Goal: Task Accomplishment & Management: Manage account settings

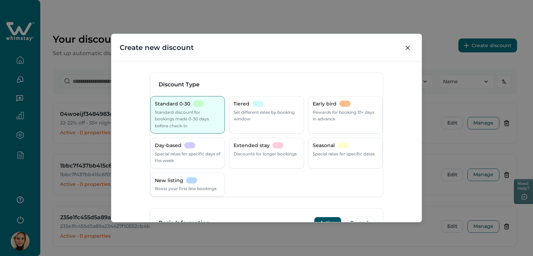
click at [408, 45] on button "Close" at bounding box center [407, 47] width 11 height 11
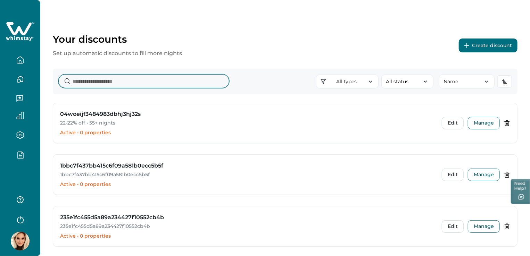
click at [216, 82] on input at bounding box center [143, 81] width 171 height 14
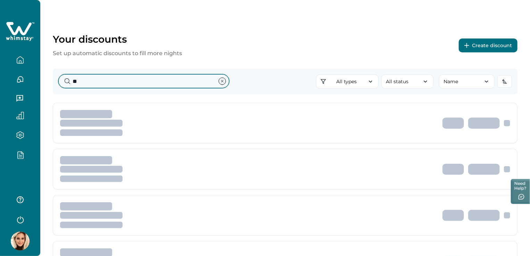
type input "*"
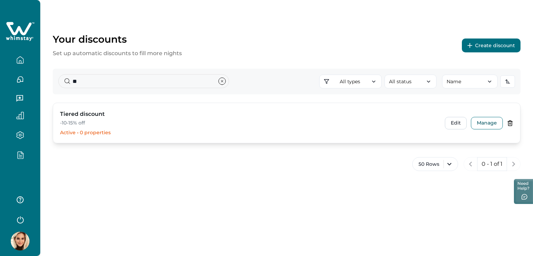
click at [268, 126] on p "-10-15% off" at bounding box center [248, 123] width 377 height 7
click at [458, 123] on button "Edit" at bounding box center [456, 123] width 22 height 12
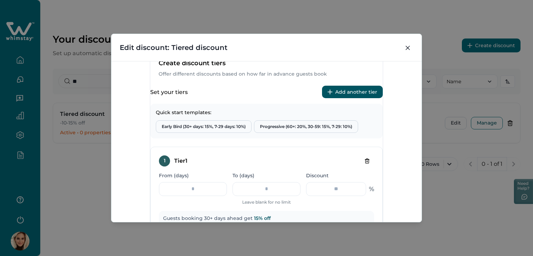
scroll to position [229, 0]
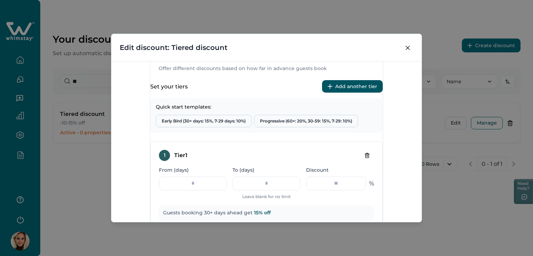
click at [338, 93] on button "Add another tier" at bounding box center [352, 86] width 61 height 12
click at [337, 93] on button "Add another tier" at bounding box center [352, 86] width 61 height 12
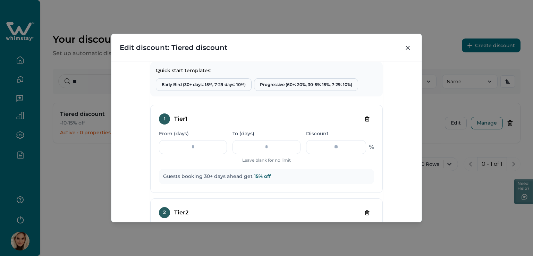
scroll to position [264, 0]
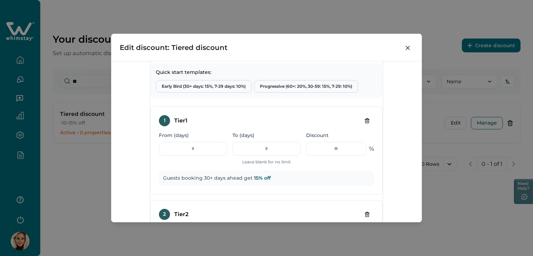
click at [344, 58] on button "Add another tier" at bounding box center [352, 51] width 61 height 12
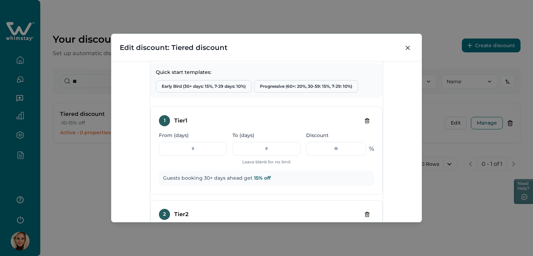
click at [344, 58] on button "Add another tier" at bounding box center [352, 51] width 61 height 12
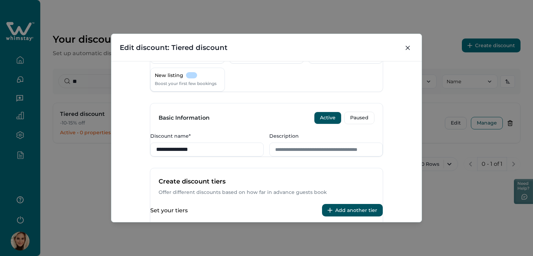
scroll to position [160, 0]
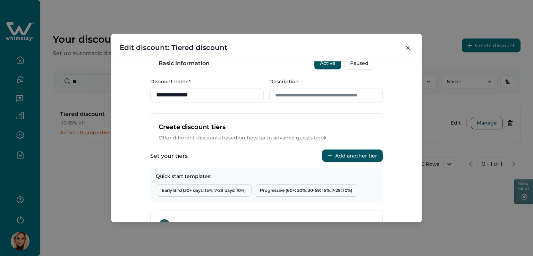
click at [357, 162] on button "Add another tier" at bounding box center [352, 156] width 61 height 12
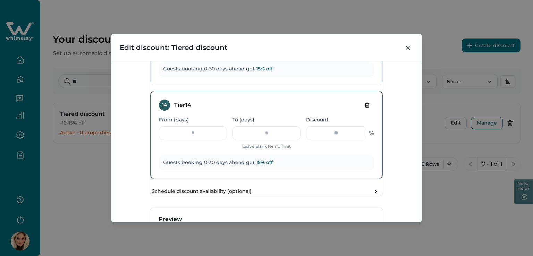
scroll to position [1505, 0]
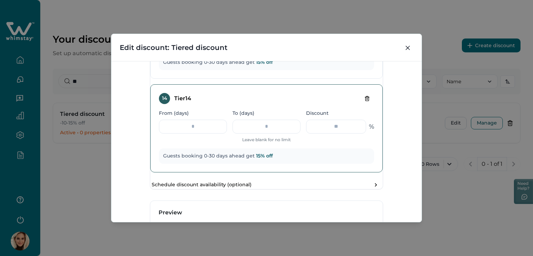
click at [360, 104] on button "Delete tier" at bounding box center [367, 98] width 14 height 11
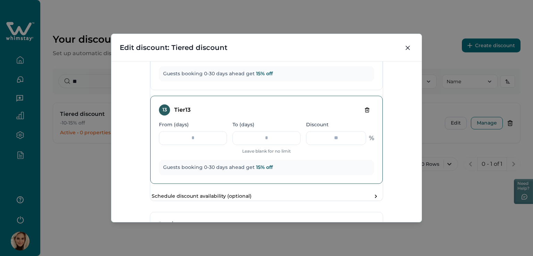
scroll to position [1401, 0]
click at [365, 112] on icon "Delete tier" at bounding box center [368, 109] width 6 height 6
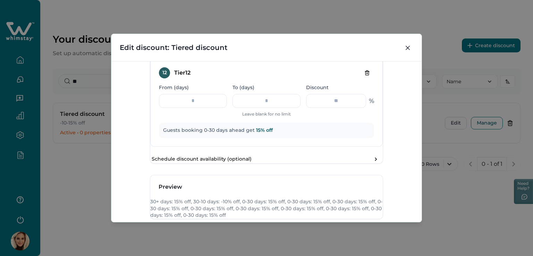
scroll to position [1296, 0]
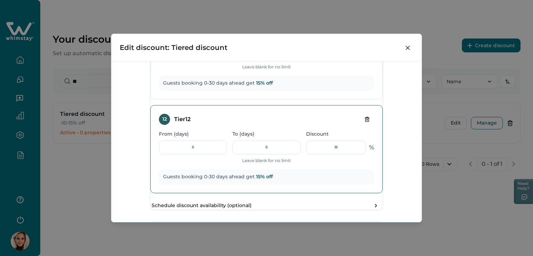
click at [366, 122] on icon "Delete tier" at bounding box center [367, 119] width 3 height 5
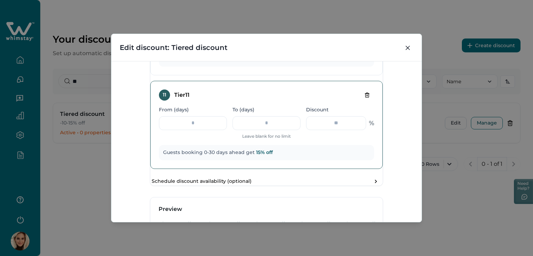
click at [365, 98] on icon "Delete tier" at bounding box center [368, 95] width 6 height 6
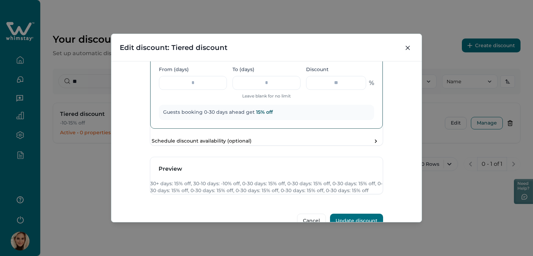
scroll to position [1123, 0]
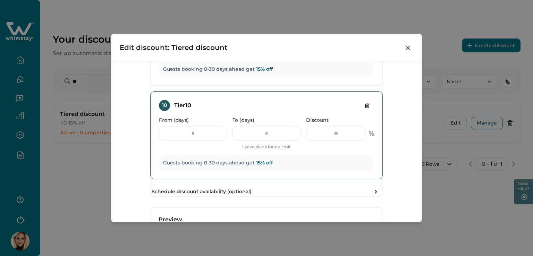
click at [365, 108] on icon "Delete tier" at bounding box center [368, 106] width 6 height 6
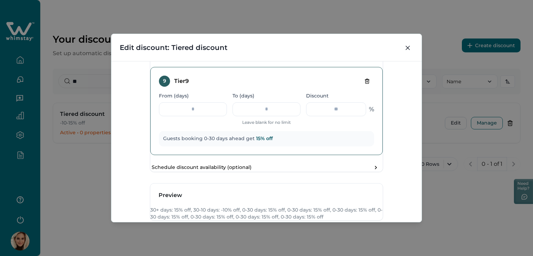
click at [360, 87] on button "Delete tier" at bounding box center [367, 81] width 14 height 11
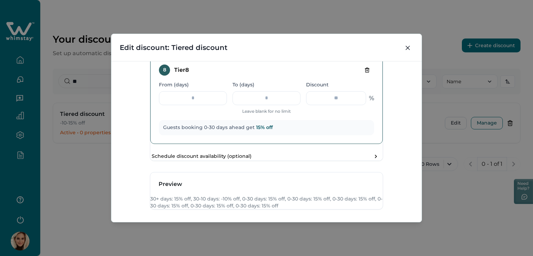
scroll to position [936, 0]
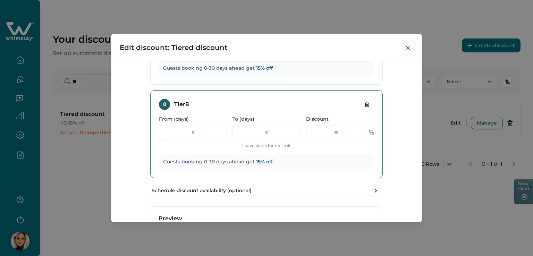
click at [365, 107] on icon "Delete tier" at bounding box center [368, 105] width 6 height 6
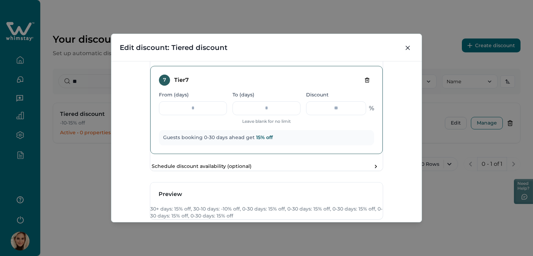
click at [365, 83] on icon "Delete tier" at bounding box center [368, 80] width 6 height 6
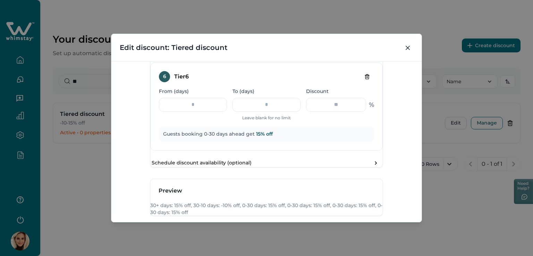
scroll to position [749, 0]
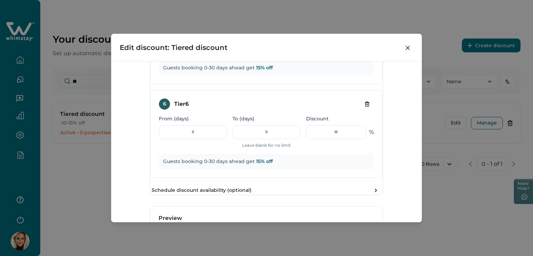
click at [365, 103] on icon "Delete tier" at bounding box center [367, 103] width 4 height 0
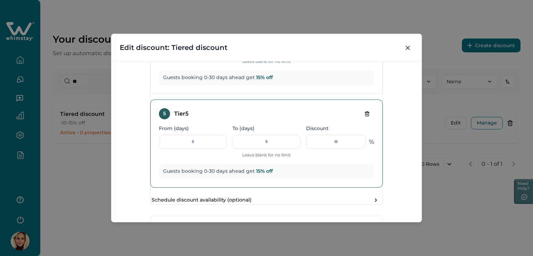
scroll to position [645, 0]
click at [360, 120] on button "Delete tier" at bounding box center [367, 114] width 14 height 11
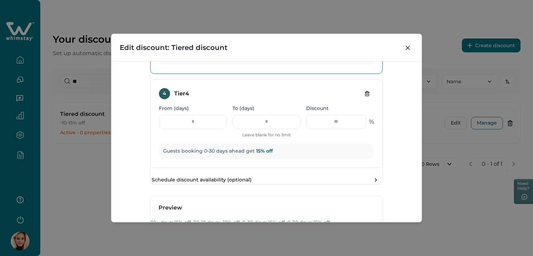
scroll to position [541, 0]
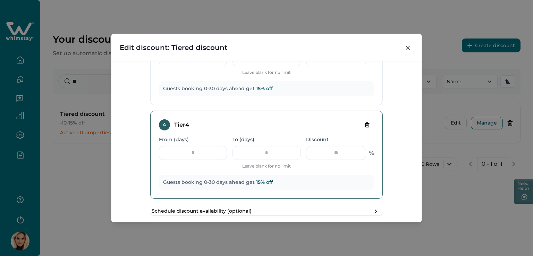
click at [367, 126] on icon "Delete tier" at bounding box center [367, 125] width 0 height 1
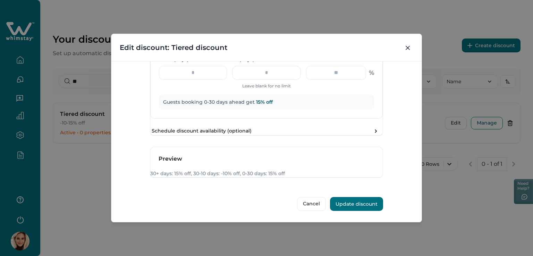
scroll to position [437, 0]
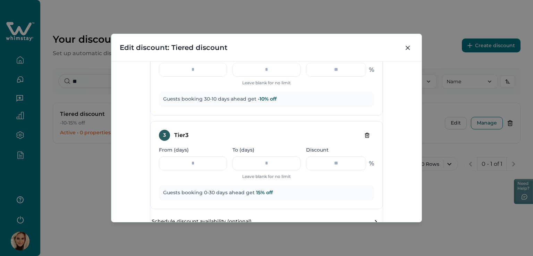
click at [366, 137] on icon "Delete tier" at bounding box center [367, 135] width 3 height 5
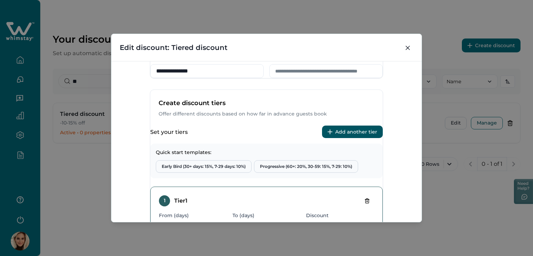
scroll to position [90, 0]
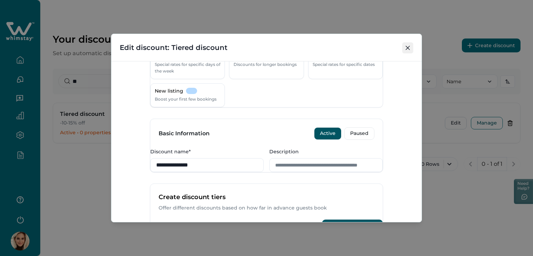
click at [409, 44] on button "Close" at bounding box center [407, 47] width 11 height 11
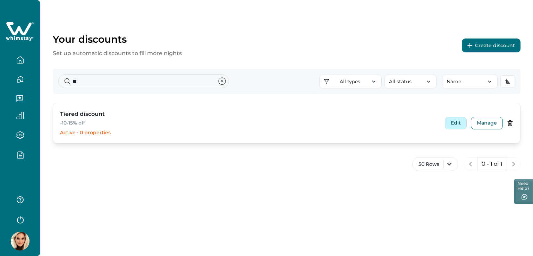
click at [460, 122] on button "Edit" at bounding box center [456, 123] width 22 height 12
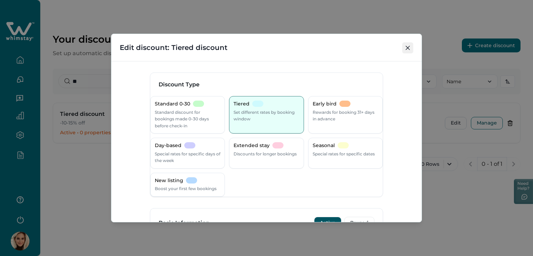
click at [408, 47] on icon "Close" at bounding box center [408, 48] width 4 height 4
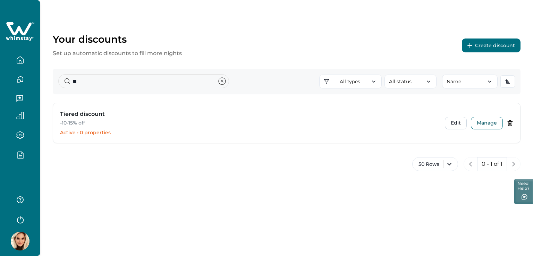
click at [345, 195] on div "Your discounts Set up automatic discounts to fill more nights Create discount *…" at bounding box center [286, 128] width 493 height 256
click at [94, 87] on input "**" at bounding box center [143, 81] width 171 height 14
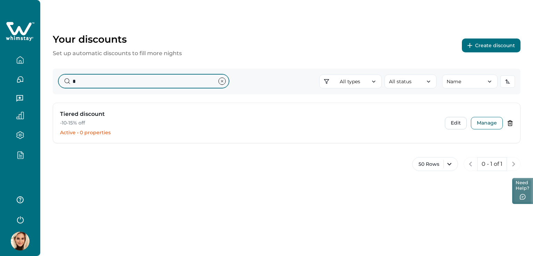
type input "*"
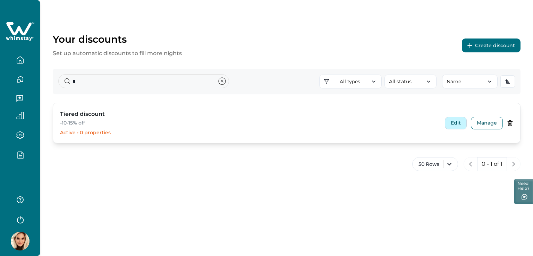
click at [453, 123] on button "Edit" at bounding box center [456, 123] width 22 height 12
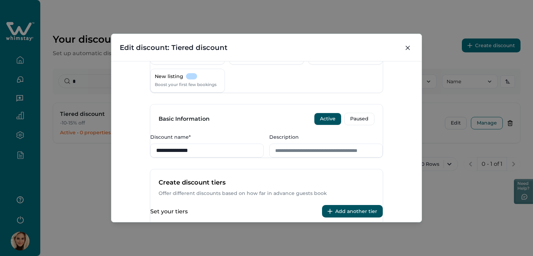
scroll to position [208, 0]
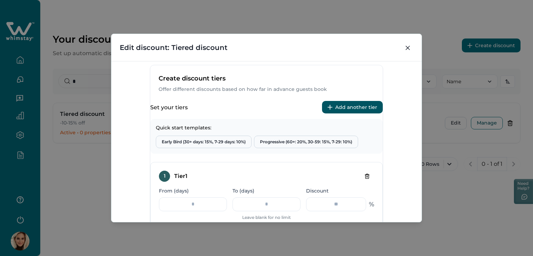
click at [339, 114] on button "Add another tier" at bounding box center [352, 107] width 61 height 12
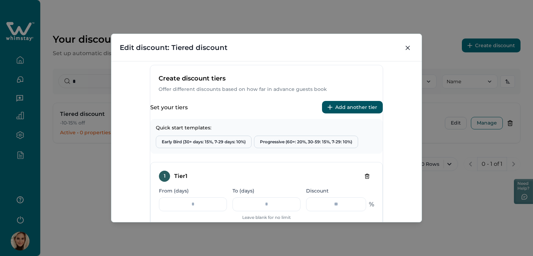
click at [339, 114] on button "Add another tier" at bounding box center [352, 107] width 61 height 12
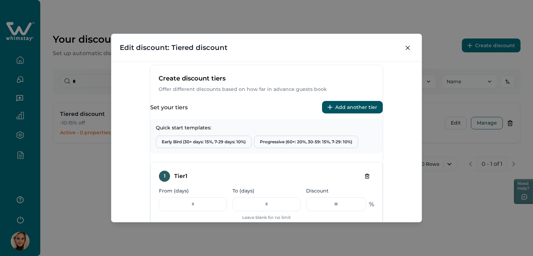
click at [339, 114] on button "Add another tier" at bounding box center [352, 107] width 61 height 12
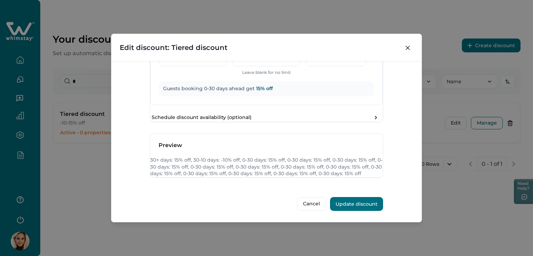
scroll to position [1605, 0]
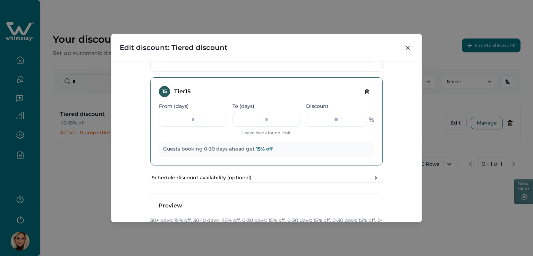
click at [365, 94] on icon "Delete tier" at bounding box center [368, 92] width 6 height 6
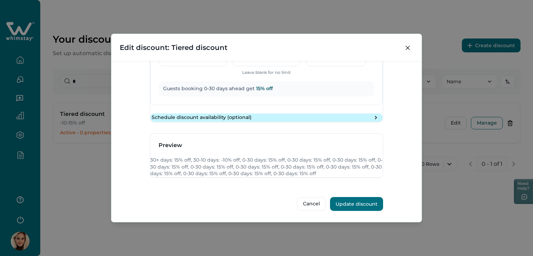
scroll to position [1467, 0]
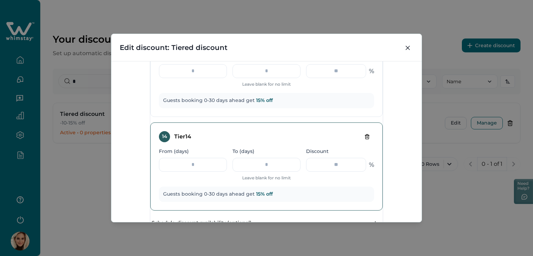
click at [366, 139] on icon "Delete tier" at bounding box center [367, 136] width 3 height 5
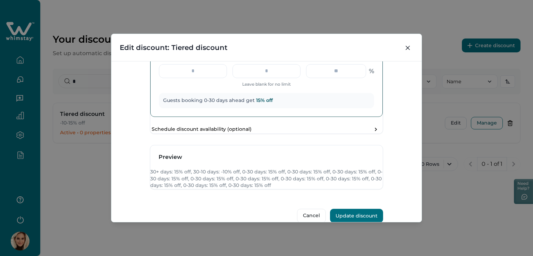
scroll to position [1397, 0]
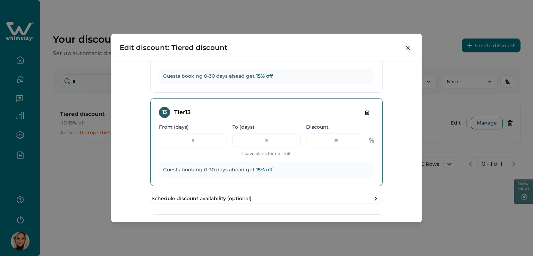
click at [365, 115] on icon "Delete tier" at bounding box center [368, 113] width 6 height 6
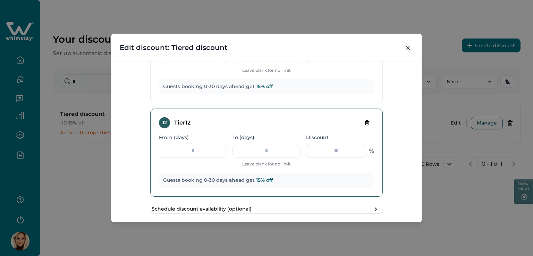
click at [366, 125] on icon "Delete tier" at bounding box center [367, 122] width 3 height 5
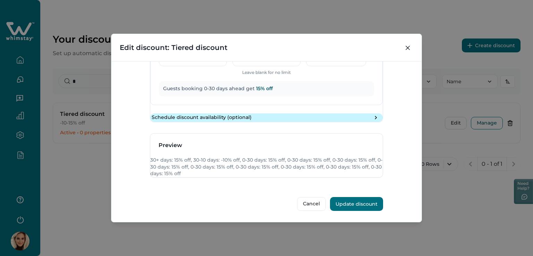
scroll to position [1224, 0]
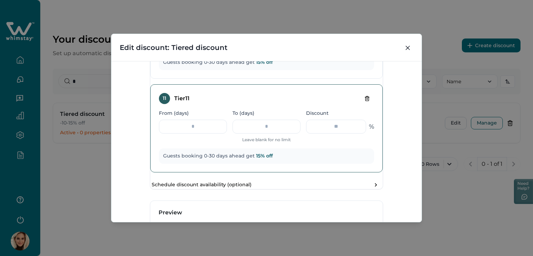
click at [365, 101] on icon "Delete tier" at bounding box center [368, 99] width 6 height 6
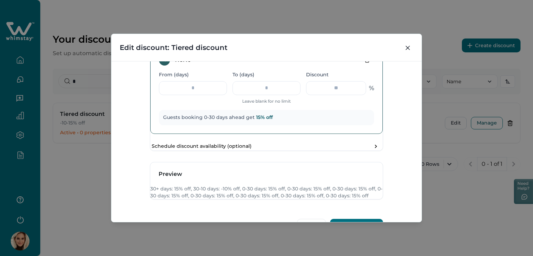
scroll to position [1119, 0]
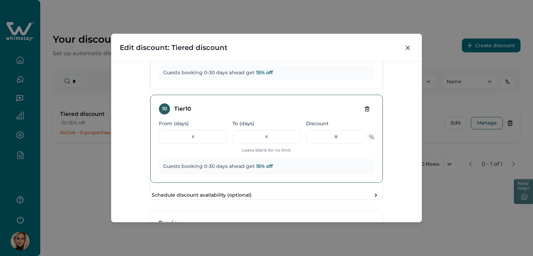
click at [360, 115] on button "Delete tier" at bounding box center [367, 108] width 14 height 11
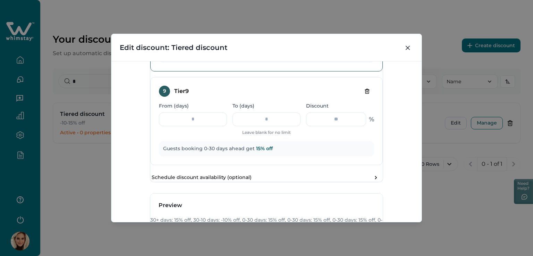
scroll to position [1015, 0]
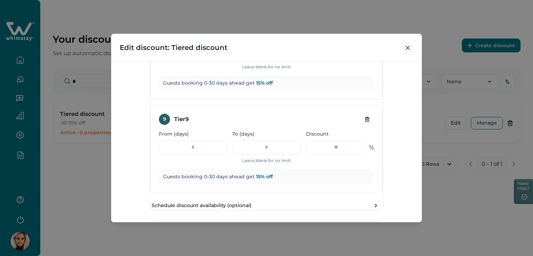
click at [361, 125] on button "Delete tier" at bounding box center [367, 119] width 14 height 11
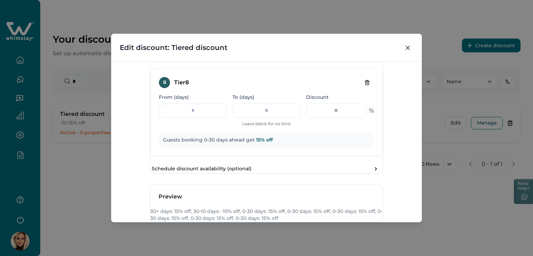
scroll to position [911, 0]
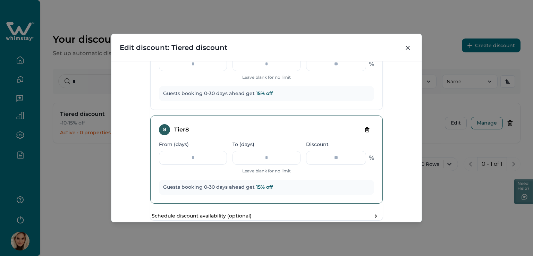
click at [368, 131] on icon "Delete tier" at bounding box center [368, 130] width 0 height 1
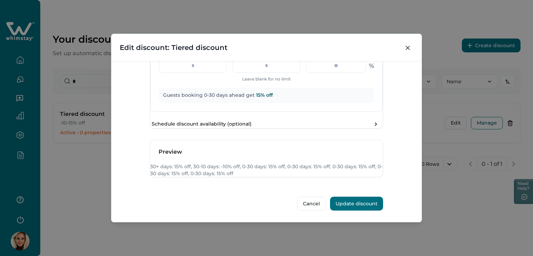
scroll to position [842, 0]
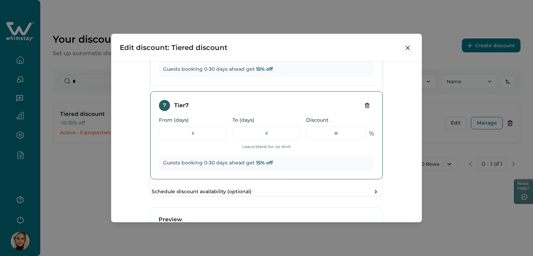
click at [354, 133] on div "7 Tier 7 From (days) * To (days) ** Leave blank for no limit Discount ** % Gues…" at bounding box center [266, 135] width 233 height 88
click at [360, 111] on button "Delete tier" at bounding box center [367, 105] width 14 height 11
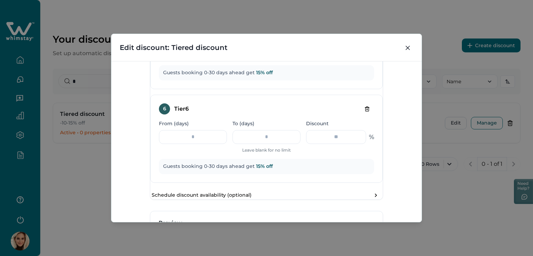
scroll to position [737, 0]
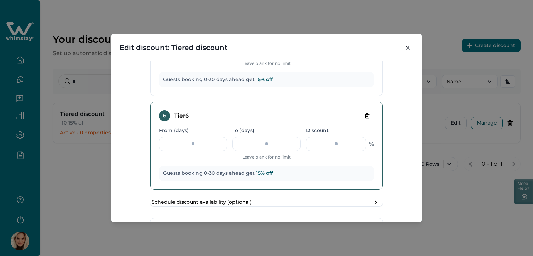
click at [365, 119] on icon "Delete tier" at bounding box center [368, 116] width 6 height 6
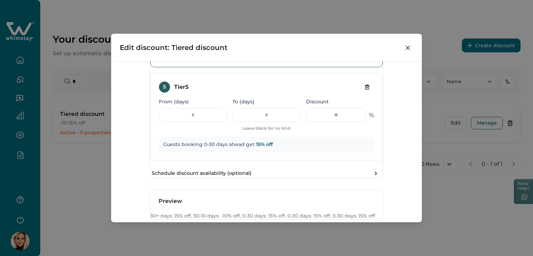
scroll to position [633, 0]
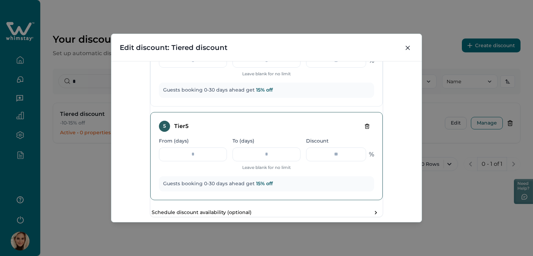
click at [365, 129] on icon "Delete tier" at bounding box center [368, 127] width 6 height 6
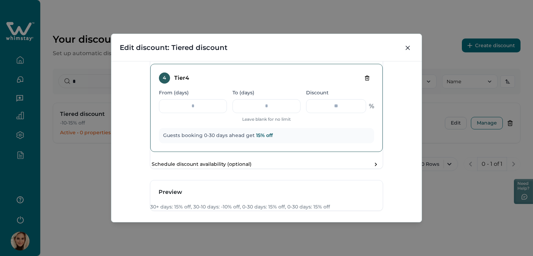
scroll to position [564, 0]
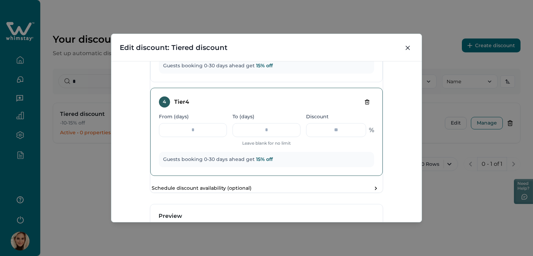
click at [360, 108] on button "Delete tier" at bounding box center [367, 102] width 14 height 11
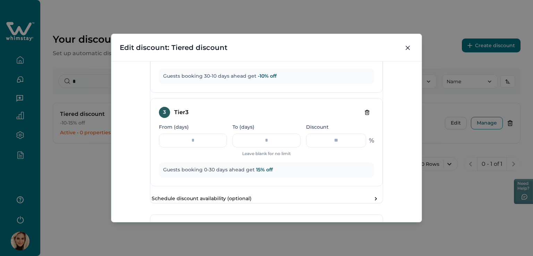
click at [360, 118] on button "Delete tier" at bounding box center [367, 112] width 14 height 11
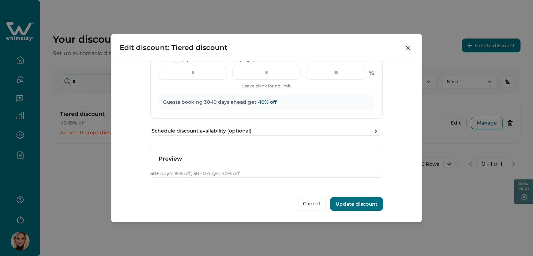
scroll to position [356, 0]
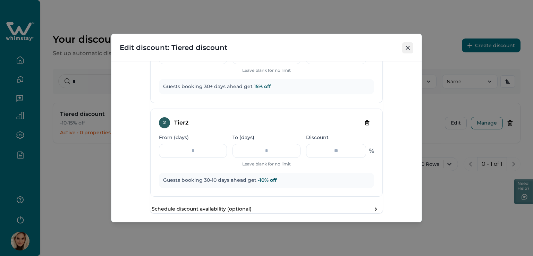
click at [409, 47] on icon "Close" at bounding box center [408, 48] width 4 height 4
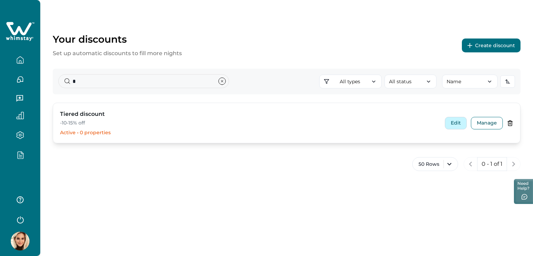
click at [455, 125] on button "Edit" at bounding box center [456, 123] width 22 height 12
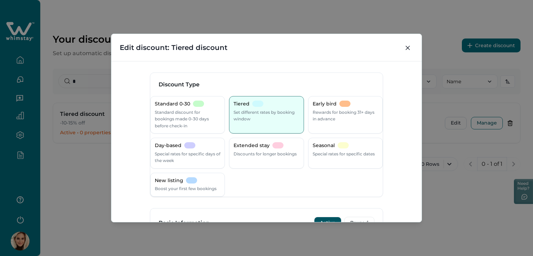
click at [397, 43] on header "Edit discount: Tiered discount" at bounding box center [266, 47] width 310 height 27
click at [407, 49] on icon "Close" at bounding box center [408, 48] width 4 height 4
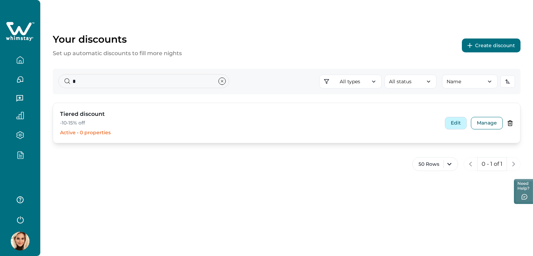
click at [456, 122] on button "Edit" at bounding box center [456, 123] width 22 height 12
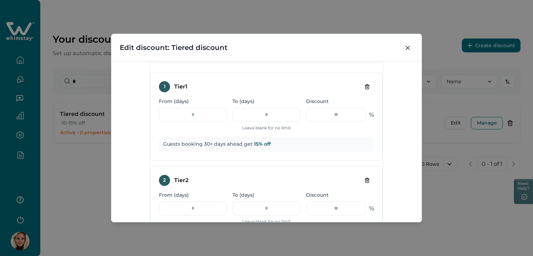
scroll to position [208, 0]
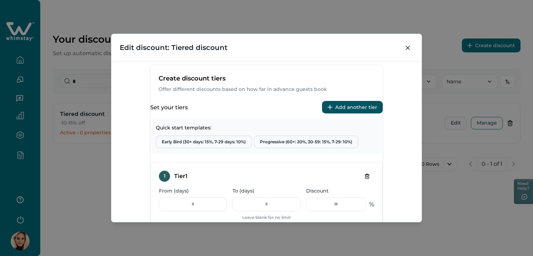
click at [344, 114] on button "Add another tier" at bounding box center [352, 107] width 61 height 12
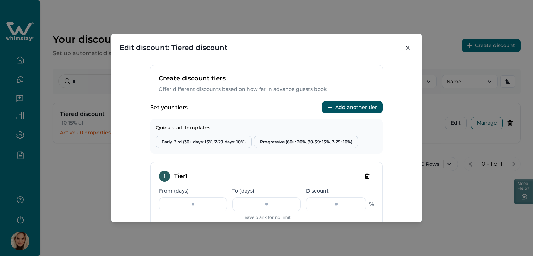
click at [344, 114] on button "Add another tier" at bounding box center [352, 107] width 61 height 12
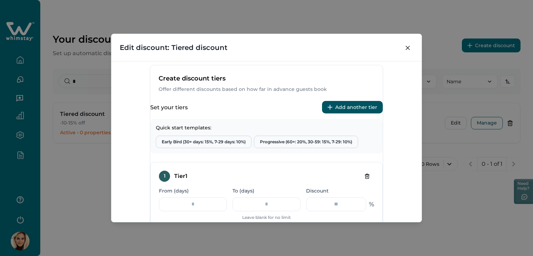
click at [344, 114] on button "Add another tier" at bounding box center [352, 107] width 61 height 12
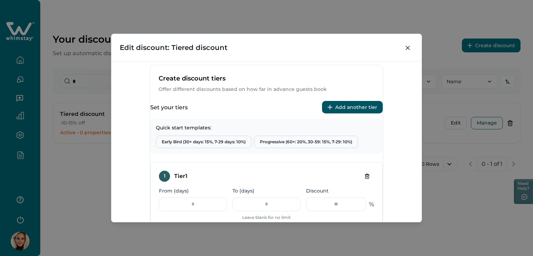
click at [344, 114] on button "Add another tier" at bounding box center [352, 107] width 61 height 12
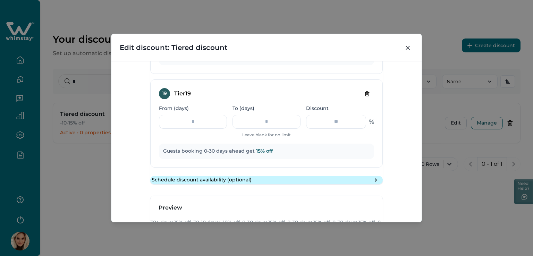
scroll to position [1944, 0]
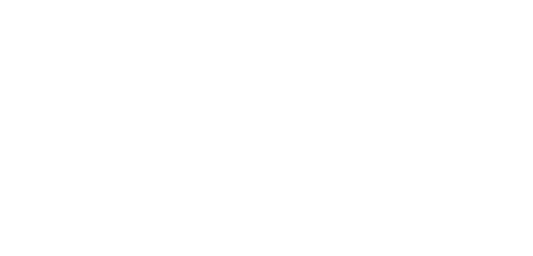
click at [407, 3] on html at bounding box center [266, 1] width 533 height 3
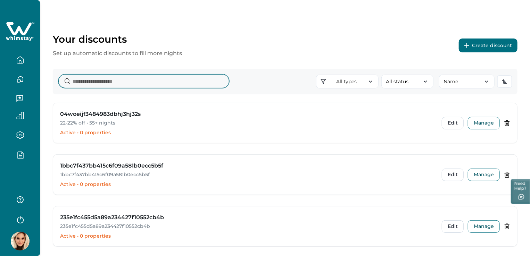
click at [127, 81] on input at bounding box center [143, 81] width 171 height 14
click at [147, 86] on input at bounding box center [143, 81] width 171 height 14
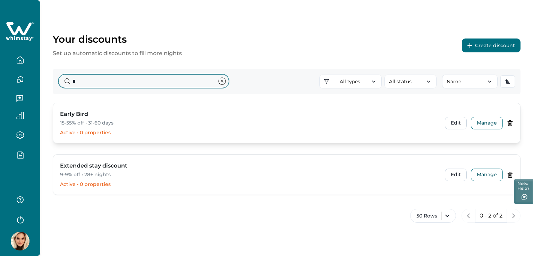
type input "*"
click at [77, 117] on h3 "Early Bird" at bounding box center [74, 114] width 28 height 8
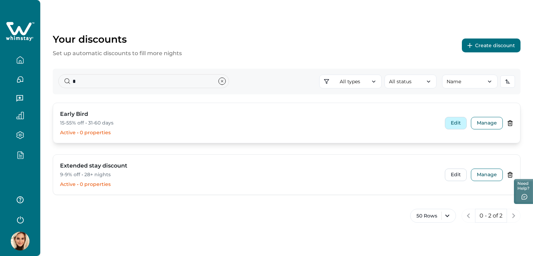
click at [456, 124] on button "Edit" at bounding box center [456, 123] width 22 height 12
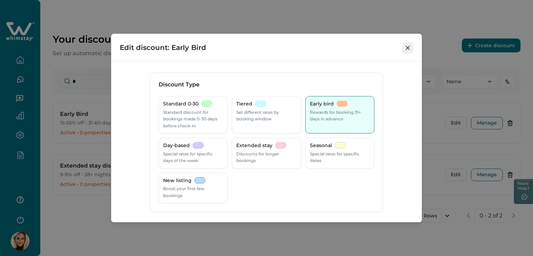
click at [407, 48] on icon "Close" at bounding box center [408, 48] width 4 height 4
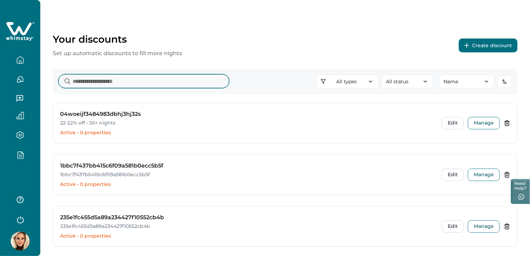
click at [98, 75] on input at bounding box center [143, 81] width 171 height 14
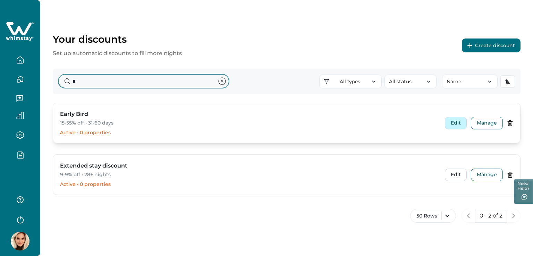
type input "*"
click at [454, 120] on button "Edit" at bounding box center [456, 123] width 22 height 12
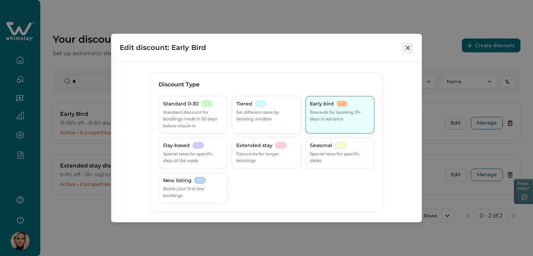
click at [410, 47] on button "Close" at bounding box center [407, 47] width 11 height 11
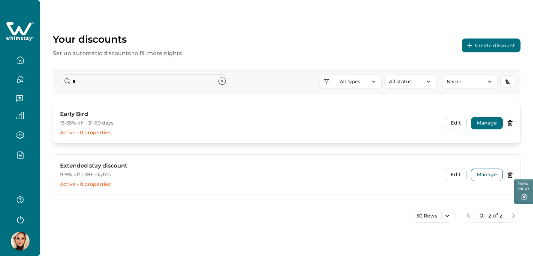
click at [487, 122] on button "Manage" at bounding box center [487, 123] width 32 height 12
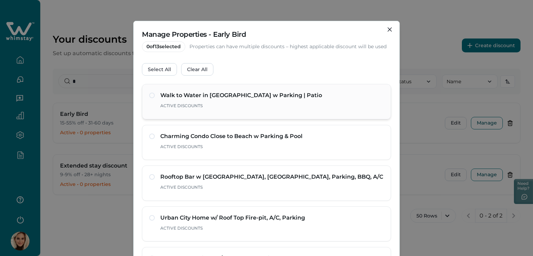
click at [150, 95] on span at bounding box center [152, 96] width 6 height 6
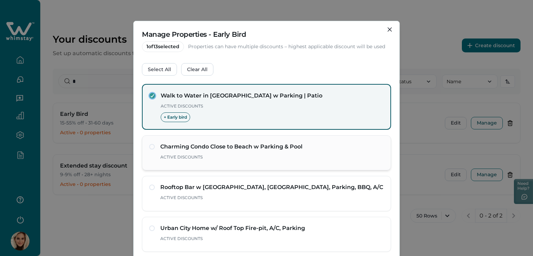
click at [151, 150] on div "Charming Condo Close to Beach w Parking & Pool Active Discounts" at bounding box center [266, 153] width 235 height 21
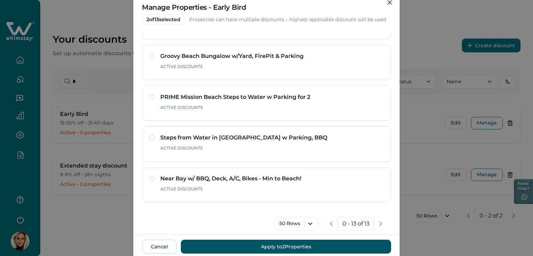
scroll to position [54, 0]
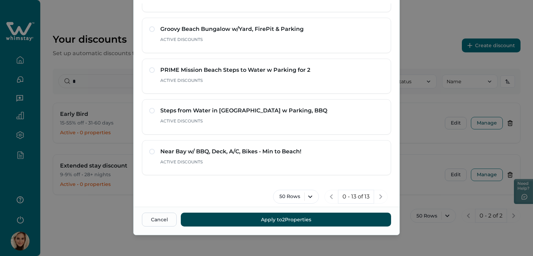
click at [271, 215] on button "Apply to 2 Properties" at bounding box center [286, 220] width 210 height 14
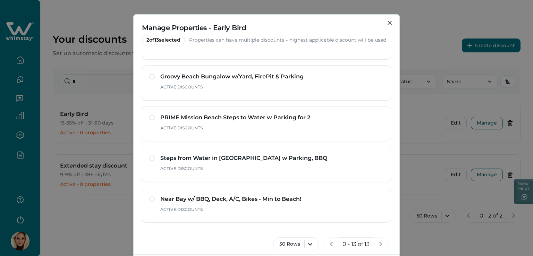
scroll to position [0, 0]
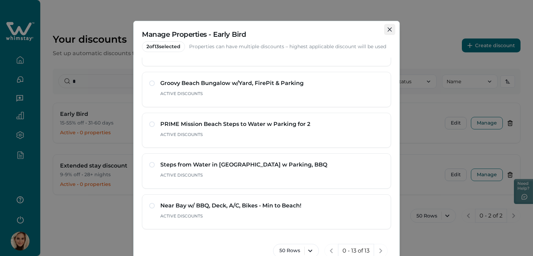
click at [389, 30] on icon "Close" at bounding box center [390, 29] width 4 height 4
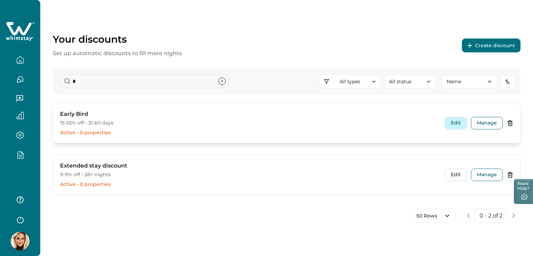
click at [460, 122] on button "Edit" at bounding box center [456, 123] width 22 height 12
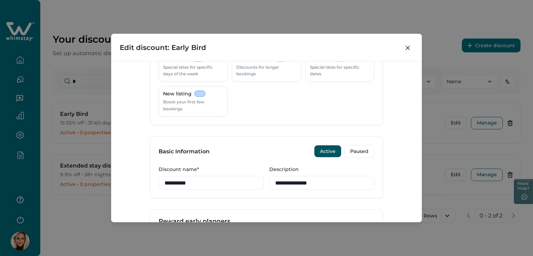
scroll to position [69, 0]
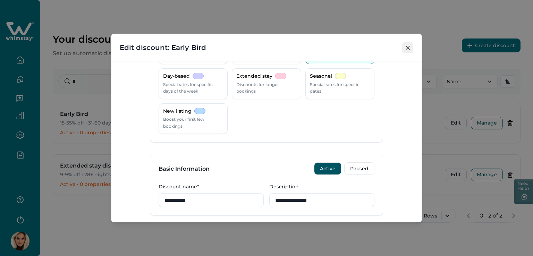
click at [407, 48] on icon "Close" at bounding box center [408, 48] width 4 height 4
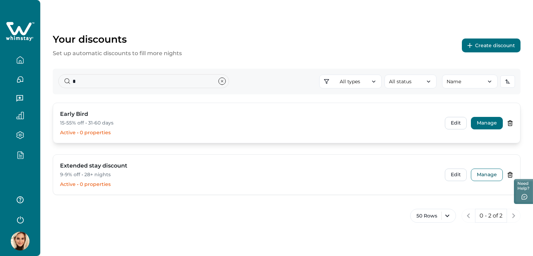
click at [488, 123] on button "Manage" at bounding box center [487, 123] width 32 height 12
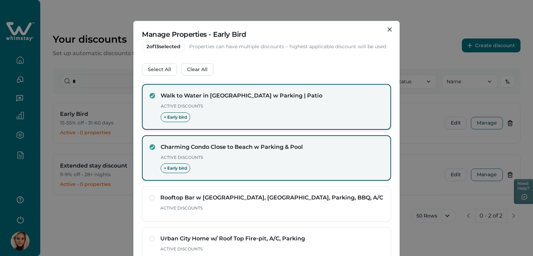
drag, startPoint x: 154, startPoint y: 98, endPoint x: 153, endPoint y: 105, distance: 7.4
click at [154, 97] on div "Walk to Water in Mission Beach w Parking | Patio Active Discounts + Early bird" at bounding box center [267, 107] width 234 height 31
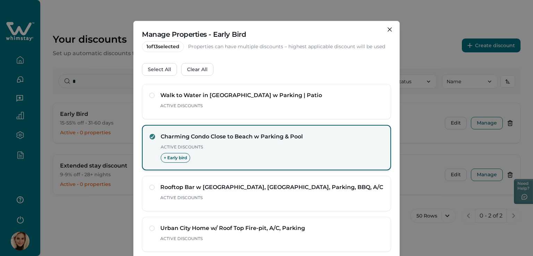
click at [150, 135] on span at bounding box center [153, 137] width 6 height 6
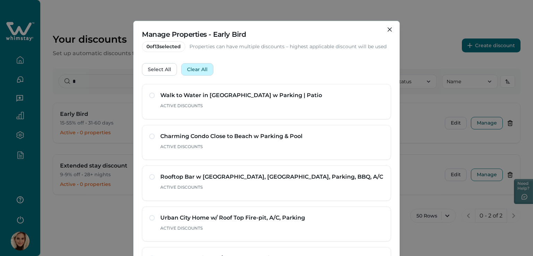
click at [186, 69] on button "Clear All" at bounding box center [197, 69] width 32 height 12
click at [158, 65] on button "Select All" at bounding box center [159, 69] width 35 height 12
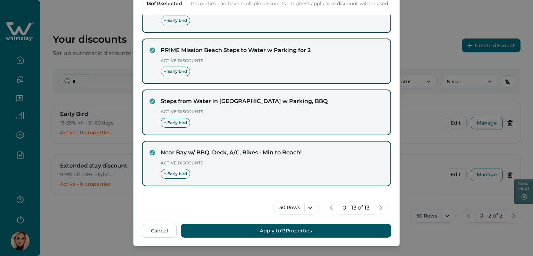
scroll to position [54, 0]
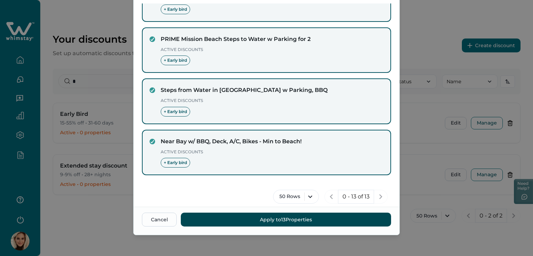
click at [309, 218] on button "Apply to 13 Properties" at bounding box center [286, 220] width 210 height 14
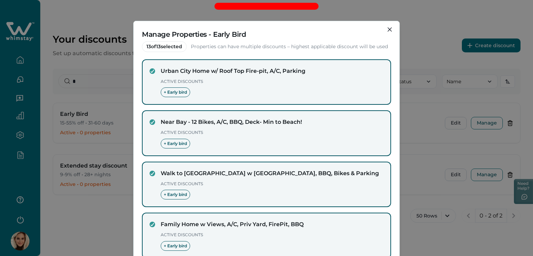
scroll to position [144, 0]
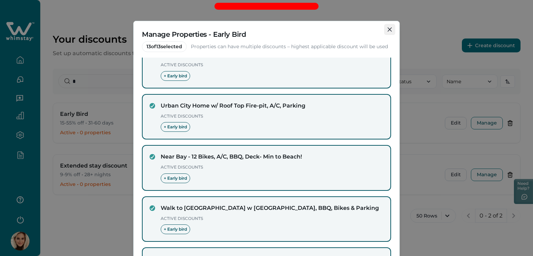
click at [387, 27] on button "Close" at bounding box center [389, 29] width 11 height 11
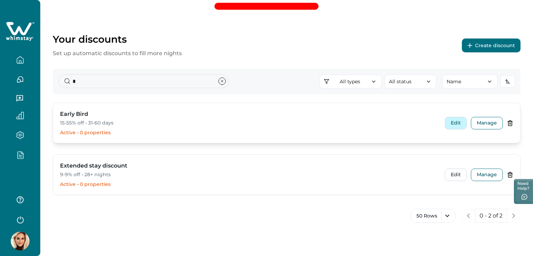
click at [454, 125] on button "Edit" at bounding box center [456, 123] width 22 height 12
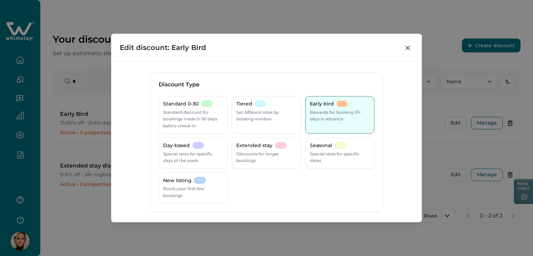
drag, startPoint x: 407, startPoint y: 47, endPoint x: 442, endPoint y: 95, distance: 59.7
click at [408, 47] on icon "Close" at bounding box center [408, 48] width 4 height 4
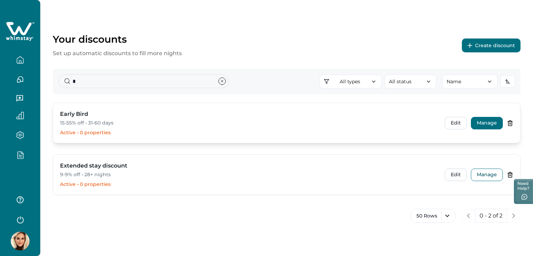
click at [490, 121] on button "Manage" at bounding box center [487, 123] width 32 height 12
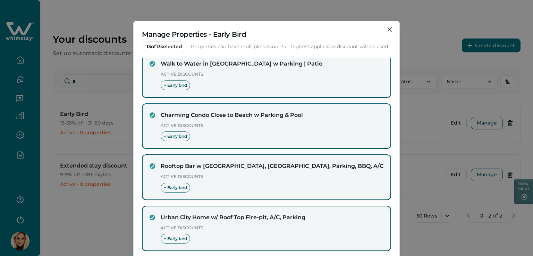
scroll to position [0, 0]
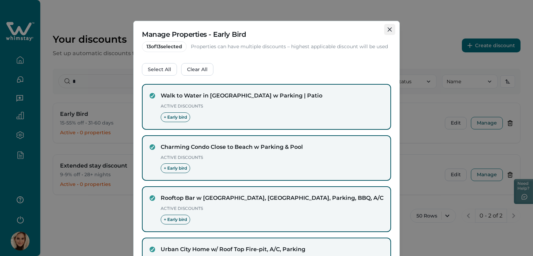
drag, startPoint x: 383, startPoint y: 26, endPoint x: 395, endPoint y: 60, distance: 35.8
click at [384, 26] on button "Close" at bounding box center [389, 29] width 11 height 11
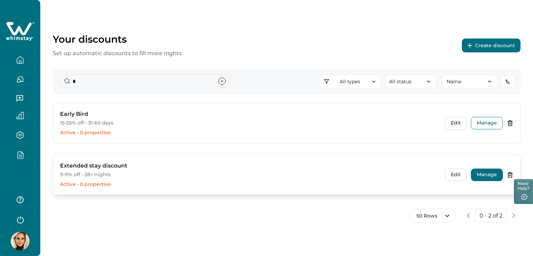
click at [489, 174] on button "Manage" at bounding box center [487, 175] width 32 height 12
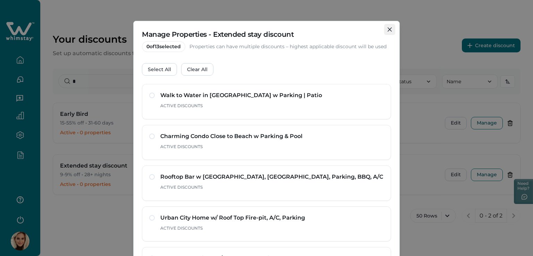
click at [386, 31] on button "Close" at bounding box center [389, 29] width 11 height 11
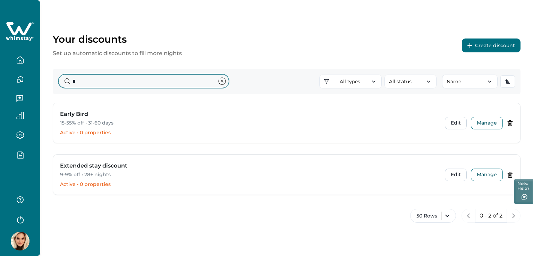
drag, startPoint x: 120, startPoint y: 85, endPoint x: 68, endPoint y: 84, distance: 52.1
click at [68, 84] on input "*" at bounding box center [143, 81] width 171 height 14
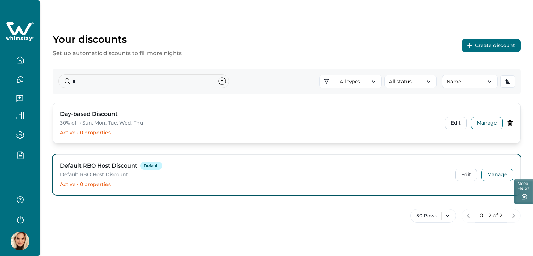
click at [105, 117] on h3 "Day-based Discount" at bounding box center [89, 114] width 58 height 8
click at [460, 124] on button "Edit" at bounding box center [456, 123] width 22 height 12
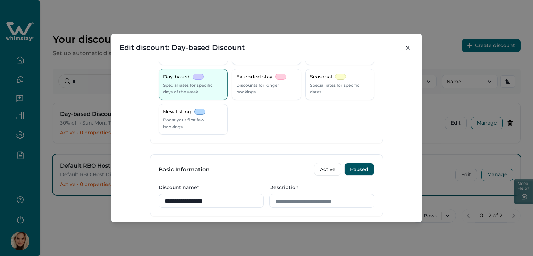
scroll to position [139, 0]
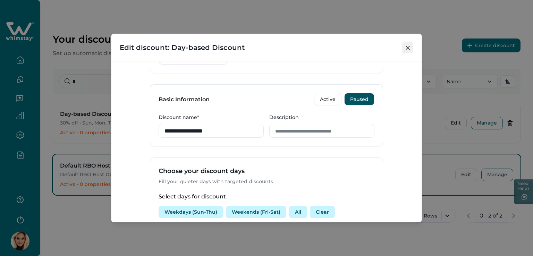
drag, startPoint x: 408, startPoint y: 48, endPoint x: 427, endPoint y: 69, distance: 28.5
click at [408, 47] on icon "Close" at bounding box center [408, 48] width 4 height 4
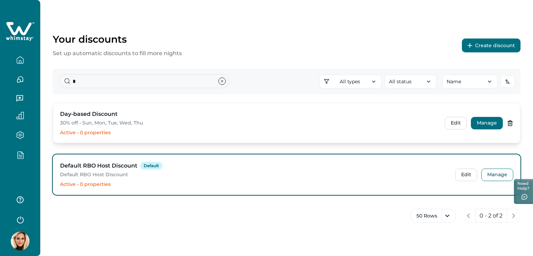
click at [479, 122] on button "Manage" at bounding box center [487, 123] width 32 height 12
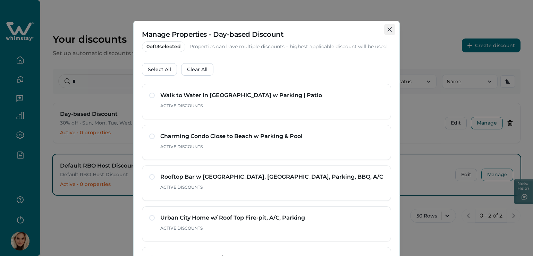
click at [386, 28] on button "Close" at bounding box center [389, 29] width 11 height 11
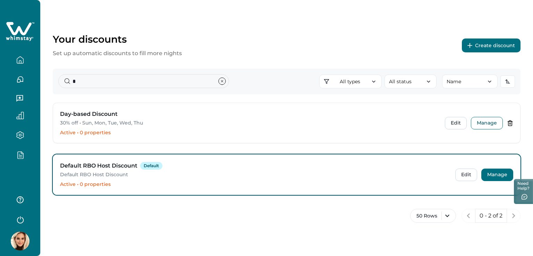
click at [489, 175] on button "Manage" at bounding box center [498, 175] width 32 height 12
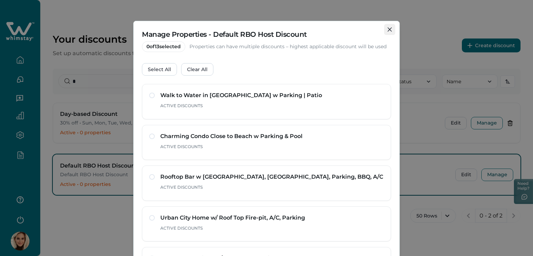
click at [388, 28] on icon "Close" at bounding box center [390, 29] width 4 height 4
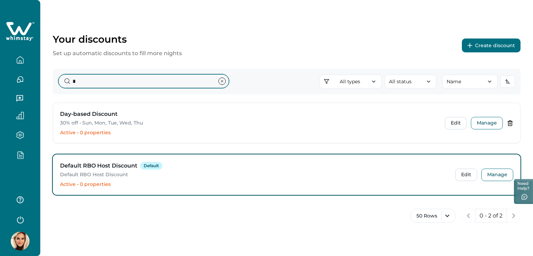
drag, startPoint x: 113, startPoint y: 83, endPoint x: 58, endPoint y: 81, distance: 54.9
click at [58, 81] on div "* All types All types Standard 0-30 Tiered Early bird Day-based Extended stay S…" at bounding box center [287, 82] width 468 height 26
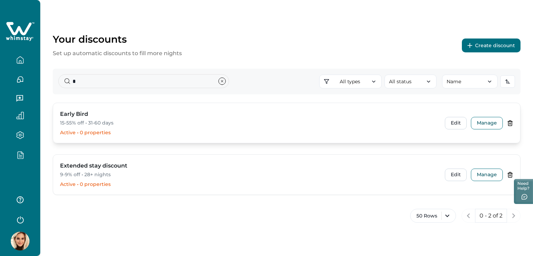
click at [100, 122] on p "15-55% off • 31-60 days" at bounding box center [248, 123] width 377 height 7
click at [483, 127] on button "Manage" at bounding box center [487, 123] width 32 height 12
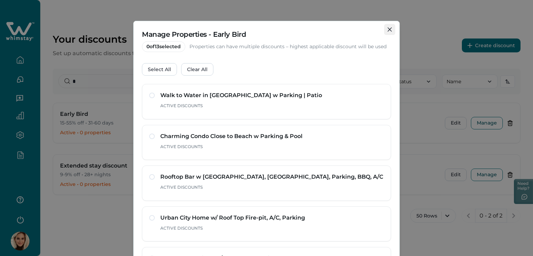
click at [389, 27] on button "Close" at bounding box center [389, 29] width 11 height 11
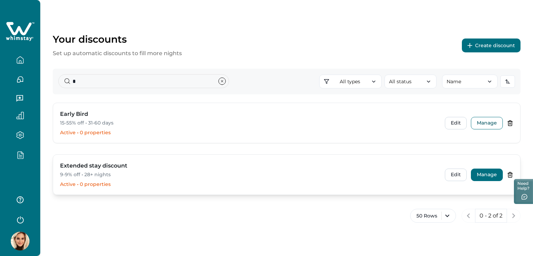
click at [487, 173] on button "Manage" at bounding box center [487, 175] width 32 height 12
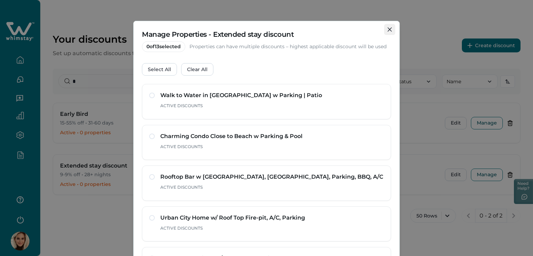
click at [390, 34] on button "Close" at bounding box center [389, 29] width 11 height 11
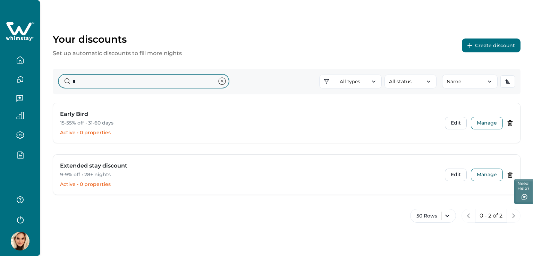
drag, startPoint x: 85, startPoint y: 86, endPoint x: 61, endPoint y: 86, distance: 23.6
click at [62, 86] on input "*" at bounding box center [143, 81] width 171 height 14
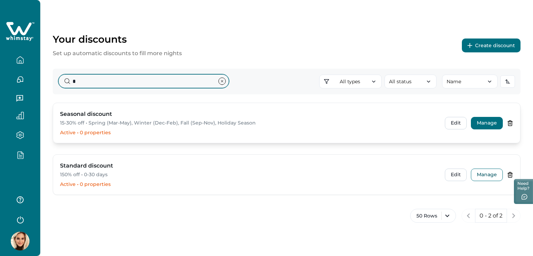
type input "*"
click at [486, 123] on button "Manage" at bounding box center [487, 123] width 32 height 12
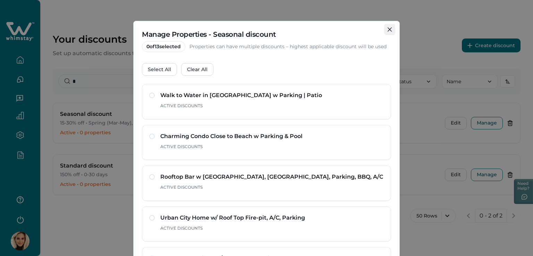
click at [385, 28] on button "Close" at bounding box center [389, 29] width 11 height 11
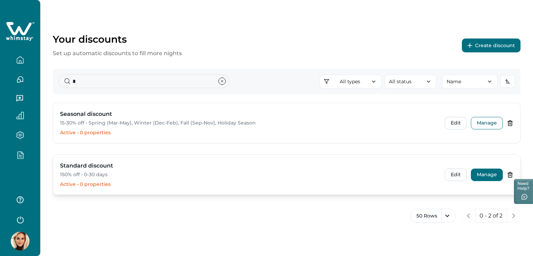
click at [496, 170] on button "Manage" at bounding box center [487, 175] width 32 height 12
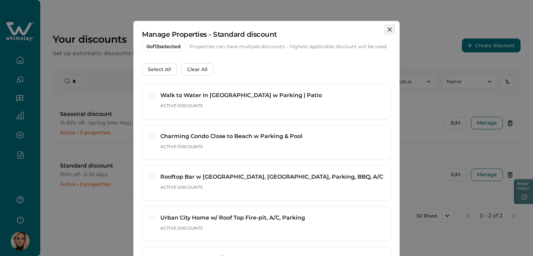
click at [388, 30] on icon "Close" at bounding box center [390, 29] width 4 height 4
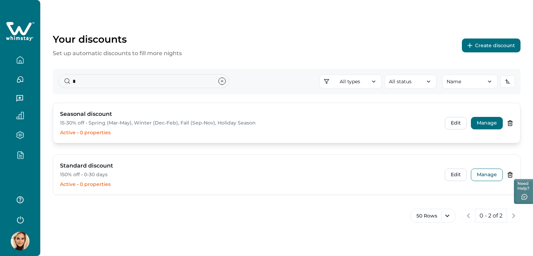
click at [481, 123] on button "Manage" at bounding box center [487, 123] width 32 height 12
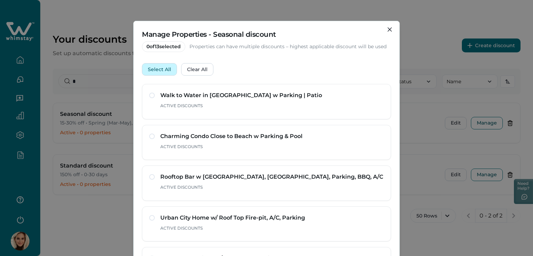
click at [151, 68] on button "Select All" at bounding box center [159, 69] width 35 height 12
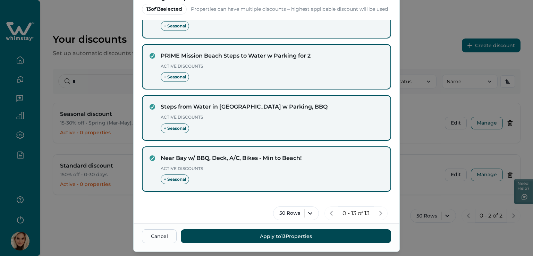
scroll to position [54, 0]
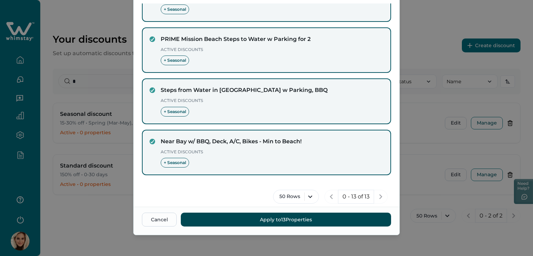
click at [264, 220] on button "Apply to 13 Properties" at bounding box center [286, 220] width 210 height 14
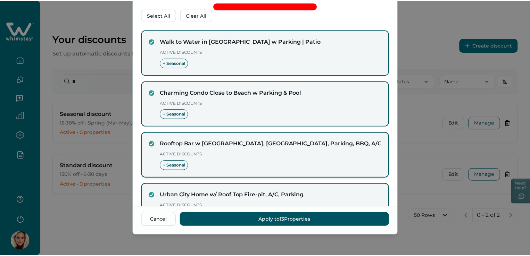
scroll to position [0, 0]
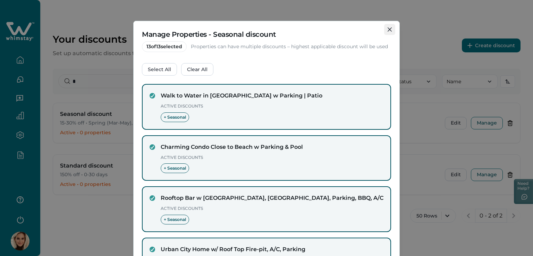
click at [389, 28] on icon "Close" at bounding box center [390, 29] width 4 height 4
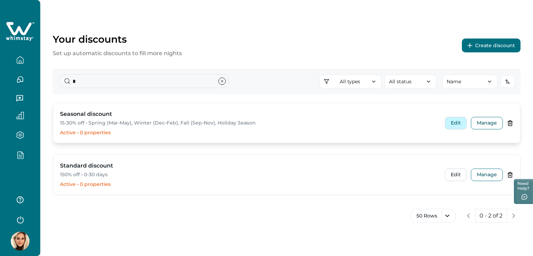
click at [457, 127] on button "Edit" at bounding box center [456, 123] width 22 height 12
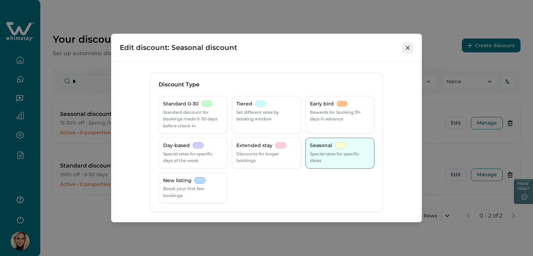
click at [409, 50] on button "Close" at bounding box center [407, 47] width 11 height 11
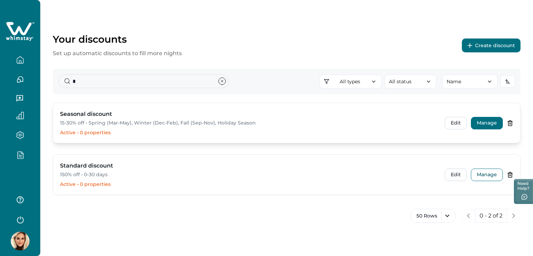
click at [486, 117] on button "Manage" at bounding box center [487, 123] width 32 height 12
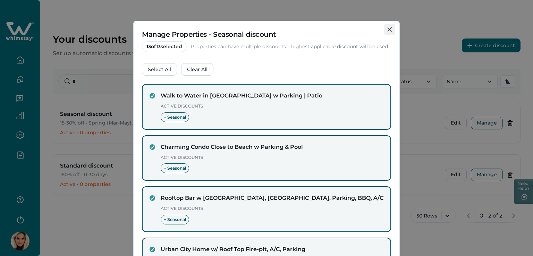
click at [387, 32] on button "Close" at bounding box center [389, 29] width 11 height 11
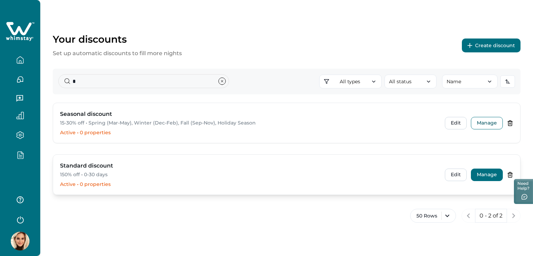
click at [489, 172] on button "Manage" at bounding box center [487, 175] width 32 height 12
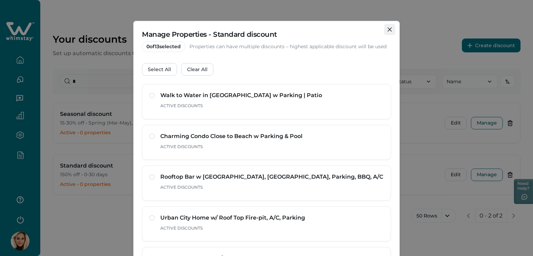
click at [390, 28] on icon "Close" at bounding box center [390, 29] width 4 height 4
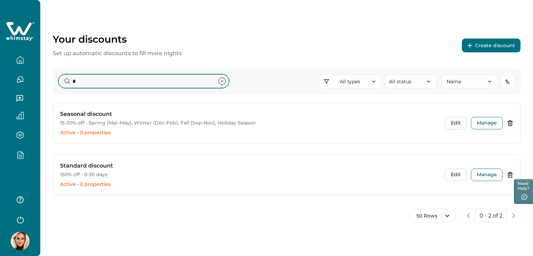
drag, startPoint x: 93, startPoint y: 79, endPoint x: 72, endPoint y: 80, distance: 21.2
click at [72, 80] on input "*" at bounding box center [143, 81] width 171 height 14
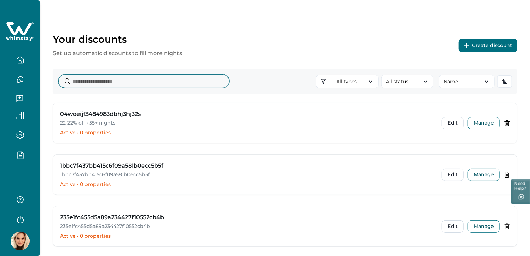
click at [95, 85] on input at bounding box center [143, 81] width 171 height 14
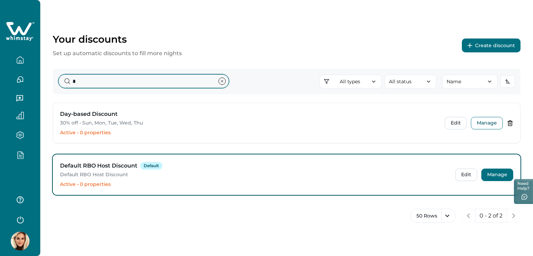
type input "*"
click at [501, 170] on button "Manage" at bounding box center [498, 175] width 32 height 12
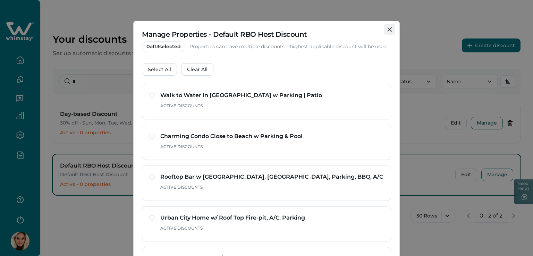
drag, startPoint x: 384, startPoint y: 34, endPoint x: 384, endPoint y: 30, distance: 4.2
click at [384, 33] on button "Close" at bounding box center [389, 29] width 11 height 11
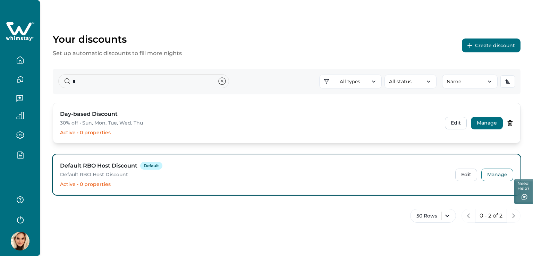
click at [482, 123] on button "Manage" at bounding box center [487, 123] width 32 height 12
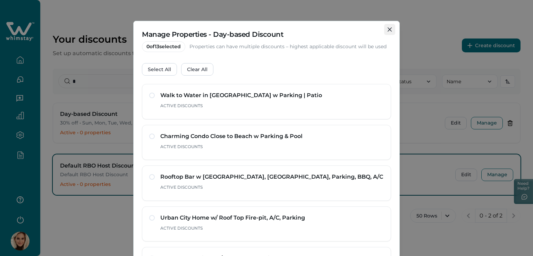
click at [390, 28] on icon "Close" at bounding box center [390, 29] width 4 height 4
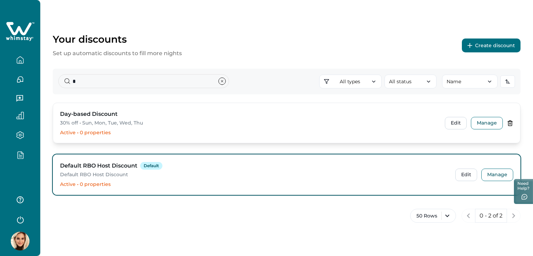
click at [491, 115] on div "Day-based Discount 30% off • Sun, Mon, Tue, Wed, Thu Active • 0 properties Edit…" at bounding box center [286, 123] width 467 height 40
click at [491, 122] on button "Manage" at bounding box center [487, 123] width 32 height 12
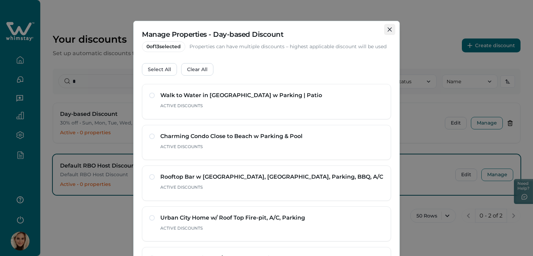
click at [390, 30] on icon "Close" at bounding box center [390, 29] width 4 height 4
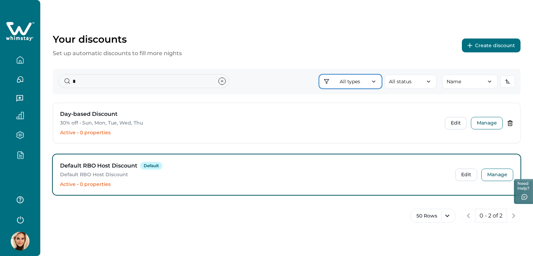
click at [365, 85] on button "All types" at bounding box center [350, 82] width 62 height 14
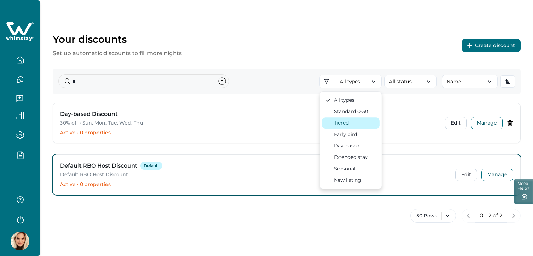
click at [347, 124] on div "Tiered" at bounding box center [341, 122] width 15 height 7
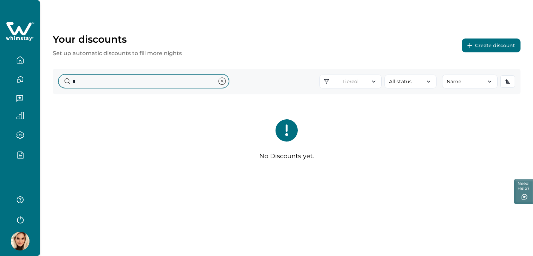
drag, startPoint x: 77, startPoint y: 81, endPoint x: 61, endPoint y: 81, distance: 16.0
click at [61, 81] on input "*" at bounding box center [143, 81] width 171 height 14
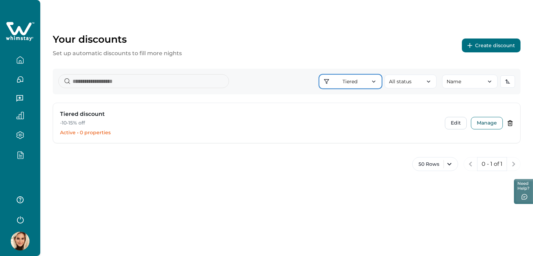
click at [361, 81] on button "Tiered" at bounding box center [350, 82] width 62 height 14
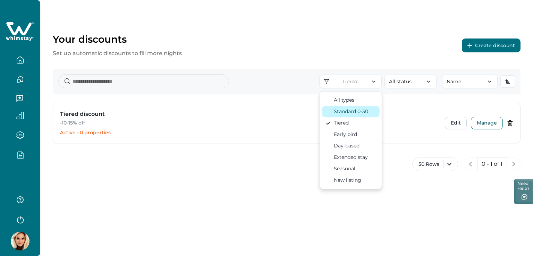
click at [358, 111] on div "Standard 0-30" at bounding box center [351, 111] width 34 height 7
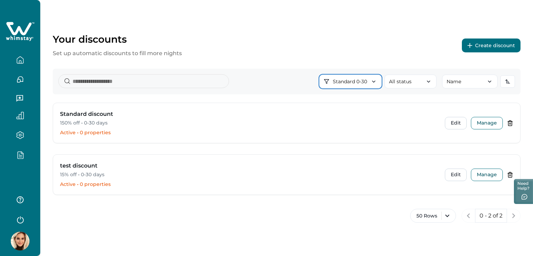
click at [376, 79] on icon "button" at bounding box center [373, 81] width 7 height 7
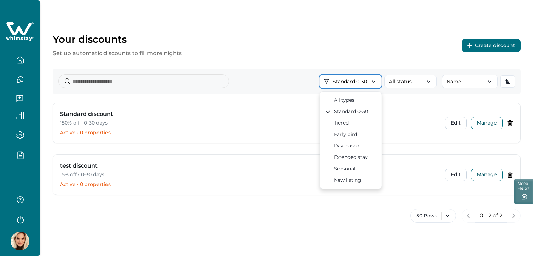
click at [376, 79] on icon "button" at bounding box center [373, 81] width 7 height 7
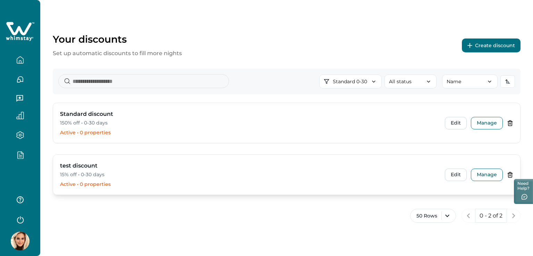
click at [445, 178] on div "Edit Manage" at bounding box center [479, 175] width 68 height 12
click at [451, 176] on button "Edit" at bounding box center [456, 175] width 22 height 12
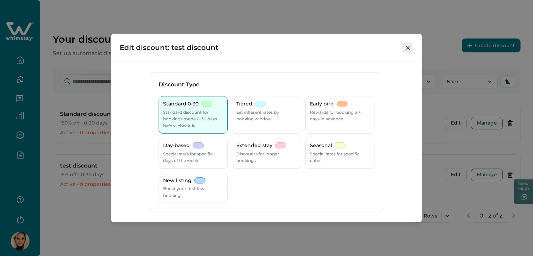
click at [406, 45] on button "Close" at bounding box center [407, 47] width 11 height 11
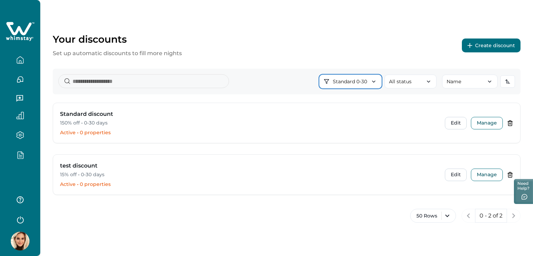
click at [367, 80] on button "Standard 0-30" at bounding box center [350, 82] width 62 height 14
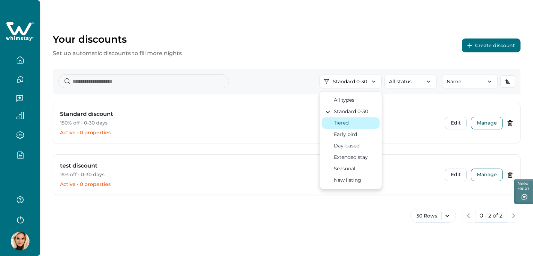
click at [359, 124] on div "Tiered" at bounding box center [351, 122] width 51 height 7
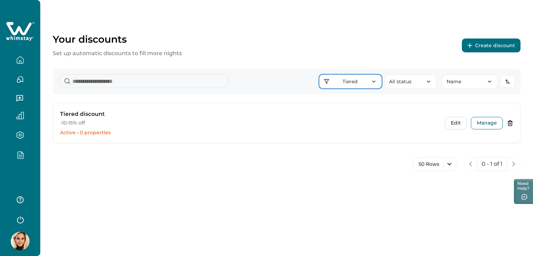
click at [361, 80] on button "Tiered" at bounding box center [350, 82] width 62 height 14
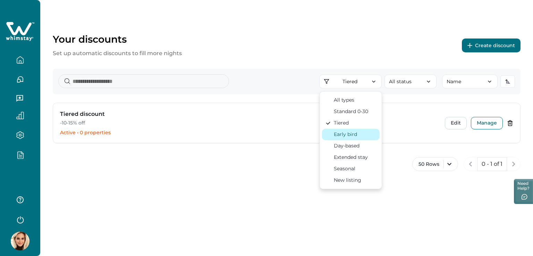
click at [357, 136] on div "Early bird" at bounding box center [351, 134] width 51 height 7
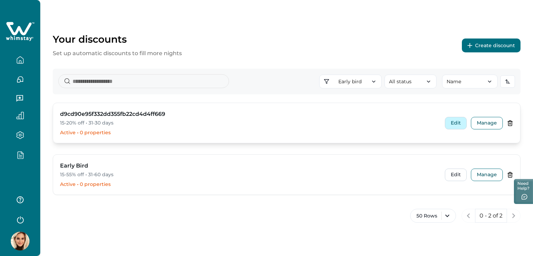
click at [451, 122] on button "Edit" at bounding box center [456, 123] width 22 height 12
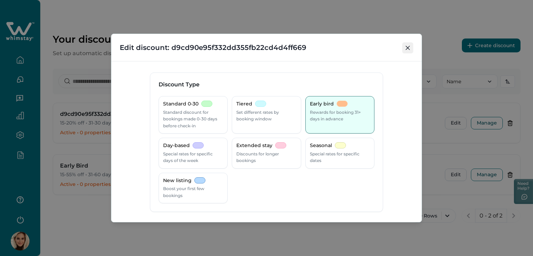
click at [405, 46] on button "Close" at bounding box center [407, 47] width 11 height 11
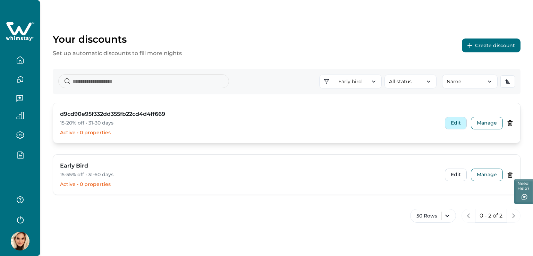
click at [458, 124] on button "Edit" at bounding box center [456, 123] width 22 height 12
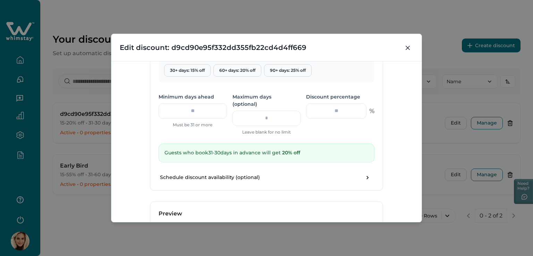
scroll to position [232, 0]
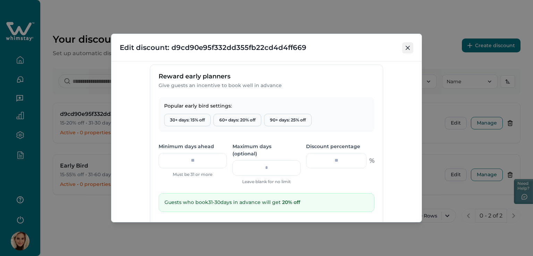
click at [407, 46] on icon "Close" at bounding box center [408, 48] width 4 height 4
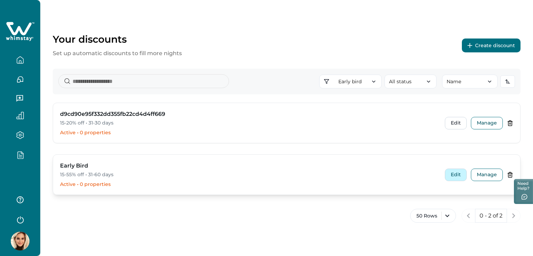
click at [457, 176] on button "Edit" at bounding box center [456, 175] width 22 height 12
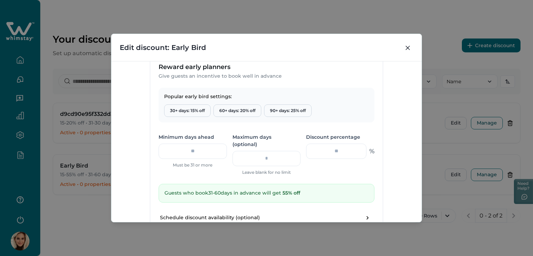
scroll to position [243, 0]
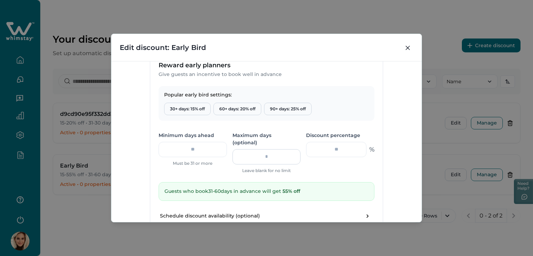
drag, startPoint x: 267, startPoint y: 148, endPoint x: 260, endPoint y: 149, distance: 7.0
click at [260, 149] on input "**" at bounding box center [267, 156] width 68 height 15
type input "*"
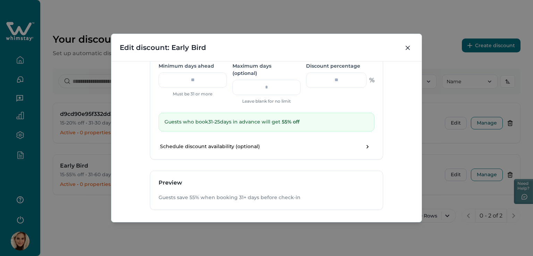
scroll to position [336, 0]
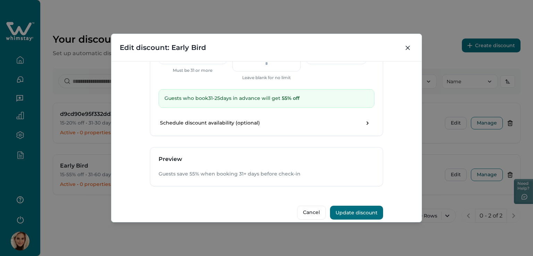
type input "**"
click at [361, 207] on button "Update discount" at bounding box center [356, 213] width 53 height 14
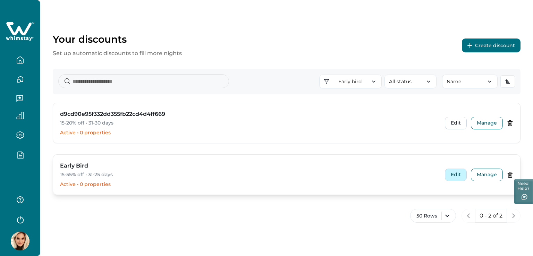
click at [456, 177] on button "Edit" at bounding box center [456, 175] width 22 height 12
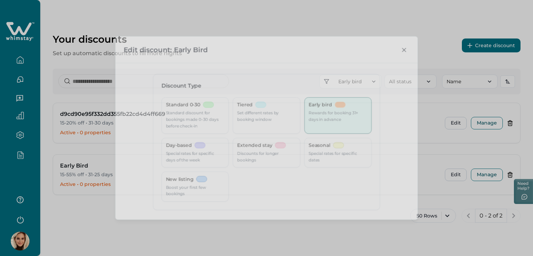
type input "**"
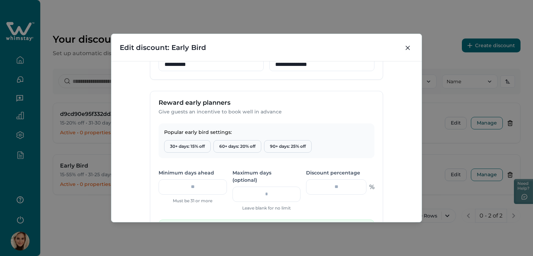
scroll to position [243, 0]
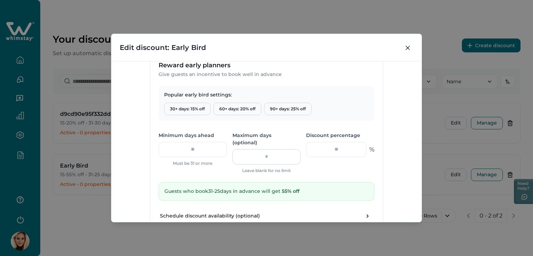
drag, startPoint x: 279, startPoint y: 151, endPoint x: 242, endPoint y: 150, distance: 37.5
click at [242, 150] on input "**" at bounding box center [267, 156] width 68 height 15
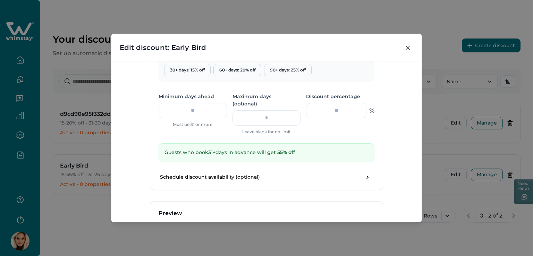
scroll to position [336, 0]
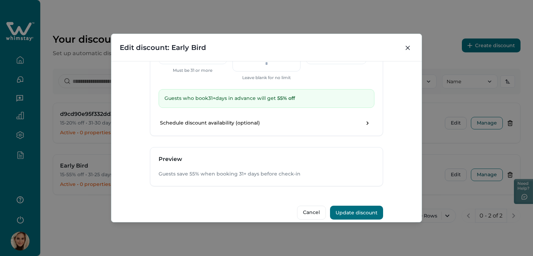
click at [352, 206] on button "Update discount" at bounding box center [356, 213] width 53 height 14
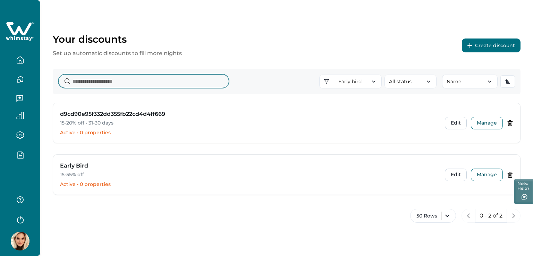
click at [111, 81] on input at bounding box center [143, 81] width 171 height 14
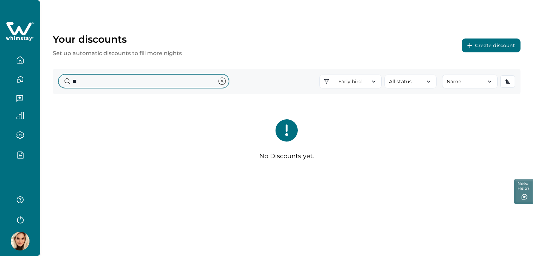
type input "*"
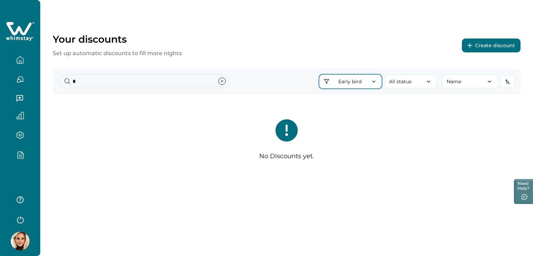
click at [378, 80] on button "Early bird" at bounding box center [350, 82] width 62 height 14
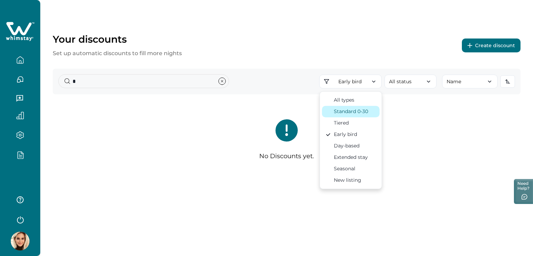
click at [361, 112] on div "Standard 0-30" at bounding box center [351, 111] width 34 height 7
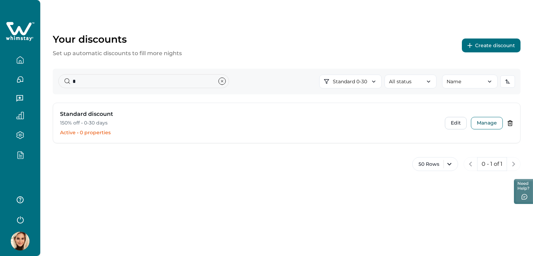
drag, startPoint x: 96, startPoint y: 90, endPoint x: 65, endPoint y: 83, distance: 31.7
click at [65, 83] on div "* Standard 0-30 All types Standard 0-30 Tiered Early bird Day-based Extended st…" at bounding box center [287, 82] width 468 height 26
drag, startPoint x: 76, startPoint y: 81, endPoint x: 71, endPoint y: 82, distance: 5.3
click at [71, 82] on input "*" at bounding box center [143, 81] width 171 height 14
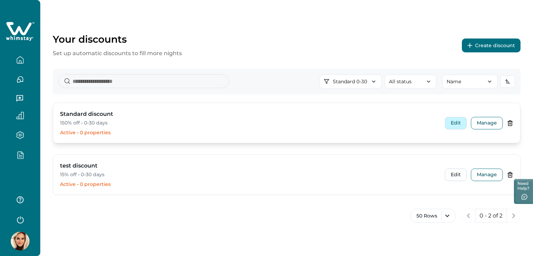
click at [453, 118] on button "Edit" at bounding box center [456, 123] width 22 height 12
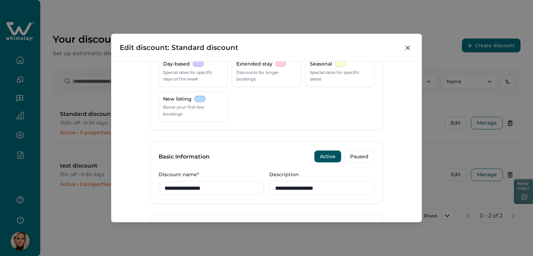
scroll to position [0, 0]
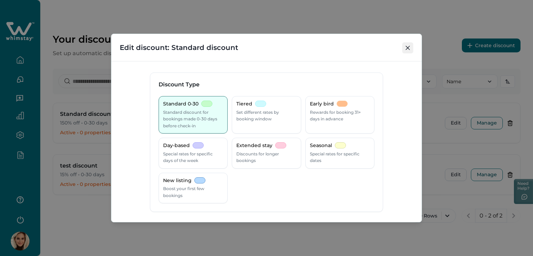
click at [407, 46] on icon "Close" at bounding box center [408, 48] width 4 height 4
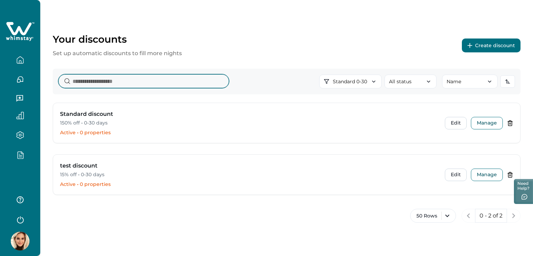
click at [88, 82] on input at bounding box center [143, 81] width 171 height 14
type input "*"
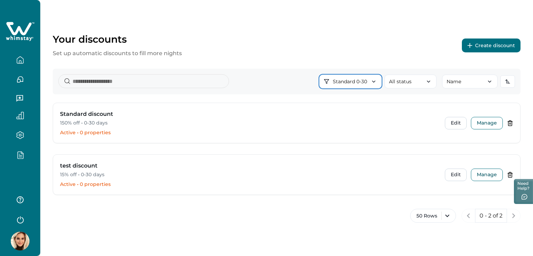
click at [370, 81] on icon "button" at bounding box center [373, 81] width 7 height 7
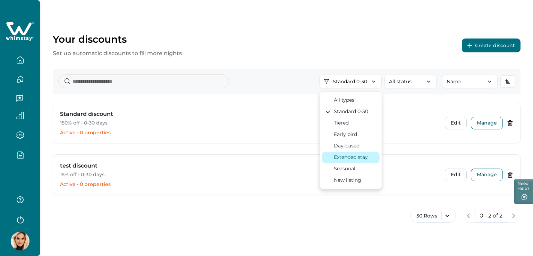
click at [361, 157] on div "Extended stay" at bounding box center [351, 157] width 34 height 7
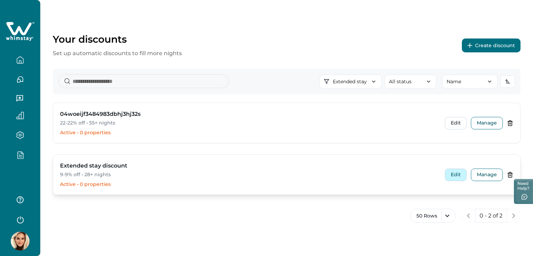
click at [462, 174] on button "Edit" at bounding box center [456, 175] width 22 height 12
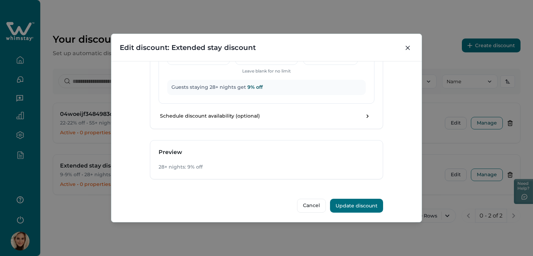
scroll to position [391, 0]
click at [355, 204] on button "Update discount" at bounding box center [356, 206] width 53 height 14
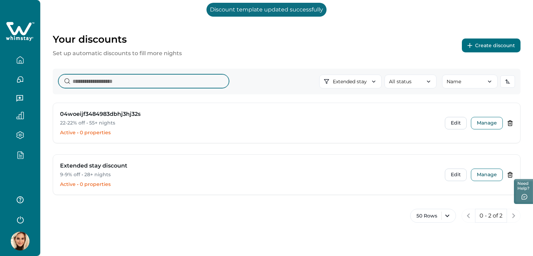
click at [100, 83] on input at bounding box center [143, 81] width 171 height 14
type input "*"
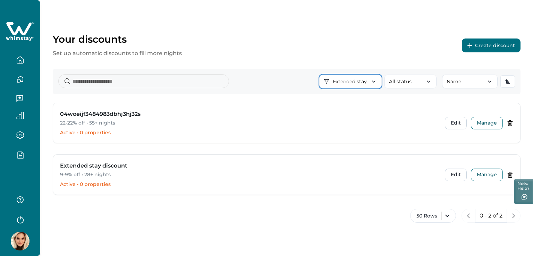
click at [370, 80] on icon "button" at bounding box center [373, 81] width 7 height 7
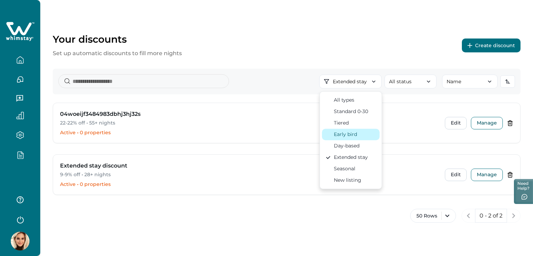
click at [359, 135] on div "Early bird" at bounding box center [351, 134] width 51 height 7
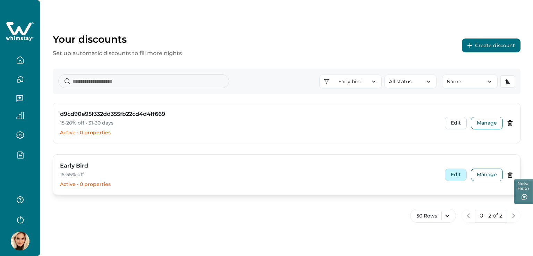
click at [457, 172] on button "Edit" at bounding box center [456, 175] width 22 height 12
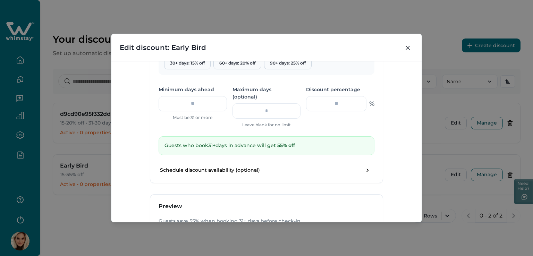
scroll to position [312, 0]
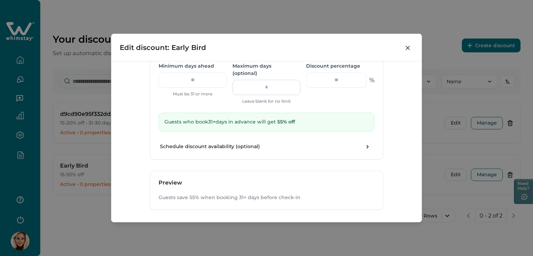
click at [269, 80] on input "number" at bounding box center [267, 87] width 68 height 15
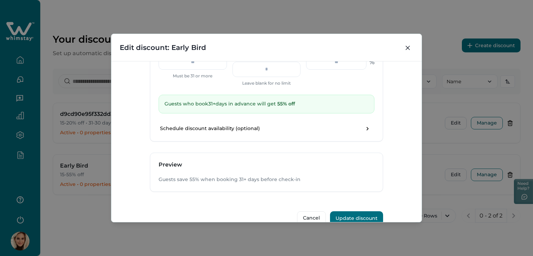
scroll to position [336, 0]
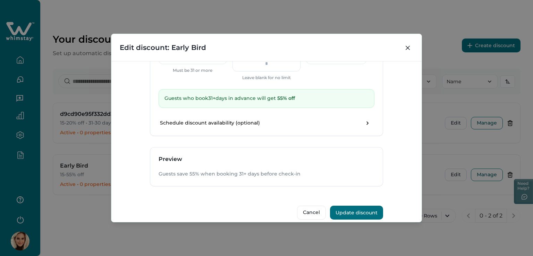
click at [356, 206] on button "Update discount" at bounding box center [356, 213] width 53 height 14
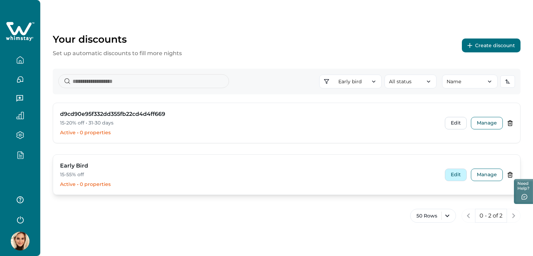
click at [460, 176] on button "Edit" at bounding box center [456, 175] width 22 height 12
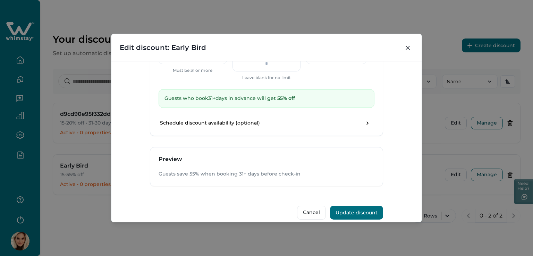
scroll to position [197, 0]
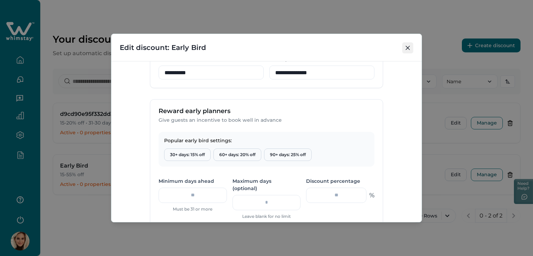
click at [407, 49] on icon "Close" at bounding box center [408, 48] width 4 height 4
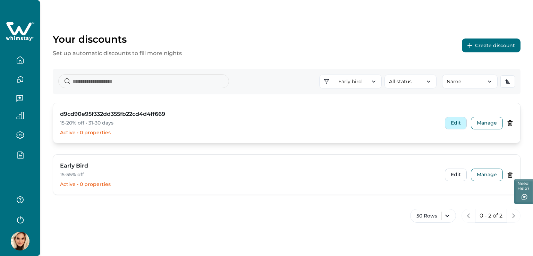
click at [457, 120] on button "Edit" at bounding box center [456, 123] width 22 height 12
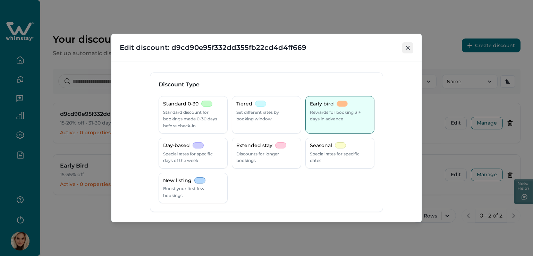
click at [409, 47] on icon "Close" at bounding box center [408, 48] width 4 height 4
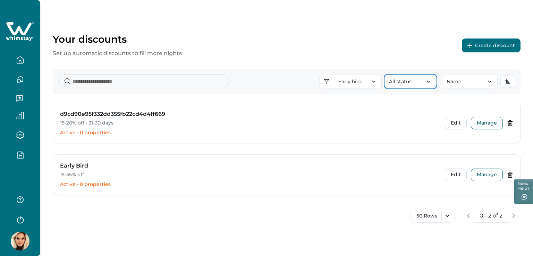
click at [396, 81] on button "All status" at bounding box center [411, 82] width 52 height 14
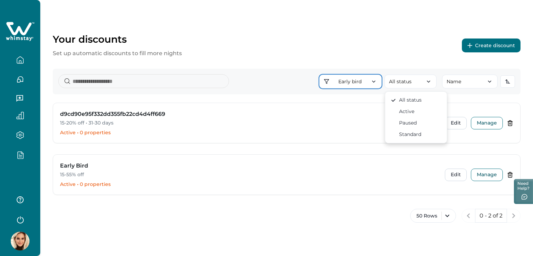
click at [352, 77] on button "Early bird" at bounding box center [350, 82] width 62 height 14
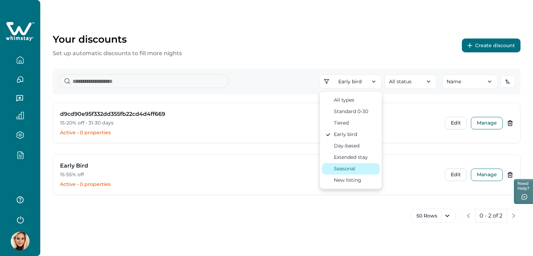
click at [351, 168] on div "Seasonal" at bounding box center [345, 168] width 22 height 7
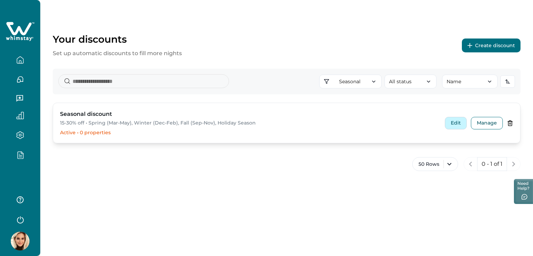
click at [453, 123] on button "Edit" at bounding box center [456, 123] width 22 height 12
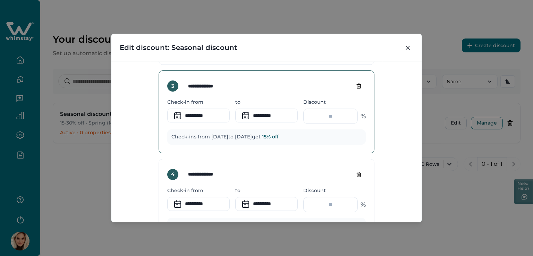
scroll to position [590, 0]
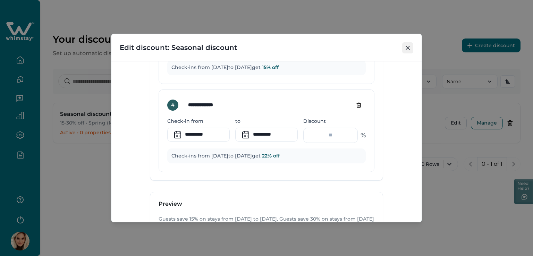
click at [407, 46] on icon "Close" at bounding box center [408, 48] width 4 height 4
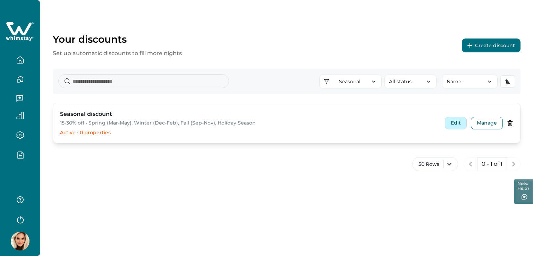
click at [456, 123] on button "Edit" at bounding box center [456, 123] width 22 height 12
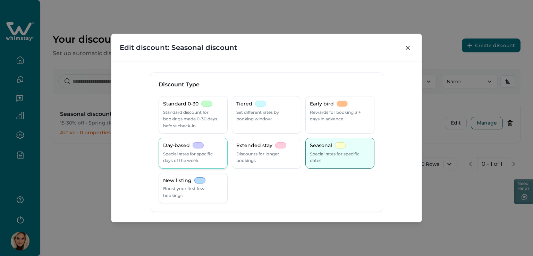
click at [203, 156] on p "Special rates for specific days of the week" at bounding box center [193, 158] width 60 height 14
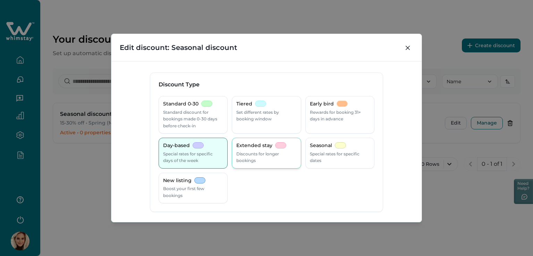
click at [261, 156] on p "Discounts for longer bookings" at bounding box center [266, 158] width 60 height 14
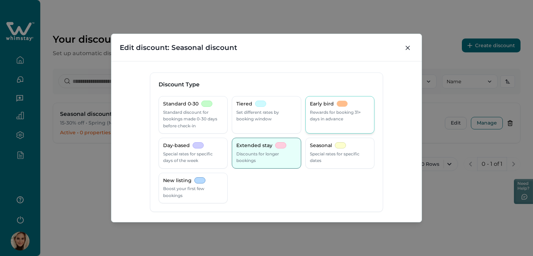
click at [328, 117] on p "Rewards for booking 31+ days in advance" at bounding box center [340, 116] width 60 height 14
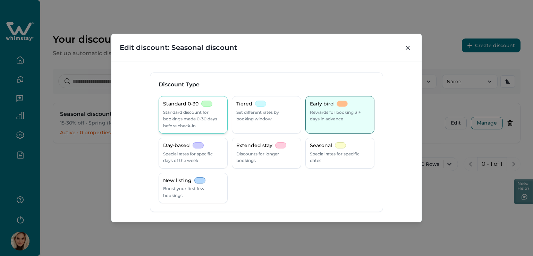
click at [190, 118] on p "Standard discount for bookings made 0-30 days before check-in" at bounding box center [193, 119] width 60 height 20
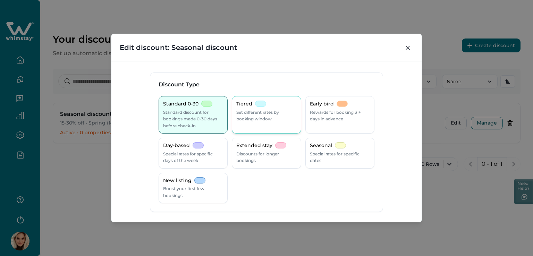
click at [234, 122] on div "Tiered Set different rates by booking window" at bounding box center [266, 114] width 69 height 37
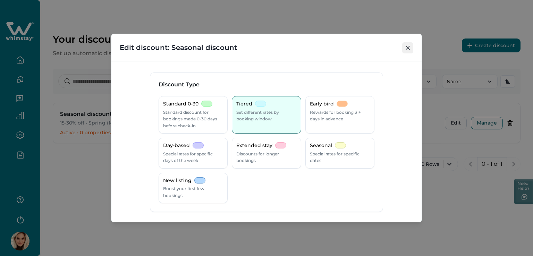
click at [407, 50] on button "Close" at bounding box center [407, 47] width 11 height 11
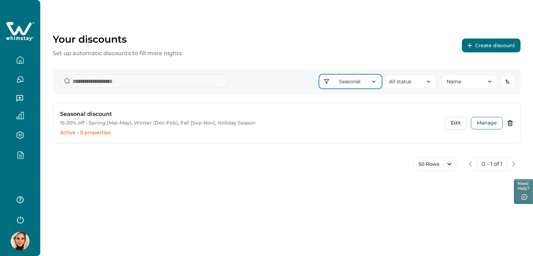
click at [351, 78] on button "Seasonal" at bounding box center [350, 82] width 62 height 14
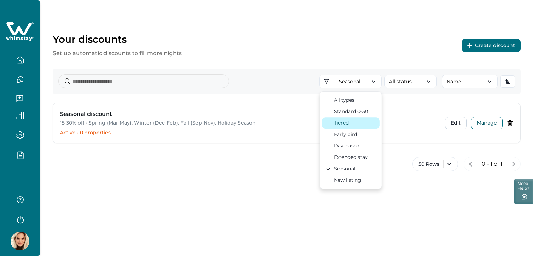
click at [349, 122] on div "Tiered" at bounding box center [341, 122] width 15 height 7
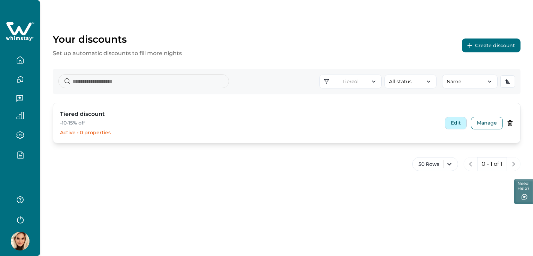
click at [460, 123] on button "Edit" at bounding box center [456, 123] width 22 height 12
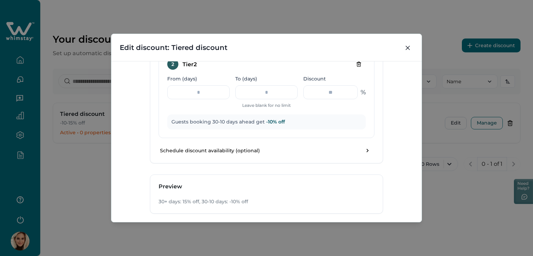
scroll to position [472, 0]
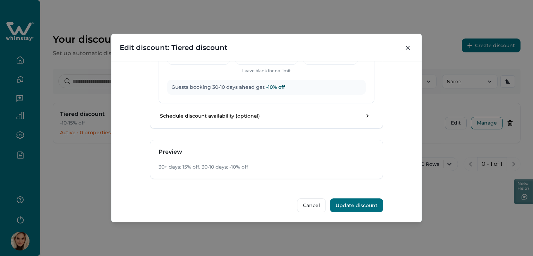
click at [370, 203] on button "Update discount" at bounding box center [356, 206] width 53 height 14
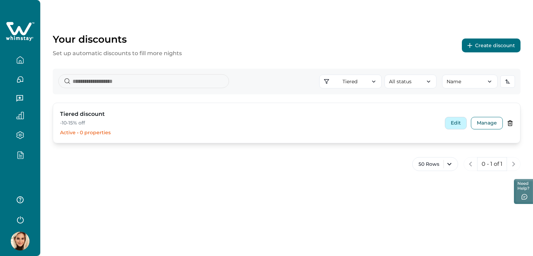
click at [455, 123] on button "Edit" at bounding box center [456, 123] width 22 height 12
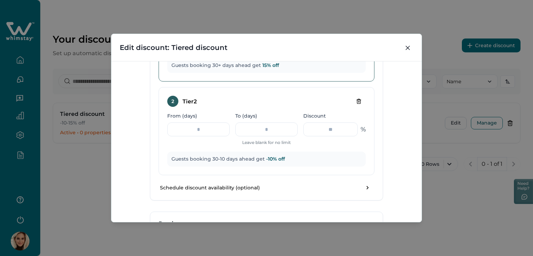
scroll to position [333, 0]
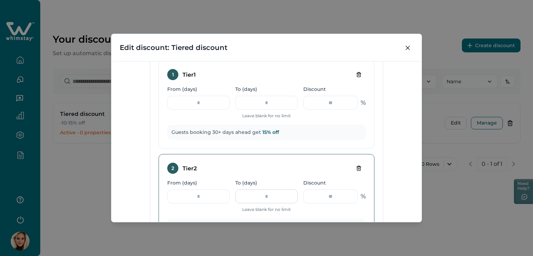
drag, startPoint x: 279, startPoint y: 194, endPoint x: 253, endPoint y: 198, distance: 27.0
click at [253, 198] on input "**" at bounding box center [266, 197] width 62 height 14
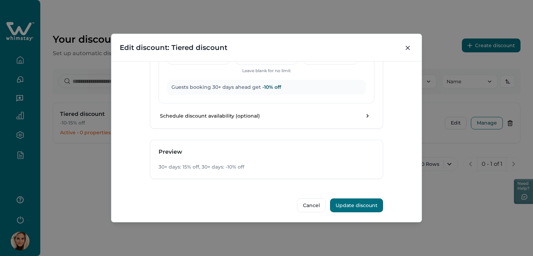
scroll to position [472, 0]
click at [350, 205] on button "Update discount" at bounding box center [356, 206] width 53 height 14
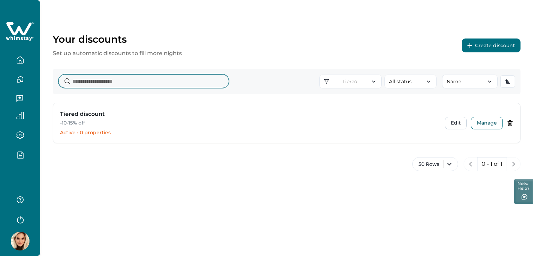
click at [90, 84] on input at bounding box center [143, 81] width 171 height 14
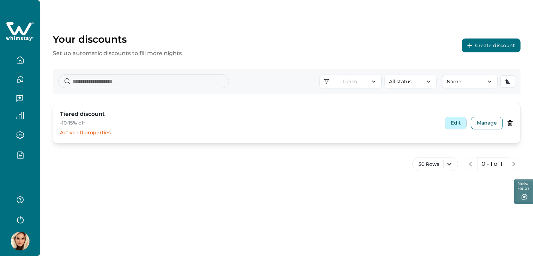
click at [454, 123] on button "Edit" at bounding box center [456, 123] width 22 height 12
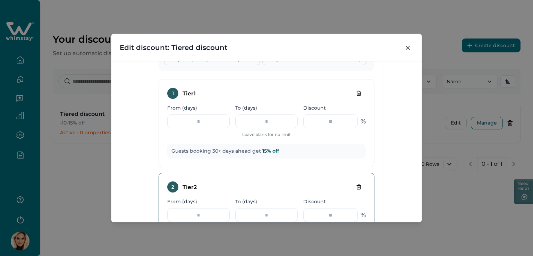
scroll to position [312, 0]
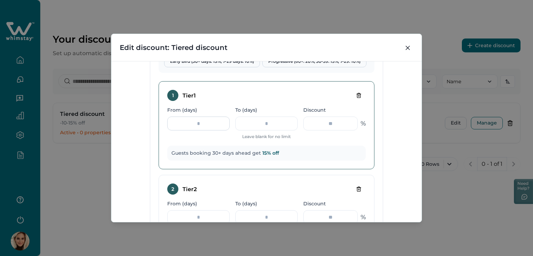
click at [207, 129] on div "From (days) **" at bounding box center [198, 124] width 62 height 34
click at [207, 124] on input "**" at bounding box center [198, 124] width 62 height 14
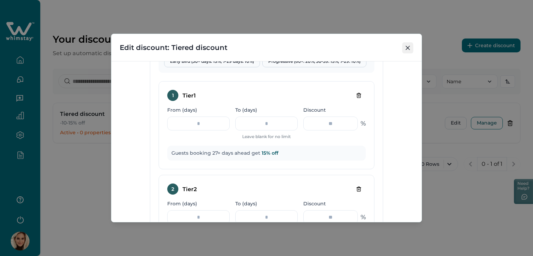
type input "**"
click at [411, 44] on button "Close" at bounding box center [407, 47] width 11 height 11
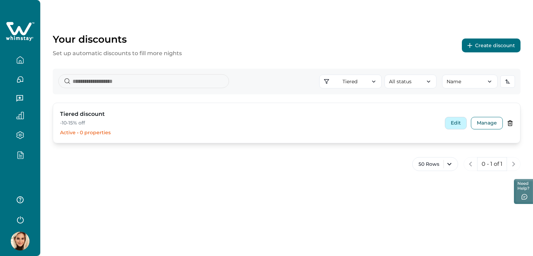
click at [458, 126] on button "Edit" at bounding box center [456, 123] width 22 height 12
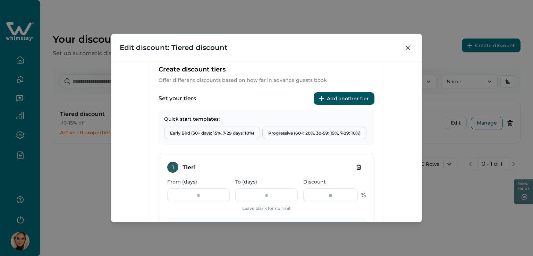
scroll to position [278, 0]
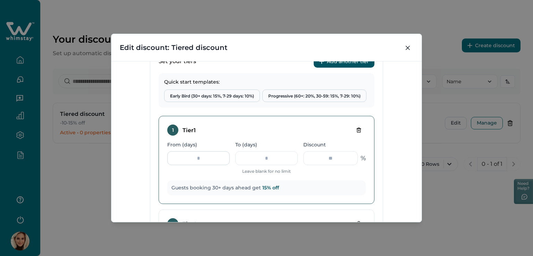
drag, startPoint x: 208, startPoint y: 163, endPoint x: 189, endPoint y: 163, distance: 18.8
click at [191, 163] on input "**" at bounding box center [198, 158] width 62 height 14
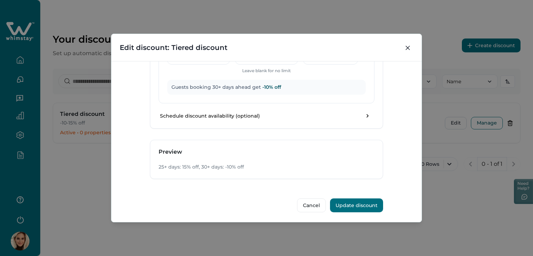
scroll to position [472, 0]
type input "**"
click at [369, 201] on button "Update discount" at bounding box center [356, 206] width 53 height 14
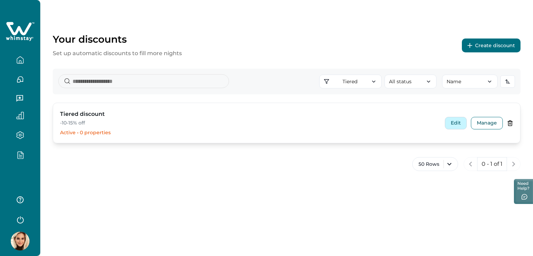
click at [458, 126] on button "Edit" at bounding box center [456, 123] width 22 height 12
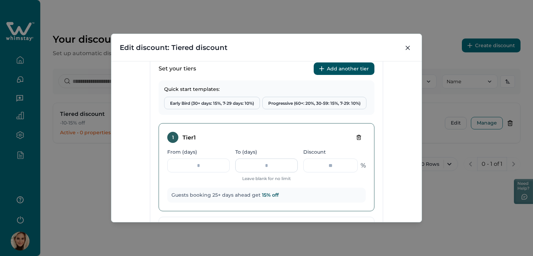
scroll to position [278, 0]
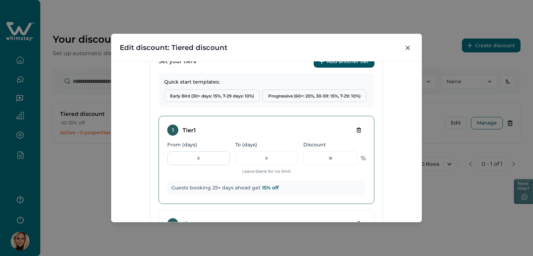
drag, startPoint x: 207, startPoint y: 158, endPoint x: 170, endPoint y: 158, distance: 36.1
click at [170, 158] on input "**" at bounding box center [198, 158] width 62 height 14
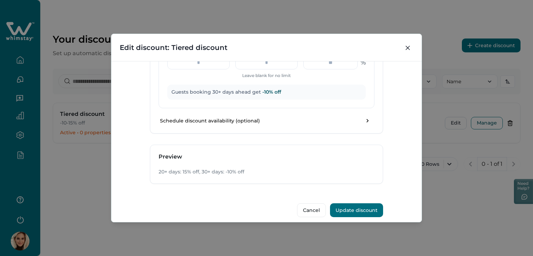
scroll to position [472, 0]
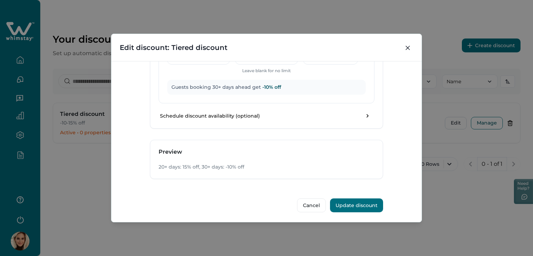
type input "**"
click at [343, 203] on button "Update discount" at bounding box center [356, 206] width 53 height 14
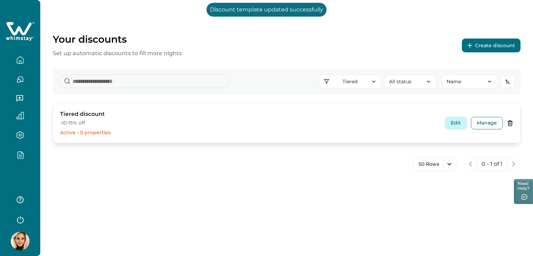
click at [459, 122] on button "Edit" at bounding box center [456, 123] width 22 height 12
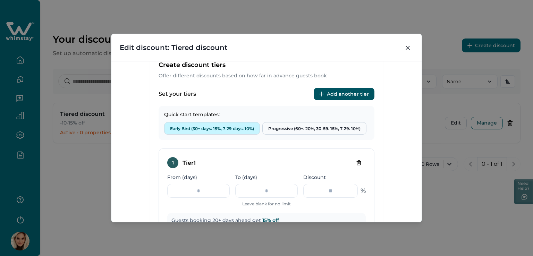
scroll to position [278, 0]
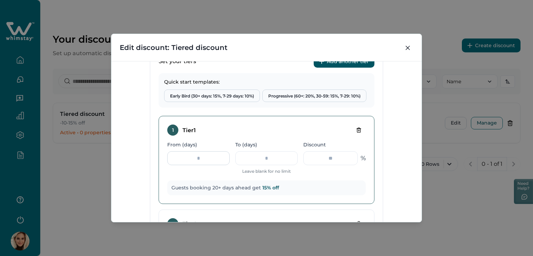
drag, startPoint x: 210, startPoint y: 161, endPoint x: 188, endPoint y: 160, distance: 21.9
click at [188, 160] on input "**" at bounding box center [198, 158] width 62 height 14
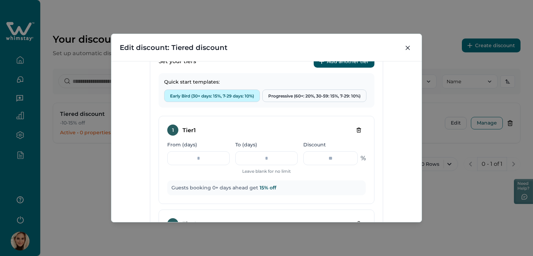
click at [183, 93] on button "Early Bird (30+ days: 15%, 7-29 days: 10%)" at bounding box center [212, 96] width 96 height 12
type input "**"
type input "*"
type input "**"
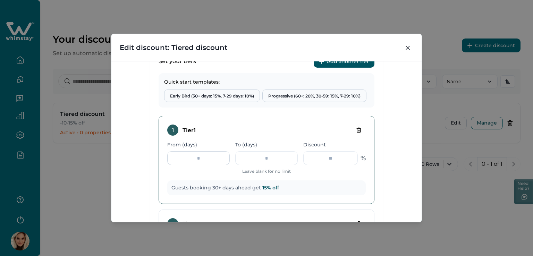
drag, startPoint x: 206, startPoint y: 159, endPoint x: 183, endPoint y: 156, distance: 22.8
click at [183, 156] on input "**" at bounding box center [198, 158] width 62 height 14
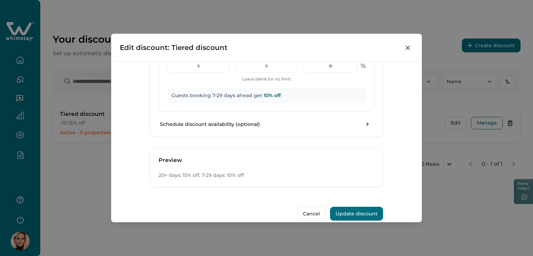
scroll to position [472, 0]
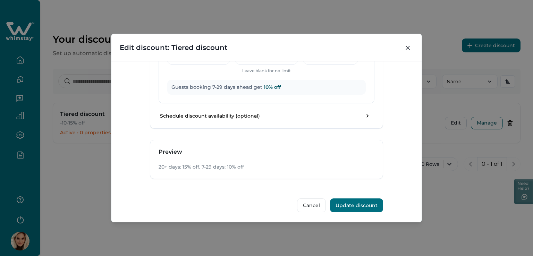
type input "**"
click at [349, 206] on button "Update discount" at bounding box center [356, 206] width 53 height 14
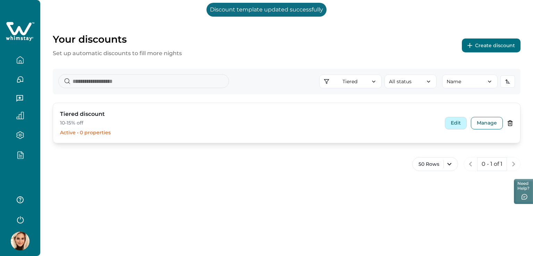
click at [452, 124] on button "Edit" at bounding box center [456, 123] width 22 height 12
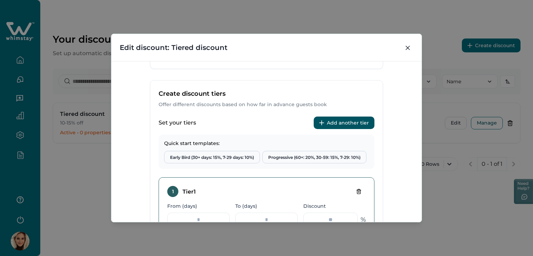
scroll to position [243, 0]
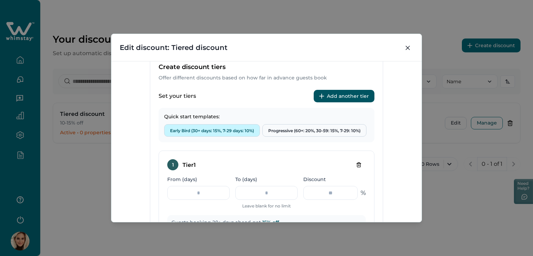
click at [194, 131] on button "Early Bird (30+ days: 15%, 7-29 days: 10%)" at bounding box center [212, 130] width 96 height 12
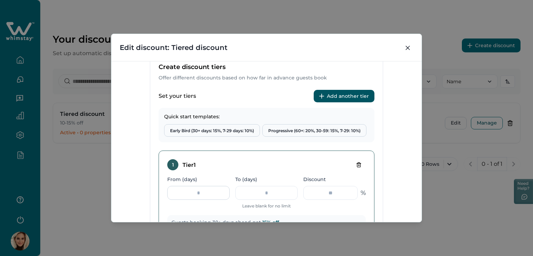
drag, startPoint x: 212, startPoint y: 193, endPoint x: 190, endPoint y: 188, distance: 23.2
click at [190, 188] on input "**" at bounding box center [198, 193] width 62 height 14
type input "***"
drag, startPoint x: 200, startPoint y: 191, endPoint x: 162, endPoint y: 191, distance: 38.2
click at [162, 191] on div "1 Tier 1 From (days) *** To (days) Leave blank for no limit Discount ** % Guest…" at bounding box center [267, 195] width 216 height 88
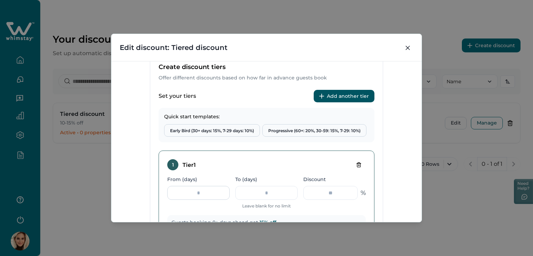
drag, startPoint x: 194, startPoint y: 193, endPoint x: 181, endPoint y: 193, distance: 12.8
click at [181, 193] on input "*" at bounding box center [198, 193] width 62 height 14
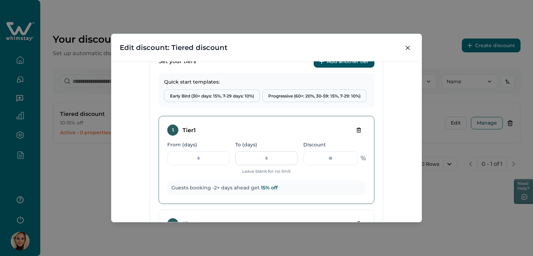
scroll to position [208, 0]
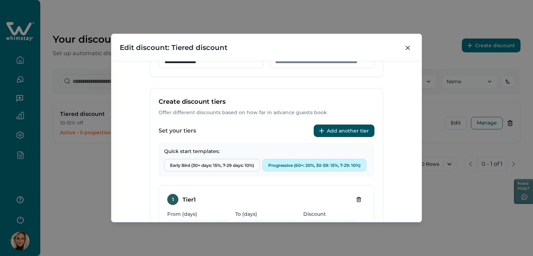
click at [296, 165] on button "Progressive (60+: 20%, 30-59: 15%, 7-29: 10%)" at bounding box center [314, 165] width 104 height 12
type input "**"
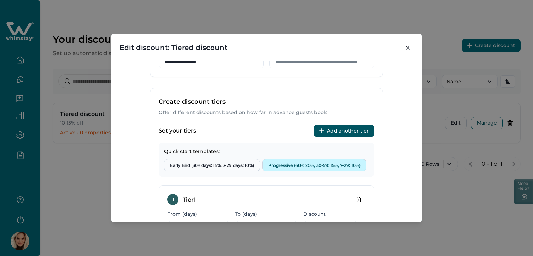
type input "**"
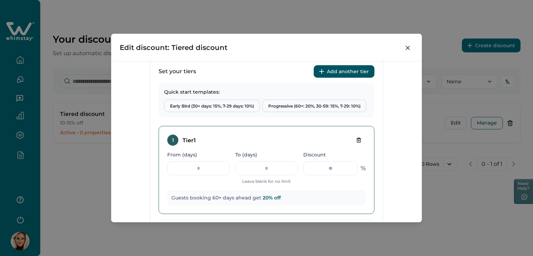
scroll to position [278, 0]
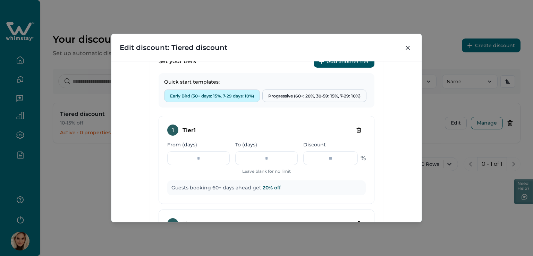
click at [226, 95] on button "Early Bird (30+ days: 15%, 7-29 days: 10%)" at bounding box center [212, 96] width 96 height 12
type input "**"
type input "*"
type input "**"
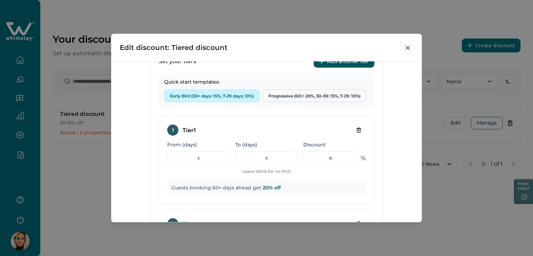
type input "**"
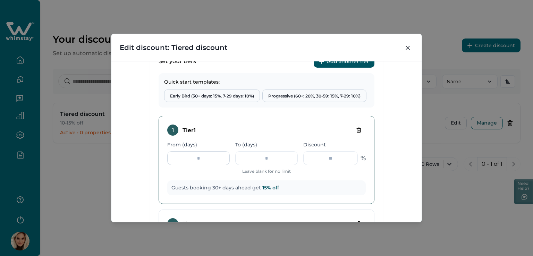
drag, startPoint x: 205, startPoint y: 160, endPoint x: 184, endPoint y: 158, distance: 20.2
click at [184, 158] on input "**" at bounding box center [198, 158] width 62 height 14
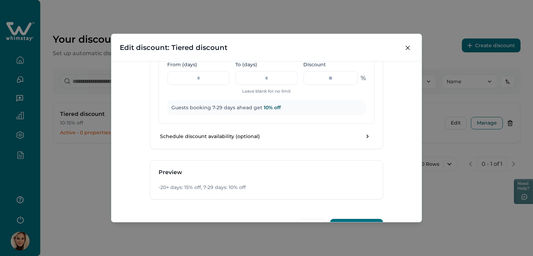
scroll to position [472, 0]
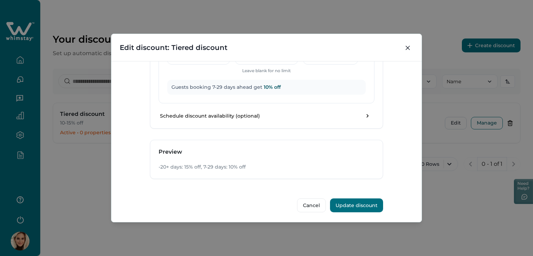
type input "***"
click at [357, 202] on button "Update discount" at bounding box center [356, 206] width 53 height 14
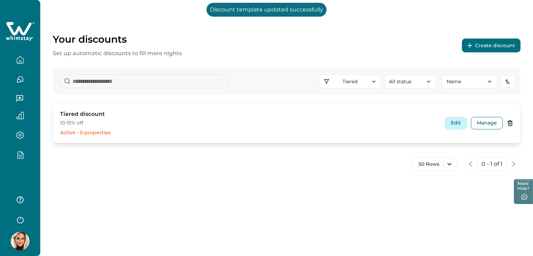
click at [457, 123] on button "Edit" at bounding box center [456, 123] width 22 height 12
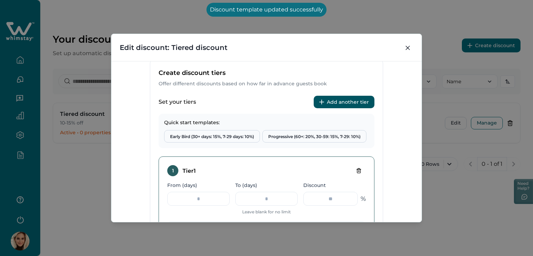
scroll to position [243, 0]
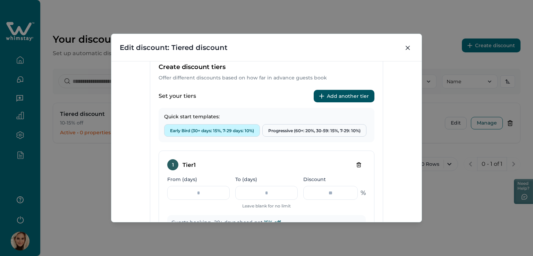
click at [191, 129] on button "Early Bird (30+ days: 15%, 7-29 days: 10%)" at bounding box center [212, 130] width 96 height 12
type input "**"
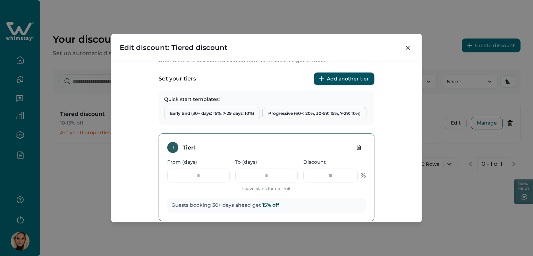
scroll to position [312, 0]
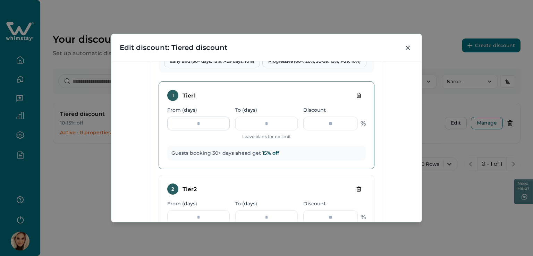
drag, startPoint x: 199, startPoint y: 126, endPoint x: 178, endPoint y: 125, distance: 20.8
click at [179, 125] on input "**" at bounding box center [198, 124] width 62 height 14
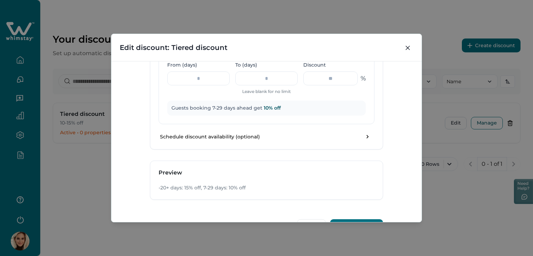
scroll to position [472, 0]
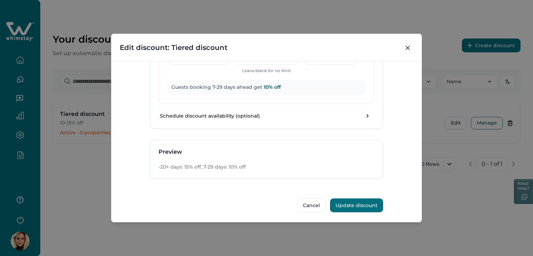
type input "***"
click at [351, 203] on button "Update discount" at bounding box center [356, 206] width 53 height 14
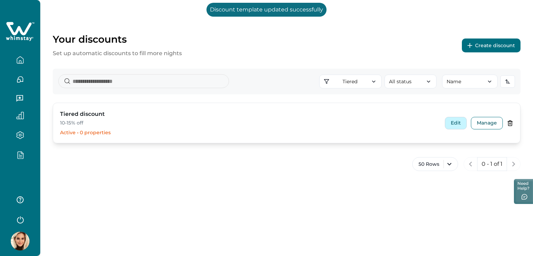
click at [451, 122] on button "Edit" at bounding box center [456, 123] width 22 height 12
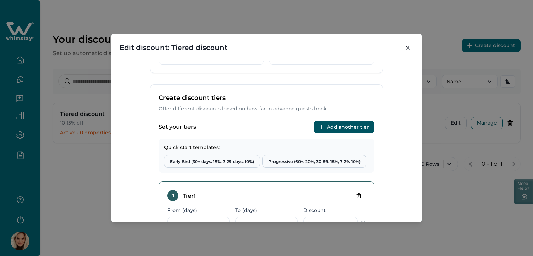
scroll to position [243, 0]
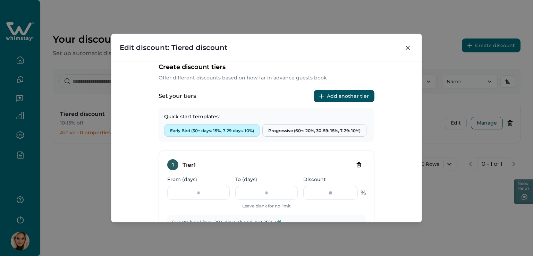
click at [190, 132] on button "Early Bird (30+ days: 15%, 7-29 days: 10%)" at bounding box center [212, 130] width 96 height 12
type input "**"
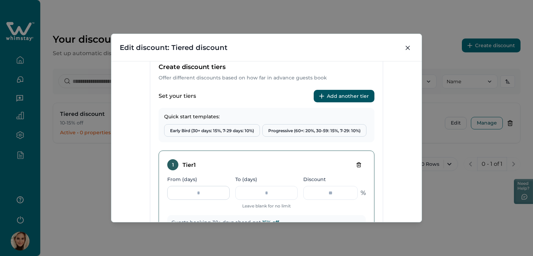
drag, startPoint x: 201, startPoint y: 194, endPoint x: 187, endPoint y: 192, distance: 13.8
click at [187, 192] on input "**" at bounding box center [198, 193] width 62 height 14
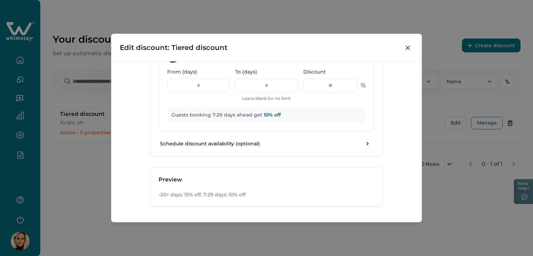
scroll to position [437, 0]
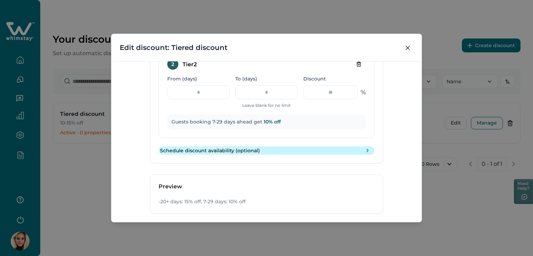
click at [367, 149] on icon "toggle schedule" at bounding box center [367, 150] width 7 height 7
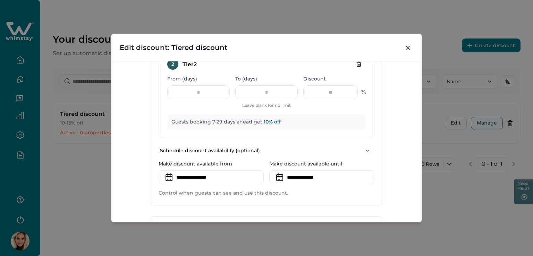
scroll to position [472, 0]
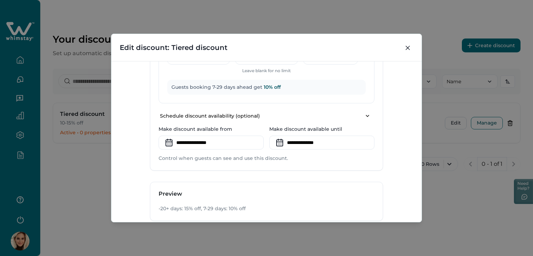
click at [168, 145] on icon at bounding box center [169, 143] width 6 height 6
click at [182, 142] on input at bounding box center [211, 143] width 105 height 14
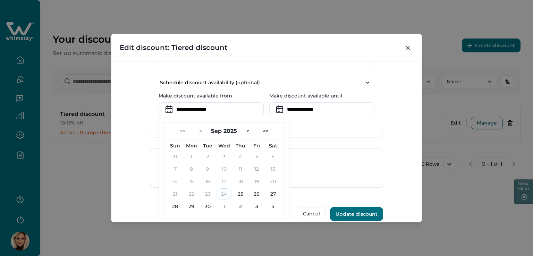
scroll to position [507, 0]
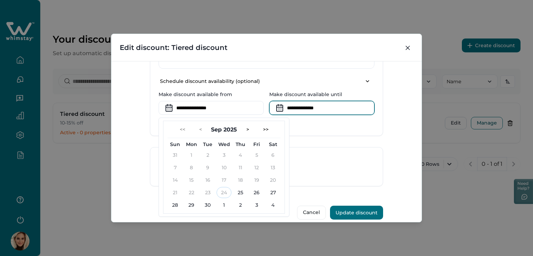
click at [323, 108] on input at bounding box center [321, 108] width 105 height 14
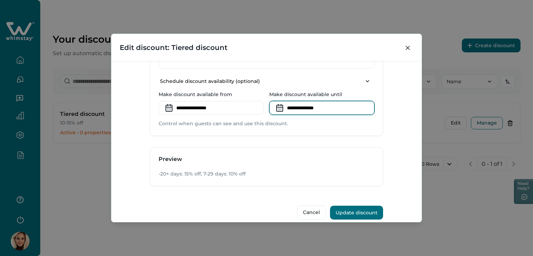
click at [294, 103] on input at bounding box center [321, 108] width 105 height 14
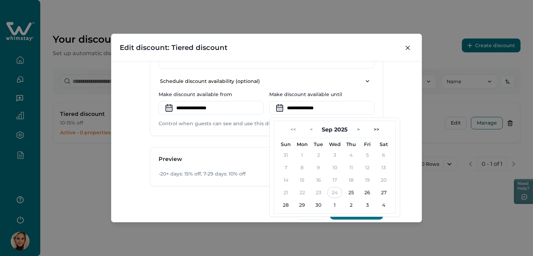
click at [356, 124] on button ">" at bounding box center [359, 129] width 14 height 11
click at [308, 124] on button "<" at bounding box center [311, 129] width 14 height 11
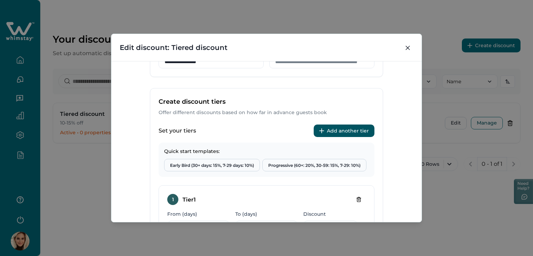
scroll to position [243, 0]
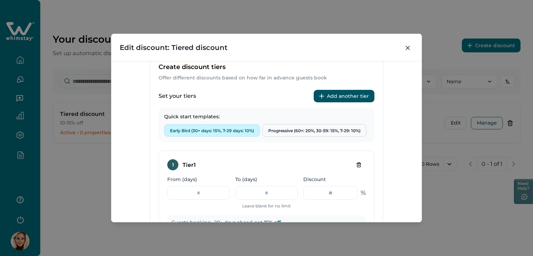
click at [218, 133] on button "Early Bird (30+ days: 15%, 7-29 days: 10%)" at bounding box center [212, 130] width 96 height 12
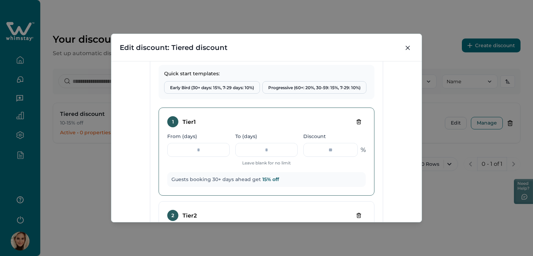
scroll to position [312, 0]
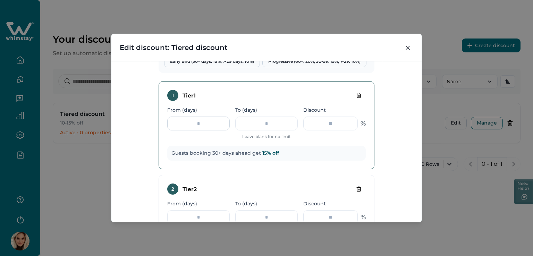
drag, startPoint x: 201, startPoint y: 125, endPoint x: 187, endPoint y: 126, distance: 13.9
click at [187, 126] on input "**" at bounding box center [198, 124] width 62 height 14
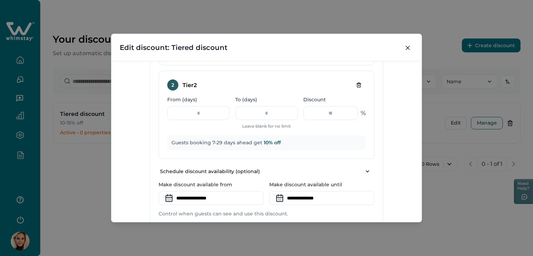
scroll to position [514, 0]
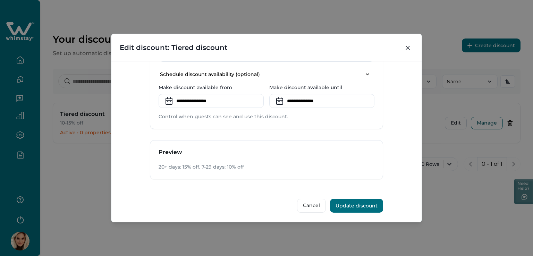
type input "**"
click at [353, 201] on button "Update discount" at bounding box center [356, 206] width 53 height 14
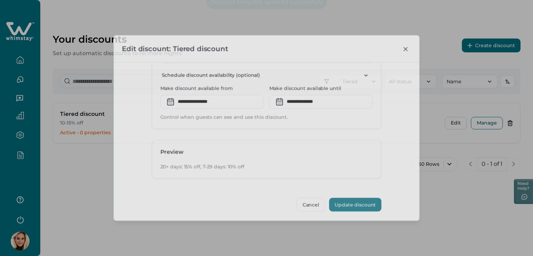
click at [354, 201] on button "Update discount" at bounding box center [355, 205] width 52 height 14
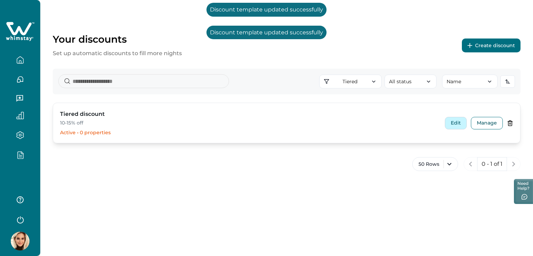
click at [457, 120] on button "Edit" at bounding box center [456, 123] width 22 height 12
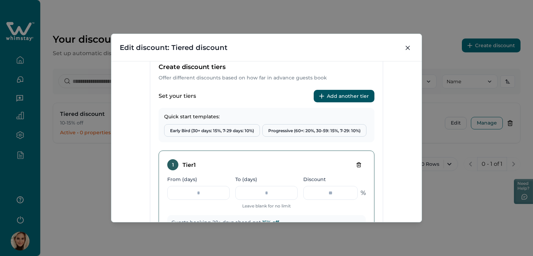
scroll to position [278, 0]
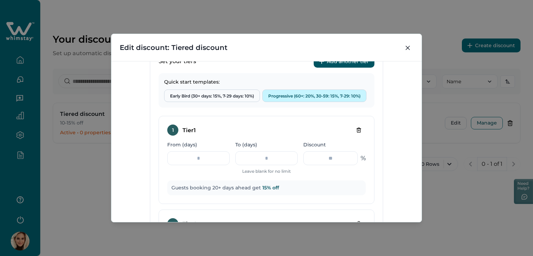
click at [310, 97] on button "Progressive (60+: 20%, 30-59: 15%, 7-29: 10%)" at bounding box center [314, 96] width 104 height 12
type input "**"
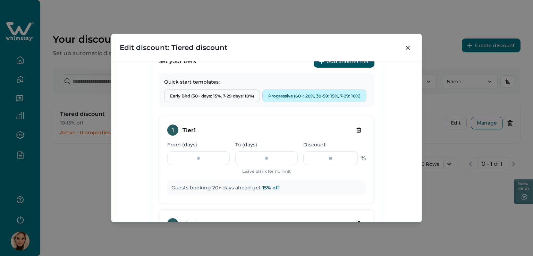
type input "**"
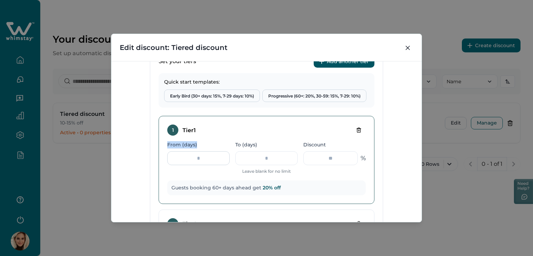
drag, startPoint x: 206, startPoint y: 167, endPoint x: 192, endPoint y: 159, distance: 16.5
click at [192, 159] on div "From (days) **" at bounding box center [198, 158] width 62 height 34
click at [217, 151] on input "**" at bounding box center [198, 158] width 62 height 14
drag, startPoint x: 207, startPoint y: 164, endPoint x: 182, endPoint y: 158, distance: 25.8
click at [182, 158] on input "**" at bounding box center [198, 158] width 62 height 14
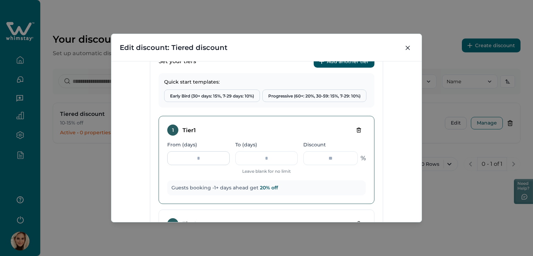
type input "**"
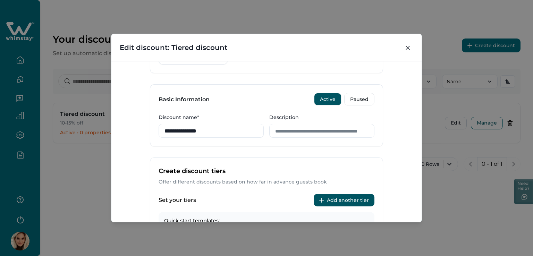
scroll to position [243, 0]
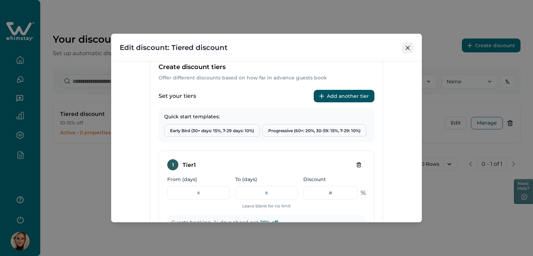
click at [406, 48] on icon "Close" at bounding box center [408, 48] width 4 height 4
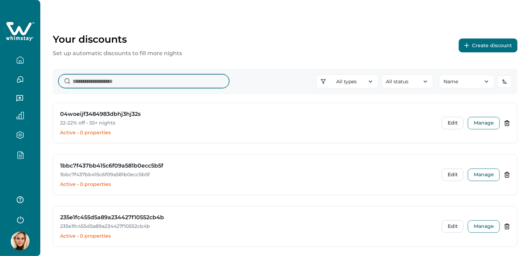
click at [95, 81] on input at bounding box center [143, 81] width 171 height 14
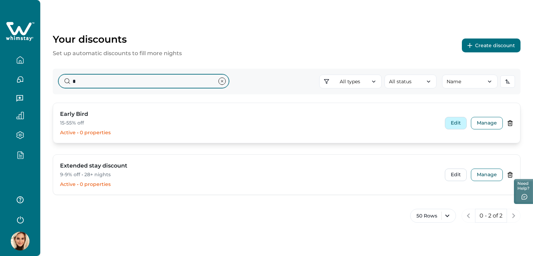
type input "*"
click at [456, 124] on button "Edit" at bounding box center [456, 123] width 22 height 12
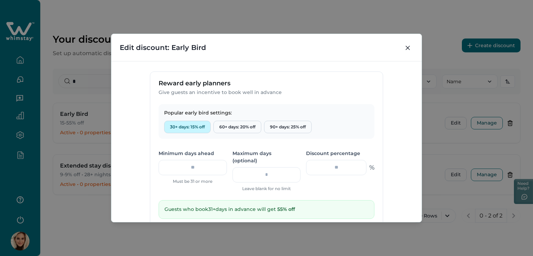
scroll to position [208, 0]
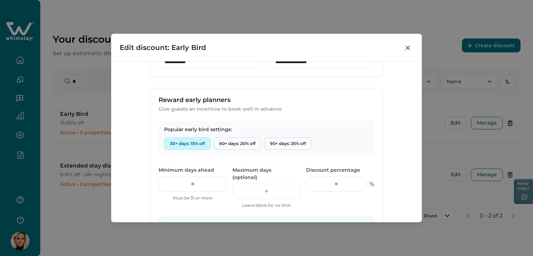
click at [184, 141] on button "30+ days: 15% off" at bounding box center [187, 143] width 47 height 12
type input "**"
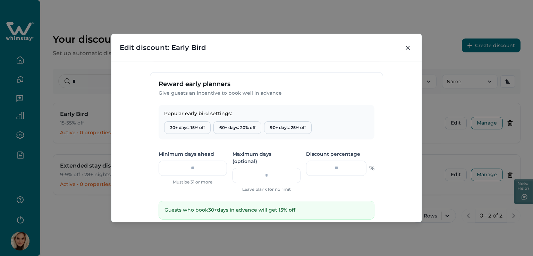
scroll to position [232, 0]
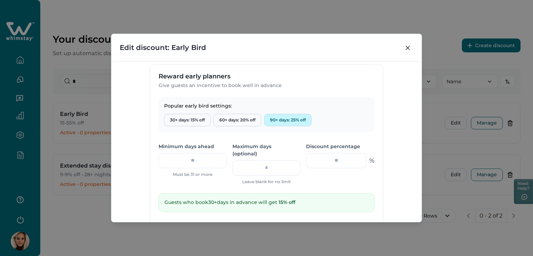
click at [277, 121] on button "90+ days: 25% off" at bounding box center [288, 120] width 48 height 12
type input "**"
drag, startPoint x: 191, startPoint y: 161, endPoint x: 184, endPoint y: 161, distance: 6.6
click at [184, 161] on input "**" at bounding box center [193, 160] width 68 height 15
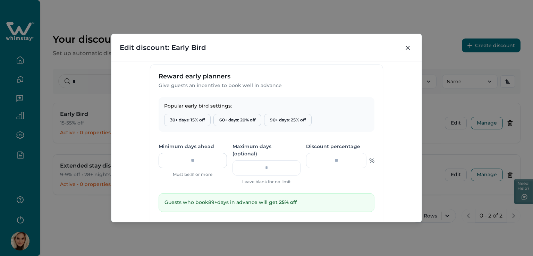
type input "*"
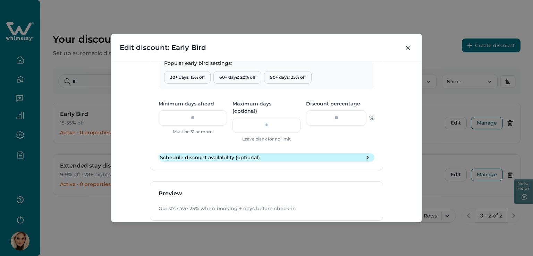
scroll to position [240, 0]
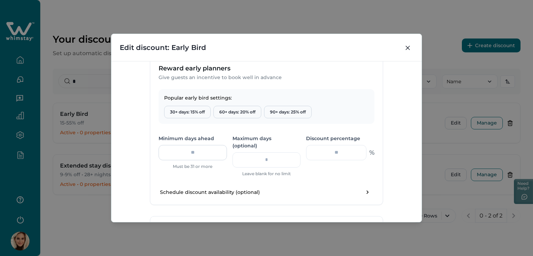
click at [205, 153] on input "number" at bounding box center [193, 152] width 68 height 15
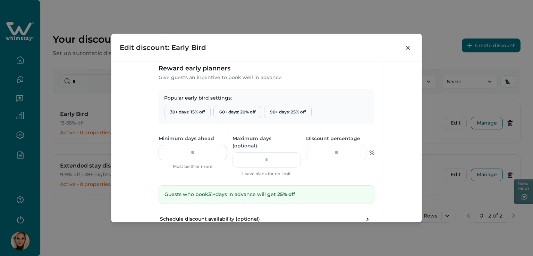
type input "*"
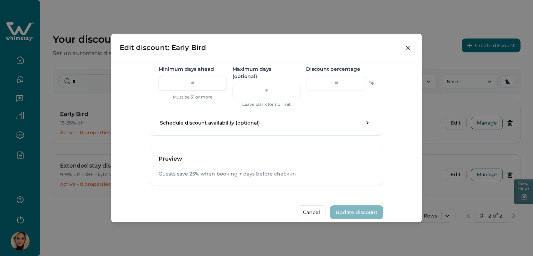
scroll to position [205, 0]
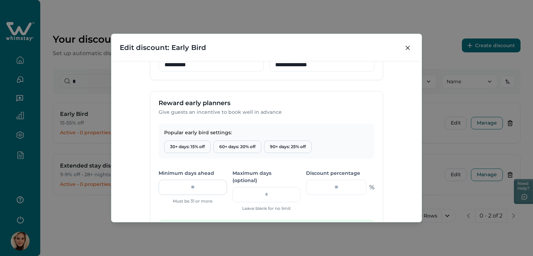
type input "*"
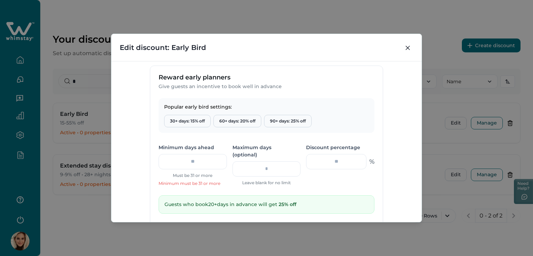
scroll to position [240, 0]
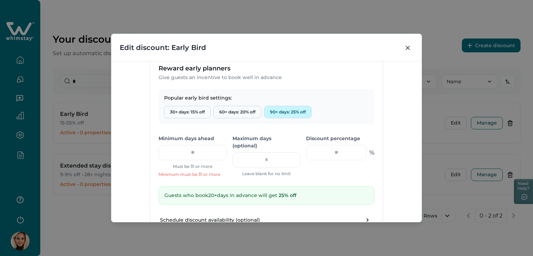
click at [280, 112] on button "90+ days: 25% off" at bounding box center [288, 112] width 48 height 12
type input "**"
click at [284, 152] on input "number" at bounding box center [267, 159] width 68 height 15
click at [304, 168] on div "Minimum days ahead ** Must be 31 or more Maximum days (optional) ** Leave blank…" at bounding box center [267, 156] width 216 height 42
click at [247, 153] on input "**" at bounding box center [267, 159] width 68 height 15
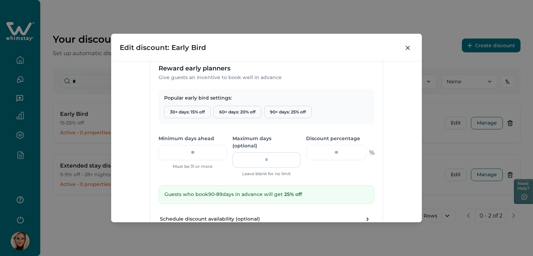
drag, startPoint x: 257, startPoint y: 153, endPoint x: 274, endPoint y: 153, distance: 16.3
click at [274, 153] on input "**" at bounding box center [267, 159] width 68 height 15
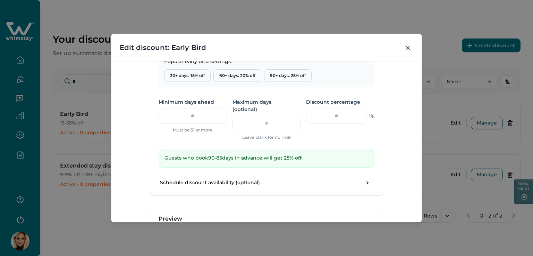
scroll to position [232, 0]
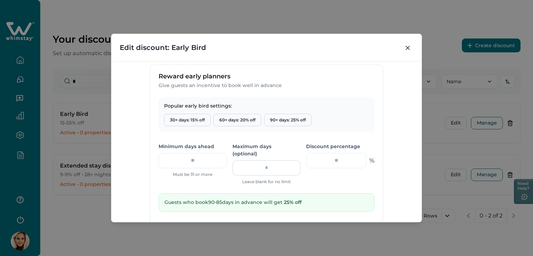
drag, startPoint x: 275, startPoint y: 161, endPoint x: 261, endPoint y: 162, distance: 14.6
click at [261, 162] on input "**" at bounding box center [267, 167] width 68 height 15
type input "**"
drag, startPoint x: 195, startPoint y: 160, endPoint x: 173, endPoint y: 161, distance: 22.6
click at [173, 161] on input "**" at bounding box center [193, 160] width 68 height 15
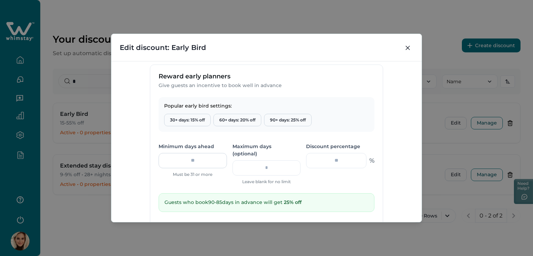
click at [195, 163] on input "**" at bounding box center [193, 160] width 68 height 15
drag, startPoint x: 196, startPoint y: 161, endPoint x: 172, endPoint y: 161, distance: 23.6
click at [172, 161] on input "**" at bounding box center [193, 160] width 68 height 15
drag, startPoint x: 208, startPoint y: 162, endPoint x: 179, endPoint y: 159, distance: 28.6
click at [179, 159] on input "**" at bounding box center [193, 160] width 68 height 15
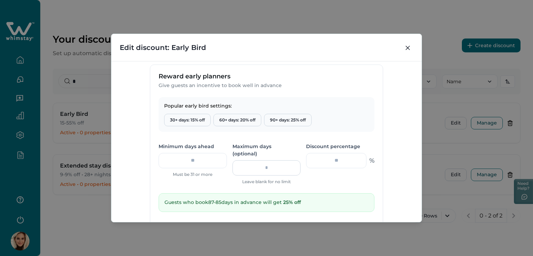
type input "**"
click at [286, 160] on input "**" at bounding box center [267, 167] width 68 height 15
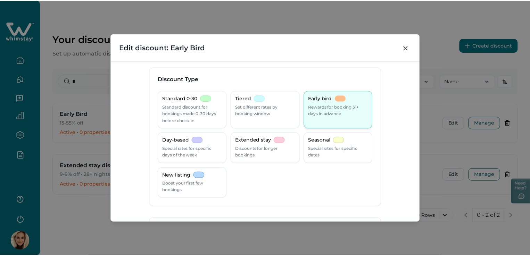
scroll to position [0, 0]
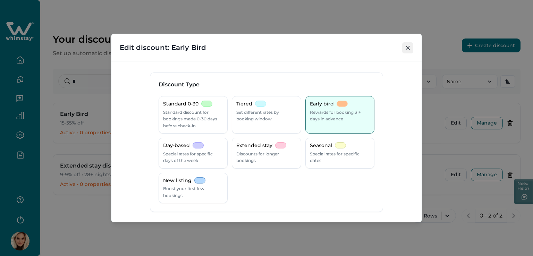
click at [407, 47] on icon "Close" at bounding box center [408, 48] width 4 height 4
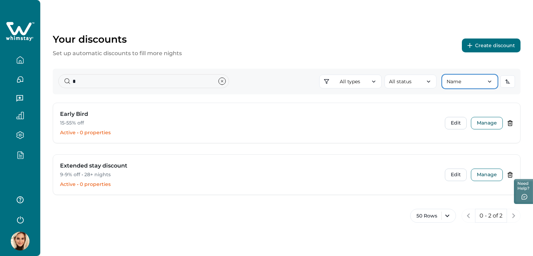
click at [459, 86] on button "Name" at bounding box center [470, 82] width 56 height 14
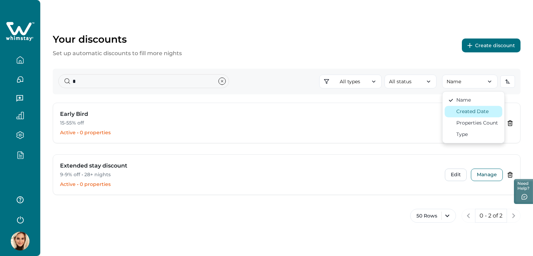
click at [480, 113] on div "Created Date" at bounding box center [473, 111] width 32 height 7
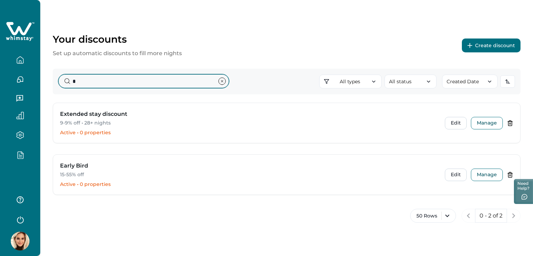
click at [83, 85] on input "*" at bounding box center [143, 81] width 171 height 14
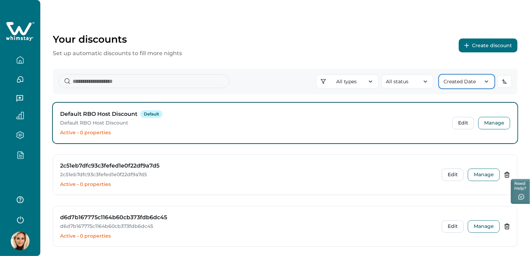
click at [488, 83] on icon "button" at bounding box center [486, 81] width 7 height 7
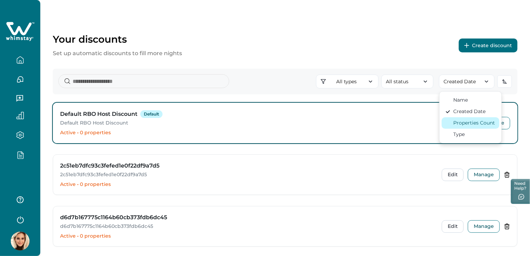
click at [470, 122] on div "Properties Count" at bounding box center [474, 122] width 42 height 7
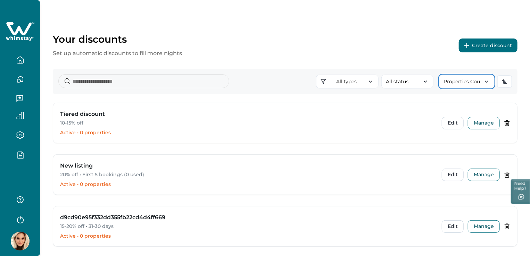
click at [474, 78] on button "Properties Count" at bounding box center [467, 82] width 56 height 14
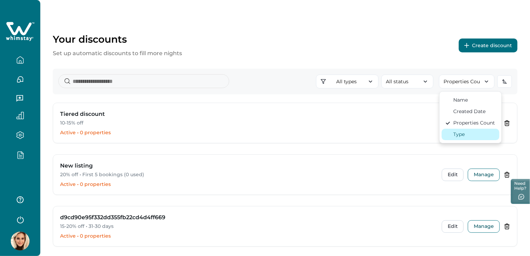
click at [463, 132] on div "Type" at bounding box center [458, 134] width 11 height 7
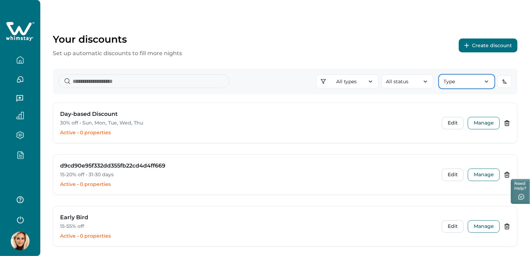
click at [486, 82] on icon "button" at bounding box center [486, 82] width 3 height 2
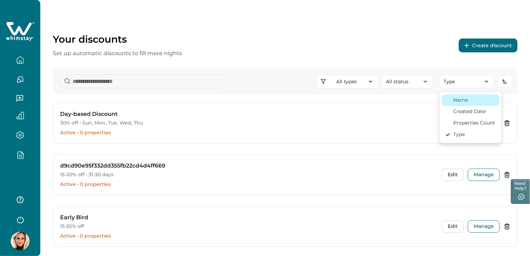
click at [478, 101] on div "Name" at bounding box center [470, 100] width 51 height 7
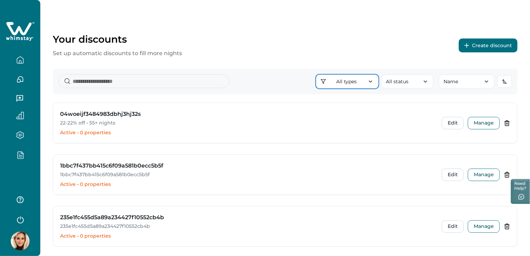
click at [364, 83] on button "All types" at bounding box center [347, 82] width 62 height 14
click at [367, 80] on icon "button" at bounding box center [370, 81] width 7 height 7
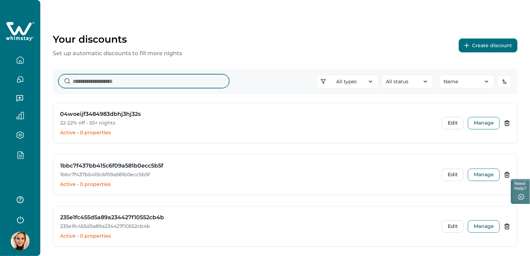
click at [93, 82] on input at bounding box center [143, 81] width 171 height 14
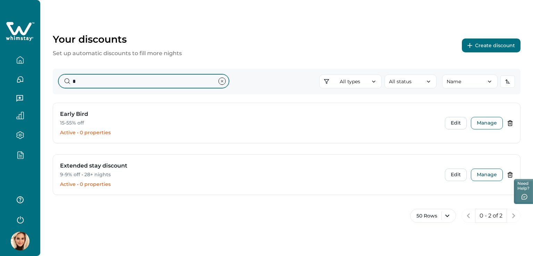
type input "*"
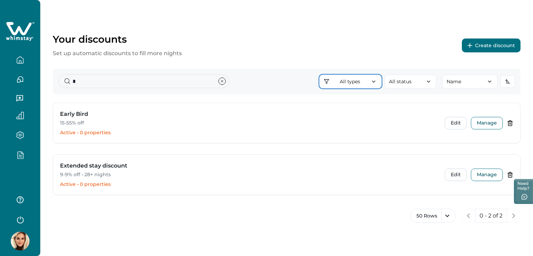
click at [374, 83] on icon "button" at bounding box center [373, 81] width 7 height 7
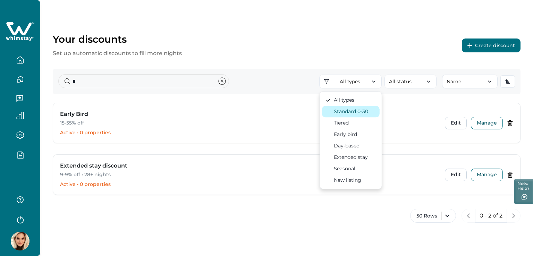
click at [355, 109] on div "Standard 0-30" at bounding box center [351, 111] width 34 height 7
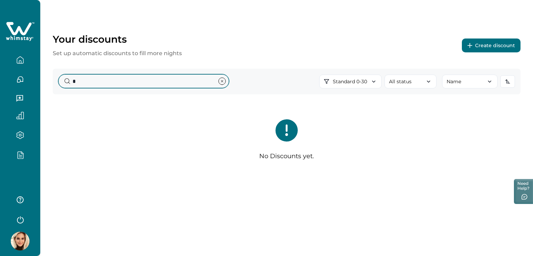
click at [110, 80] on input "*" at bounding box center [143, 81] width 171 height 14
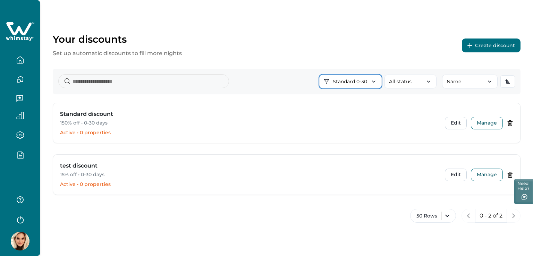
click at [353, 87] on button "Standard 0-30" at bounding box center [350, 82] width 62 height 14
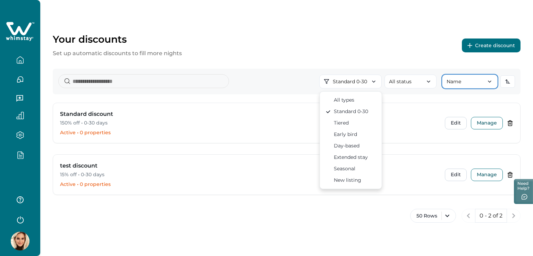
click at [470, 80] on button "Name" at bounding box center [470, 82] width 56 height 14
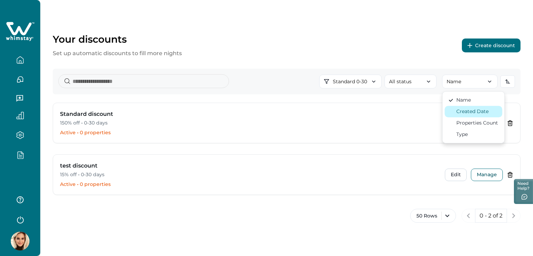
click at [479, 110] on div "Created Date" at bounding box center [473, 111] width 32 height 7
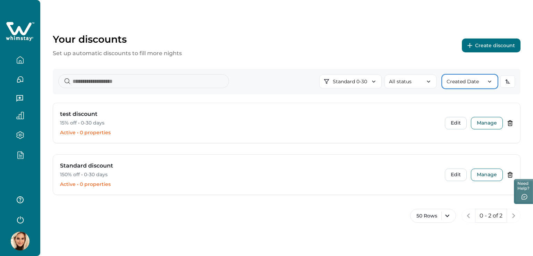
click at [452, 80] on button "Created Date" at bounding box center [470, 82] width 56 height 14
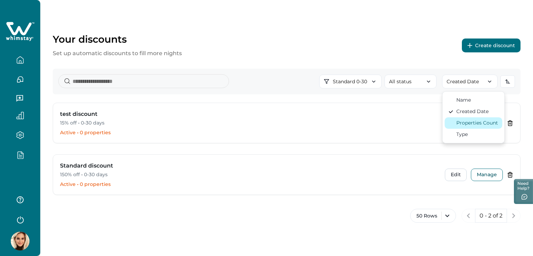
click at [474, 124] on div "Properties Count" at bounding box center [478, 122] width 42 height 7
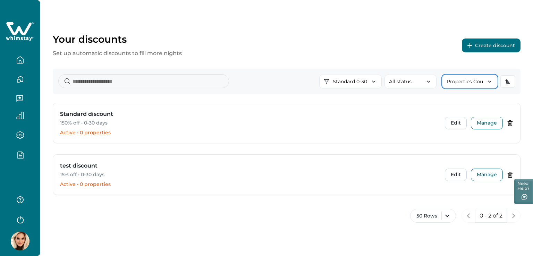
click at [480, 83] on button "Properties Count" at bounding box center [470, 82] width 56 height 14
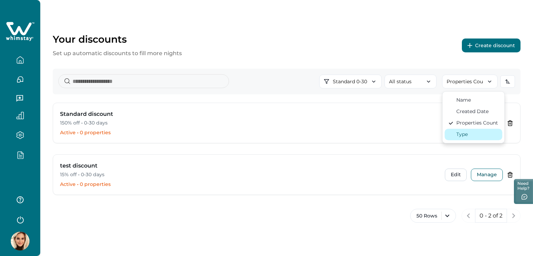
click at [468, 130] on button "Type" at bounding box center [474, 134] width 58 height 11
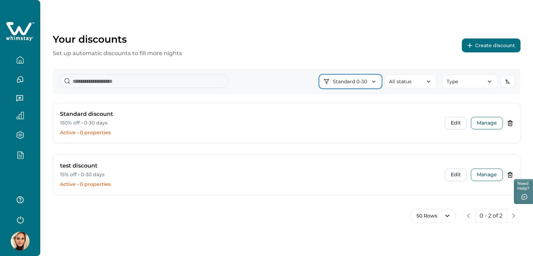
click at [358, 79] on button "Standard 0-30" at bounding box center [350, 82] width 62 height 14
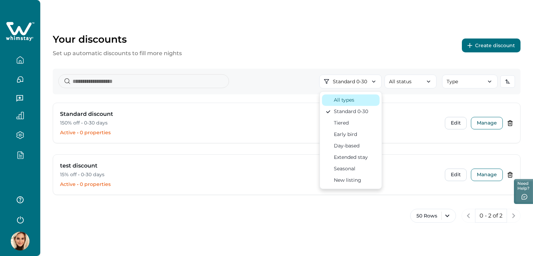
click at [352, 98] on div "All types" at bounding box center [344, 100] width 20 height 7
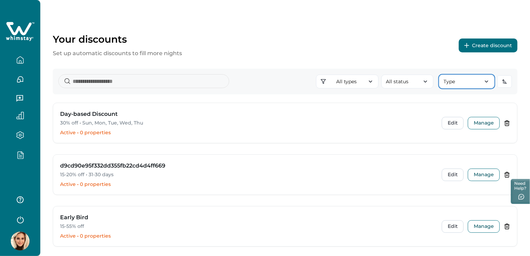
click at [475, 81] on button "Type" at bounding box center [467, 82] width 56 height 14
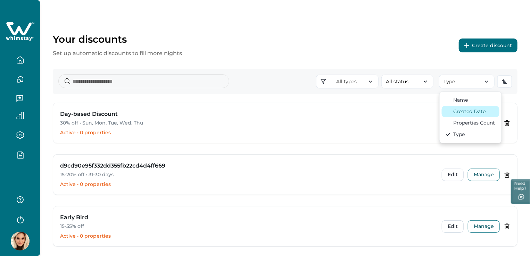
click at [480, 111] on div "Created Date" at bounding box center [469, 111] width 32 height 7
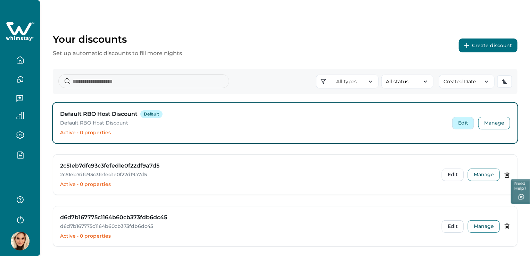
click at [463, 125] on button "Edit" at bounding box center [463, 123] width 22 height 12
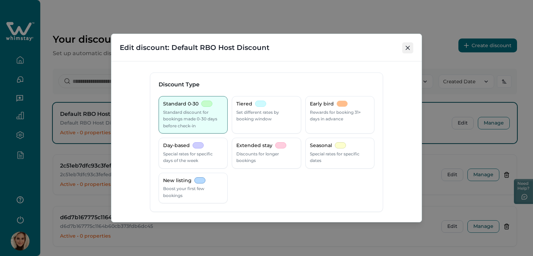
click at [408, 47] on icon "Close" at bounding box center [408, 48] width 4 height 4
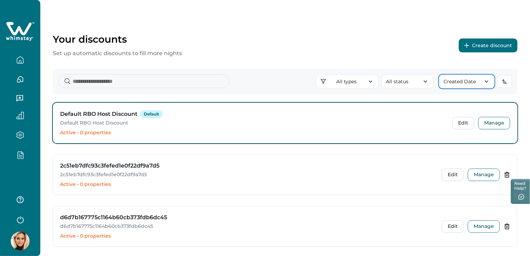
click at [467, 80] on button "Created Date" at bounding box center [467, 82] width 56 height 14
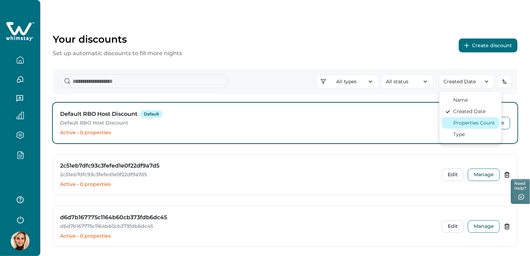
click at [479, 123] on div "Properties Count" at bounding box center [474, 122] width 42 height 7
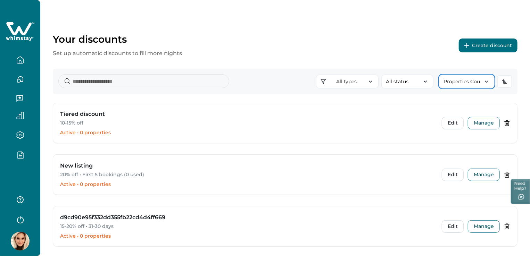
click at [489, 82] on icon "button" at bounding box center [486, 81] width 7 height 7
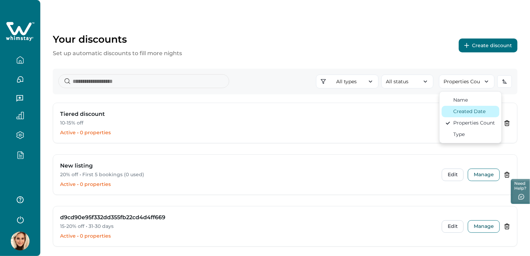
click at [449, 109] on div "button" at bounding box center [448, 112] width 6 height 6
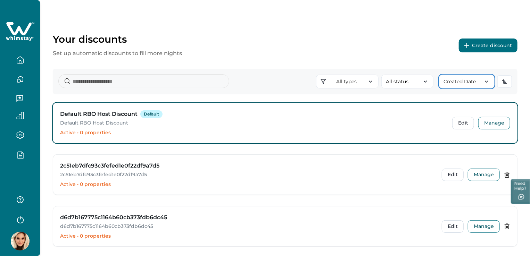
click at [467, 82] on button "Created Date" at bounding box center [467, 82] width 56 height 14
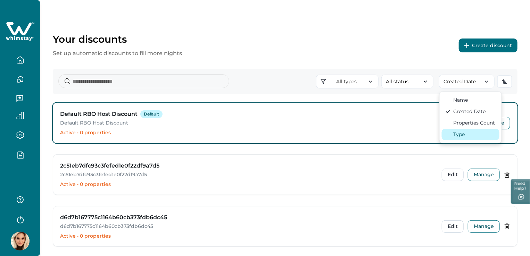
click at [474, 132] on div "Type" at bounding box center [470, 134] width 51 height 7
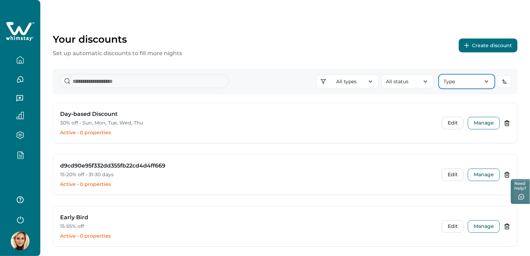
click at [482, 81] on button "Type" at bounding box center [467, 82] width 56 height 14
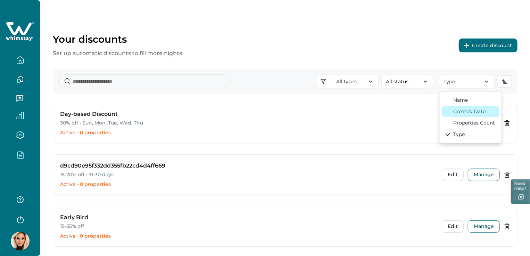
click at [450, 108] on div "Created Date" at bounding box center [465, 111] width 41 height 7
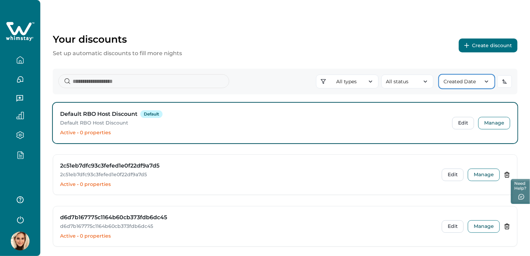
click at [488, 78] on button "Created Date" at bounding box center [467, 82] width 56 height 14
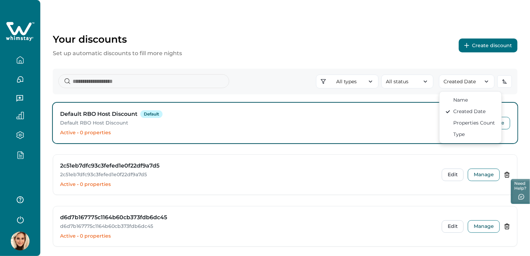
click at [201, 42] on div "Your discounts Set up automatic discounts to fill more nights Create discount" at bounding box center [285, 45] width 465 height 24
click at [269, 47] on div "Your discounts Set up automatic discounts to fill more nights Create discount" at bounding box center [285, 45] width 465 height 24
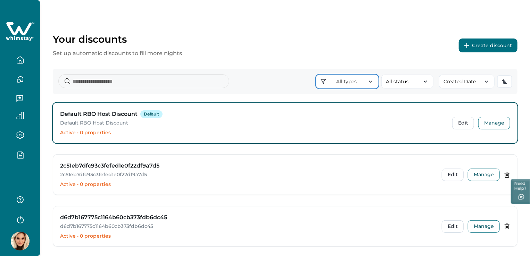
click at [364, 85] on button "All types" at bounding box center [347, 82] width 62 height 14
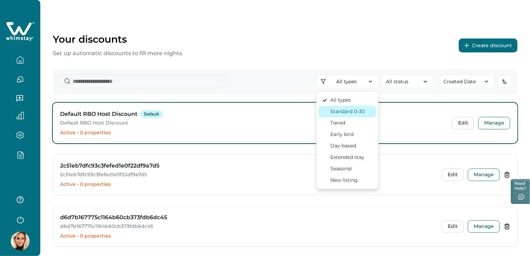
click at [366, 109] on div "Standard 0-30" at bounding box center [347, 111] width 51 height 7
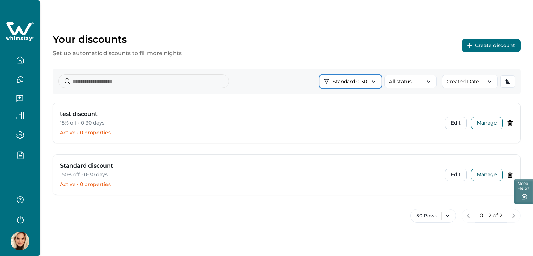
click at [360, 79] on button "Standard 0-30" at bounding box center [350, 82] width 62 height 14
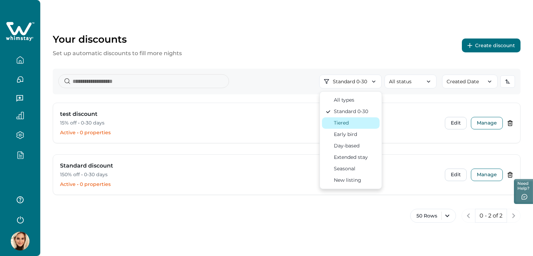
click at [368, 121] on div "Tiered" at bounding box center [351, 122] width 51 height 7
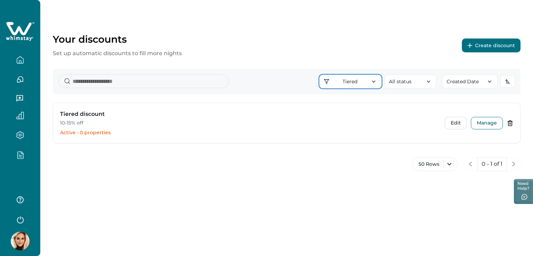
click at [362, 81] on button "Tiered" at bounding box center [350, 82] width 62 height 14
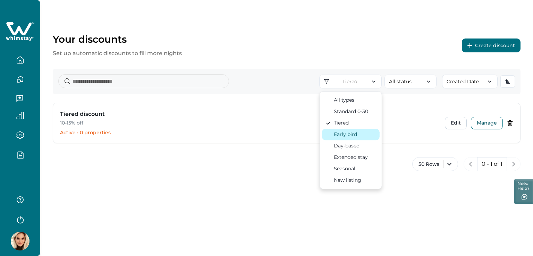
click at [357, 133] on div "Early bird" at bounding box center [351, 134] width 51 height 7
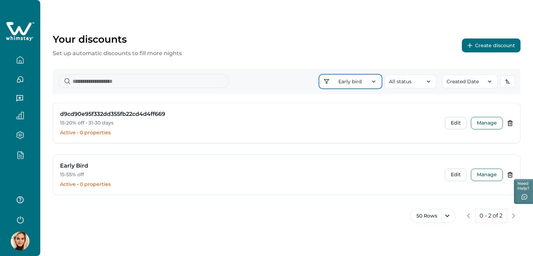
click at [365, 78] on button "Early bird" at bounding box center [350, 82] width 62 height 14
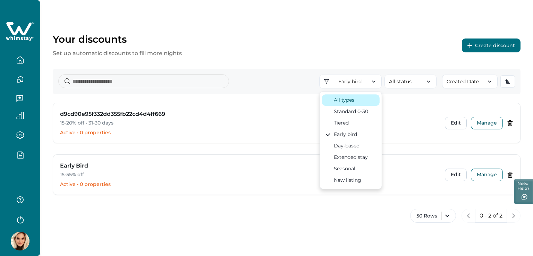
click at [344, 102] on div "All types" at bounding box center [344, 100] width 20 height 7
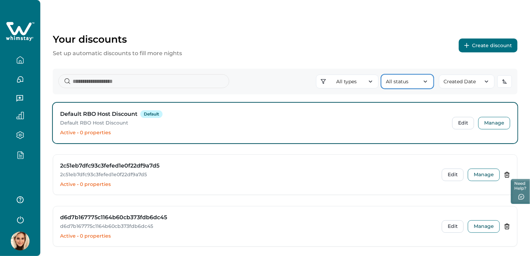
click at [418, 88] on button "All status" at bounding box center [407, 82] width 52 height 14
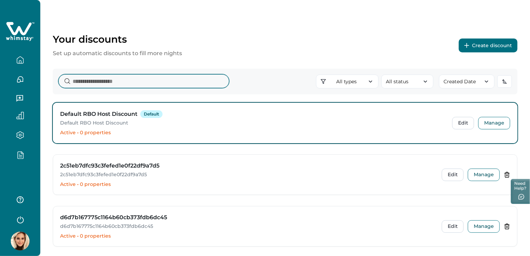
click at [95, 78] on input at bounding box center [143, 81] width 171 height 14
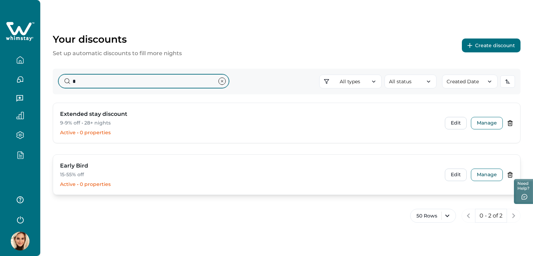
type input "*"
click at [72, 176] on p "15-55% off" at bounding box center [248, 175] width 377 height 7
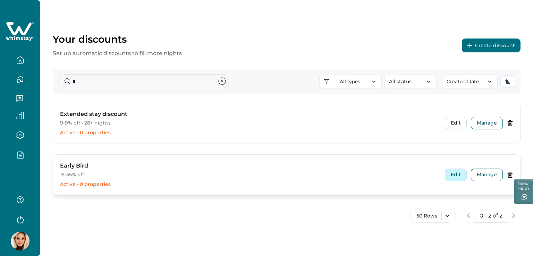
click at [457, 169] on button "Edit" at bounding box center [456, 175] width 22 height 12
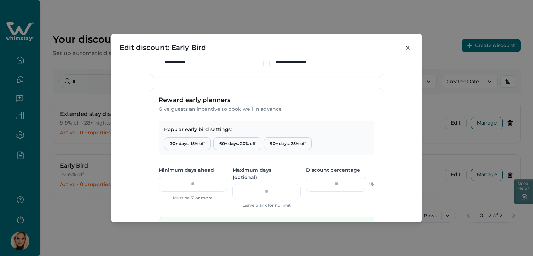
scroll to position [243, 0]
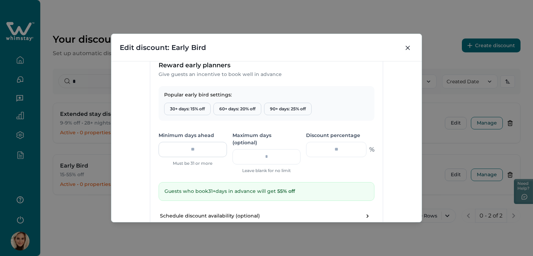
drag, startPoint x: 198, startPoint y: 151, endPoint x: 190, endPoint y: 150, distance: 7.7
click at [190, 150] on input "**" at bounding box center [193, 149] width 68 height 15
type input "*"
type input "**"
click at [402, 124] on div "**********" at bounding box center [266, 141] width 310 height 161
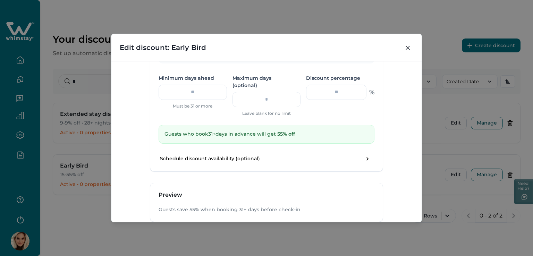
scroll to position [232, 0]
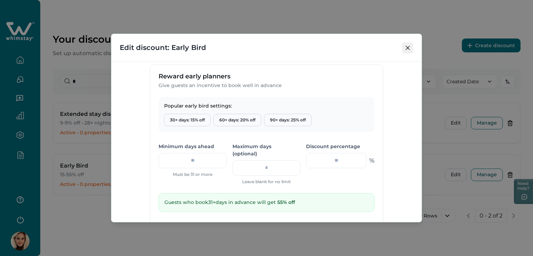
click at [404, 51] on button "Close" at bounding box center [407, 47] width 11 height 11
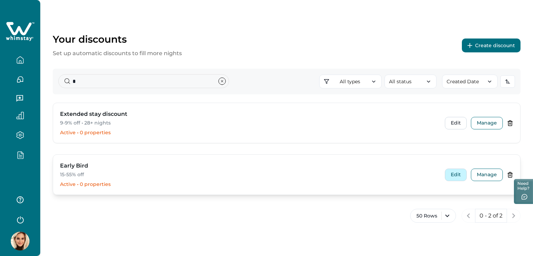
click at [462, 171] on button "Edit" at bounding box center [456, 175] width 22 height 12
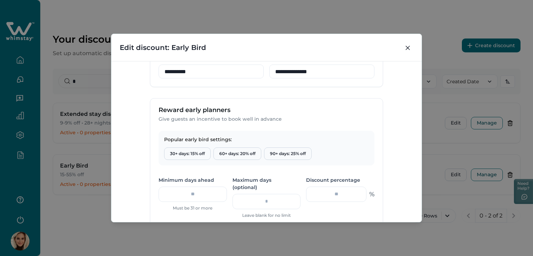
scroll to position [208, 0]
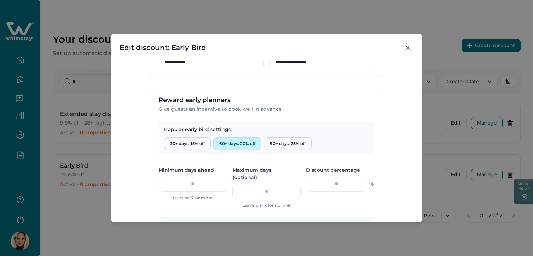
click at [239, 142] on button "60+ days: 20% off" at bounding box center [238, 143] width 48 height 12
type input "**"
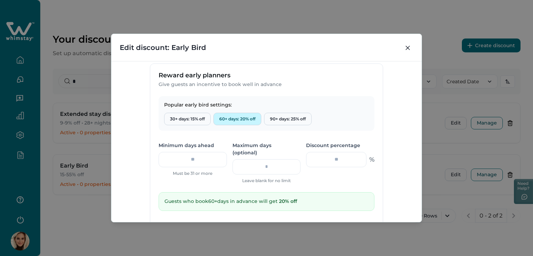
scroll to position [243, 0]
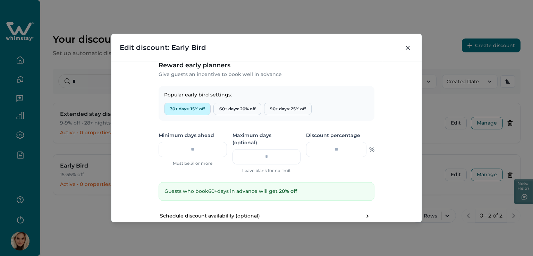
click at [186, 108] on button "30+ days: 15% off" at bounding box center [187, 109] width 47 height 12
type input "**"
click at [217, 150] on input "**" at bounding box center [193, 149] width 68 height 15
click at [191, 110] on button "30+ days: 15% off" at bounding box center [187, 109] width 47 height 12
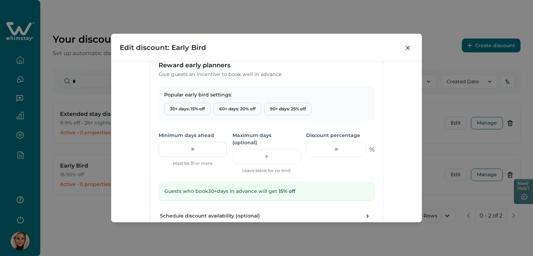
drag, startPoint x: 205, startPoint y: 148, endPoint x: 187, endPoint y: 152, distance: 18.3
click at [187, 152] on input "**" at bounding box center [193, 149] width 68 height 15
type input "*"
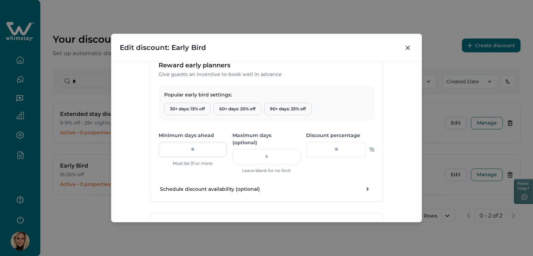
drag, startPoint x: 203, startPoint y: 151, endPoint x: 190, endPoint y: 150, distance: 12.9
click at [190, 150] on input "number" at bounding box center [193, 149] width 68 height 15
drag, startPoint x: 186, startPoint y: 148, endPoint x: 203, endPoint y: 149, distance: 16.4
click at [203, 149] on input "number" at bounding box center [193, 149] width 68 height 15
type input "*"
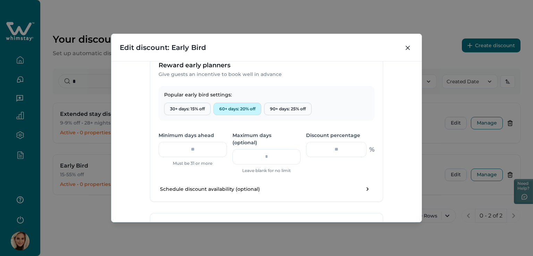
click at [247, 109] on button "60+ days: 20% off" at bounding box center [238, 109] width 48 height 12
type input "**"
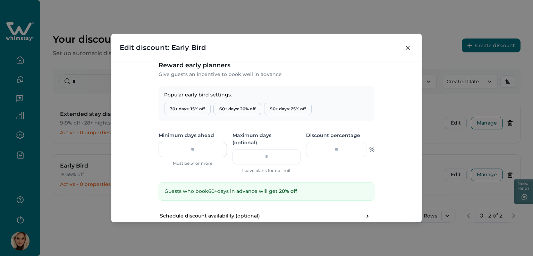
drag, startPoint x: 207, startPoint y: 145, endPoint x: 187, endPoint y: 145, distance: 19.8
click at [187, 145] on input "**" at bounding box center [193, 149] width 68 height 15
click at [283, 103] on button "90+ days: 25% off" at bounding box center [288, 109] width 48 height 12
type input "**"
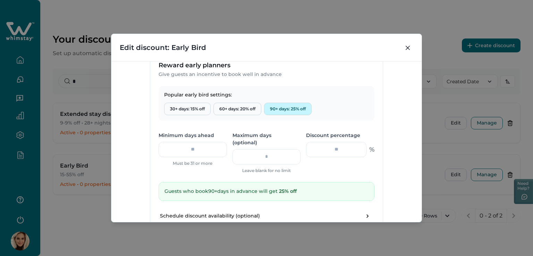
click at [281, 107] on button "90+ days: 25% off" at bounding box center [288, 109] width 48 height 12
drag, startPoint x: 206, startPoint y: 152, endPoint x: 182, endPoint y: 151, distance: 24.0
click at [182, 151] on input "**" at bounding box center [193, 149] width 68 height 15
type input "*"
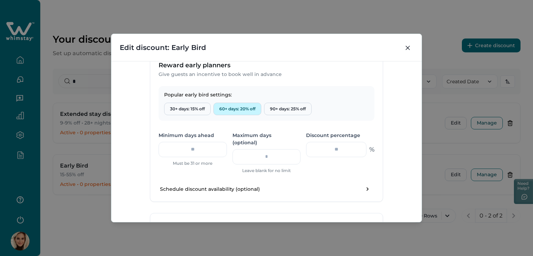
click at [249, 110] on button "60+ days: 20% off" at bounding box center [238, 109] width 48 height 12
type input "**"
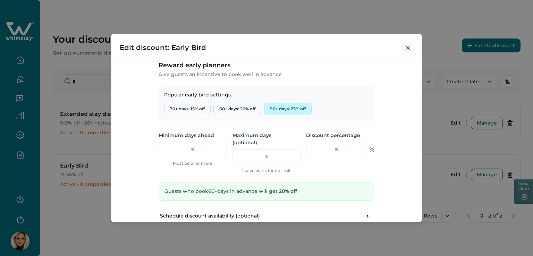
click at [277, 107] on button "90+ days: 25% off" at bounding box center [288, 109] width 48 height 12
type input "**"
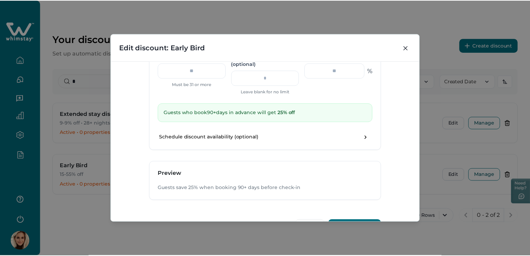
scroll to position [336, 0]
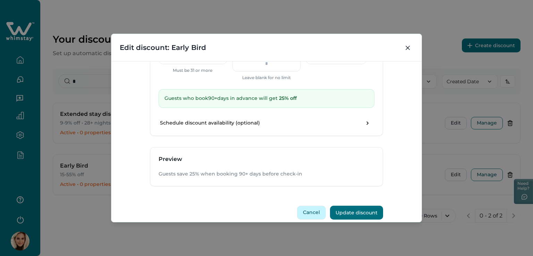
click at [311, 206] on button "Cancel" at bounding box center [311, 213] width 29 height 14
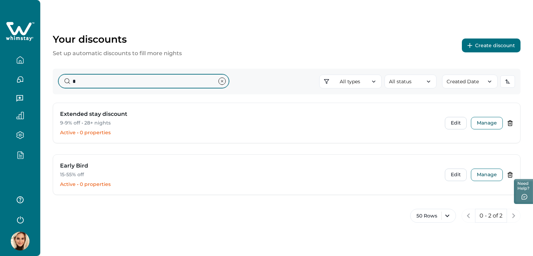
drag, startPoint x: 68, startPoint y: 81, endPoint x: 58, endPoint y: 81, distance: 9.7
click at [58, 81] on input "*" at bounding box center [143, 81] width 171 height 14
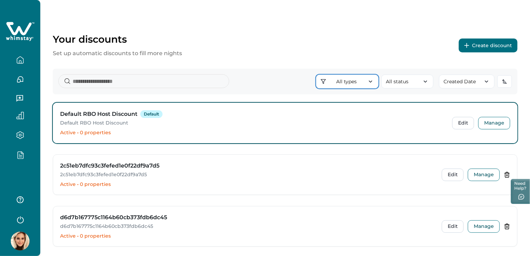
click at [352, 81] on button "All types" at bounding box center [347, 82] width 62 height 14
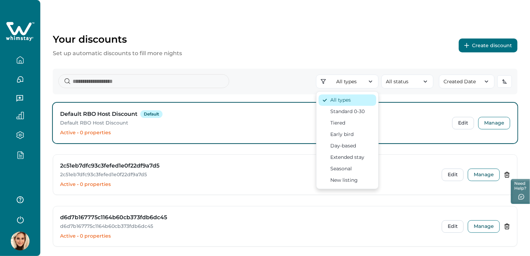
click at [349, 98] on div "All types" at bounding box center [340, 100] width 20 height 7
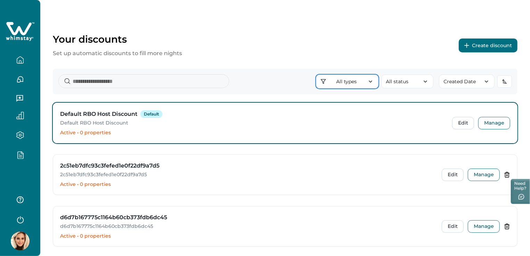
click at [356, 82] on button "All types" at bounding box center [347, 82] width 62 height 14
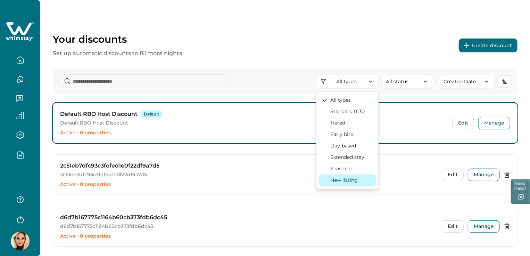
click at [361, 183] on div "New listing" at bounding box center [347, 180] width 51 height 7
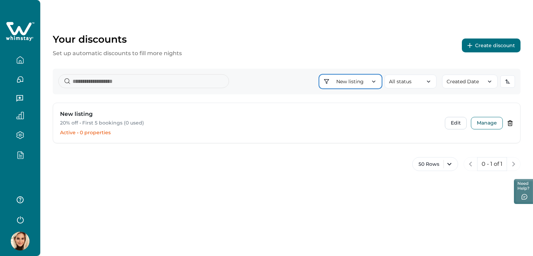
click at [332, 84] on button "New listing" at bounding box center [350, 82] width 62 height 14
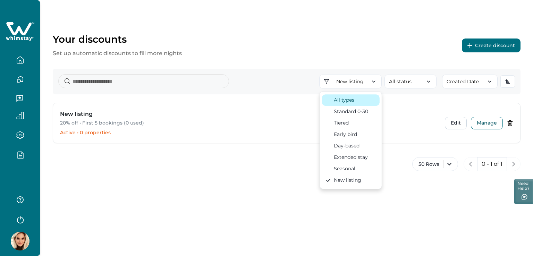
click at [347, 105] on button "All types" at bounding box center [351, 99] width 58 height 11
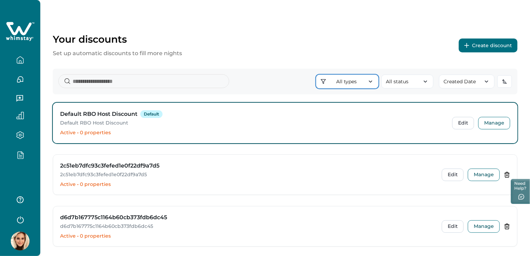
click at [356, 82] on button "All types" at bounding box center [347, 82] width 62 height 14
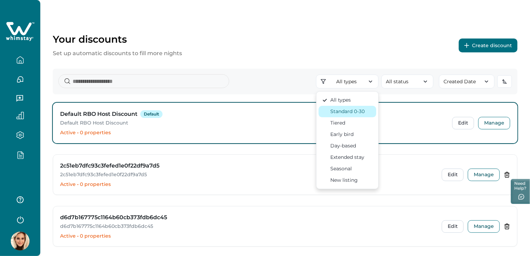
click at [360, 114] on div "Standard 0-30" at bounding box center [347, 111] width 34 height 7
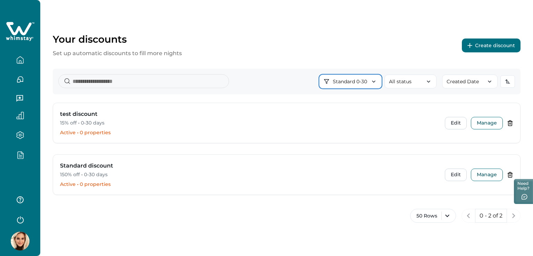
click at [366, 85] on button "Standard 0-30" at bounding box center [350, 82] width 62 height 14
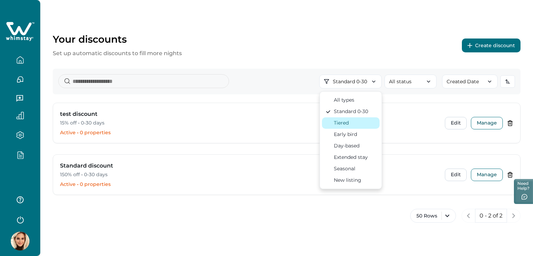
click at [365, 123] on div "Tiered" at bounding box center [351, 122] width 51 height 7
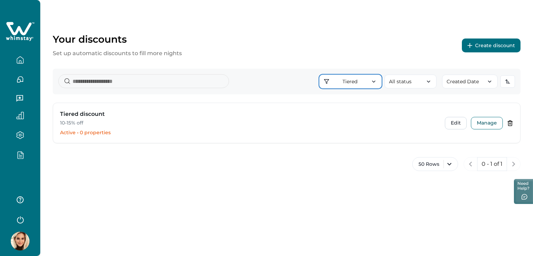
click at [374, 80] on icon "button" at bounding box center [373, 81] width 7 height 7
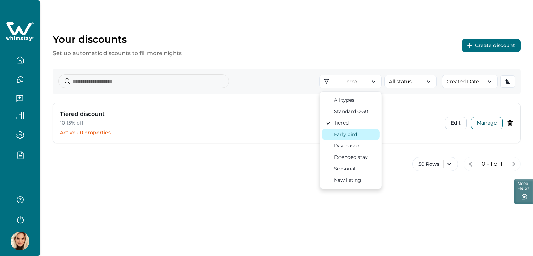
click at [373, 134] on div "Early bird" at bounding box center [351, 134] width 51 height 7
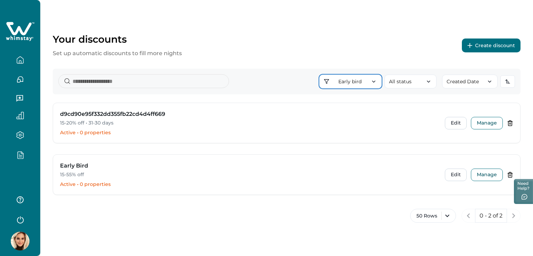
click at [367, 80] on button "Early bird" at bounding box center [350, 82] width 62 height 14
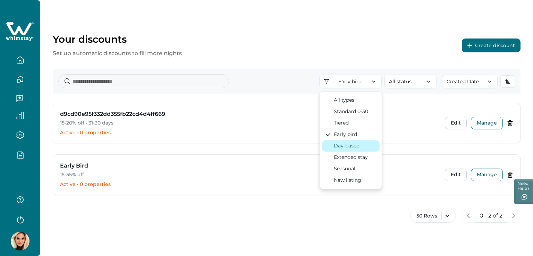
click at [361, 141] on button "Day-based" at bounding box center [351, 145] width 58 height 11
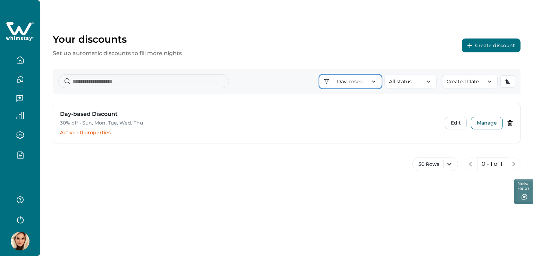
click at [360, 81] on button "Day-based" at bounding box center [350, 82] width 62 height 14
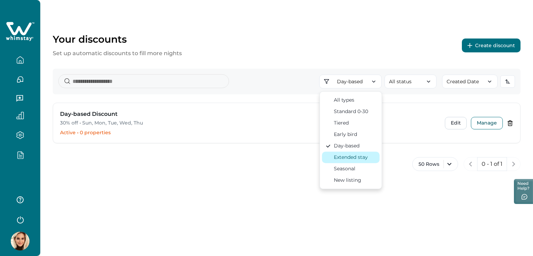
click at [365, 156] on div "Extended stay" at bounding box center [351, 157] width 34 height 7
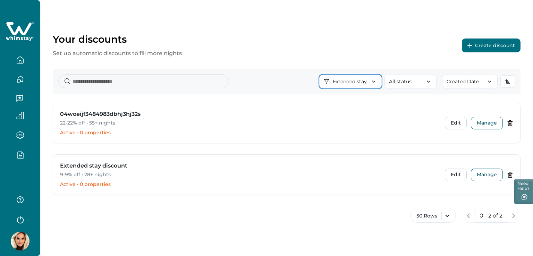
click at [358, 80] on button "Extended stay" at bounding box center [350, 82] width 62 height 14
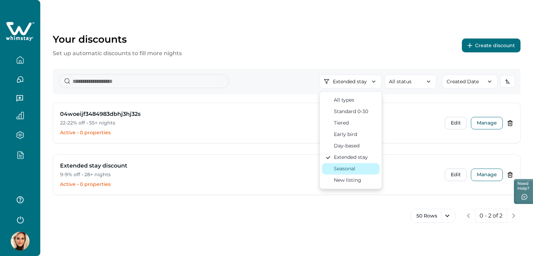
click at [363, 167] on div "Seasonal" at bounding box center [351, 168] width 51 height 7
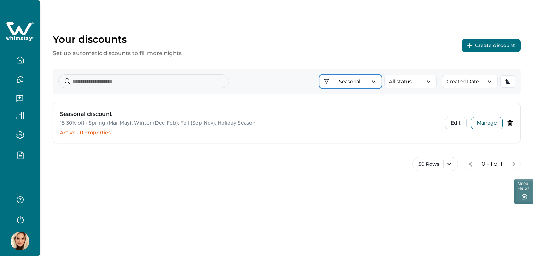
click at [374, 83] on icon "button" at bounding box center [373, 81] width 7 height 7
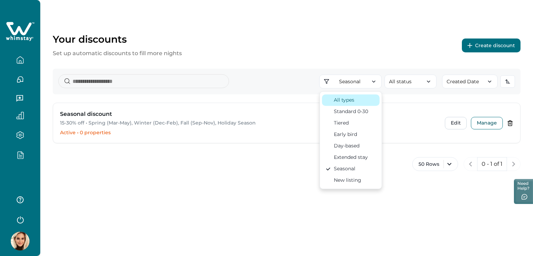
click at [347, 104] on button "All types" at bounding box center [351, 99] width 58 height 11
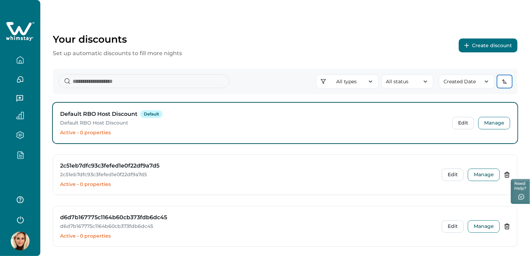
click at [505, 83] on icon "button" at bounding box center [505, 83] width 2 height 0
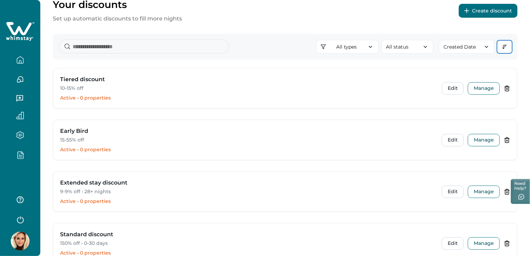
scroll to position [0, 0]
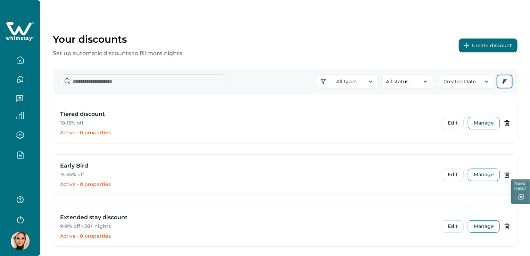
click at [510, 80] on button "button" at bounding box center [504, 81] width 15 height 12
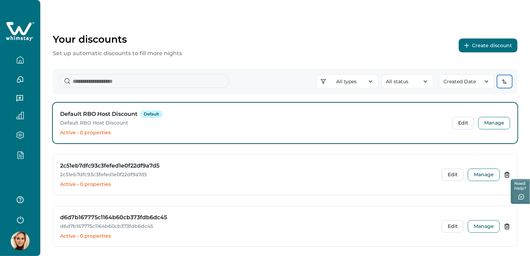
click at [507, 83] on icon "button" at bounding box center [505, 83] width 2 height 0
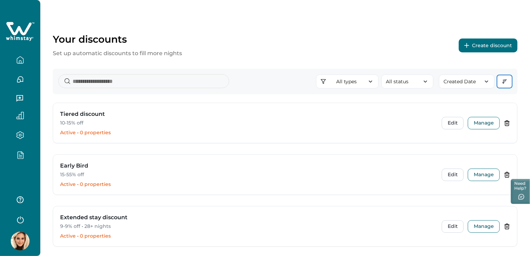
click at [509, 84] on button "button" at bounding box center [504, 81] width 15 height 12
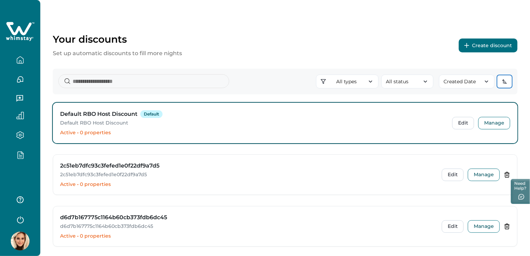
click at [503, 80] on icon "button" at bounding box center [505, 82] width 6 height 6
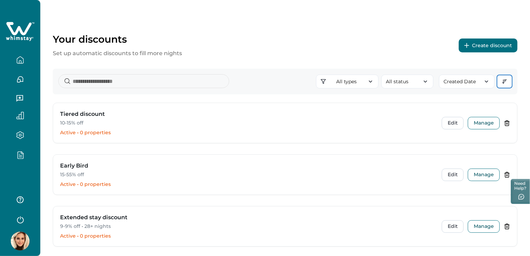
click at [508, 80] on button "button" at bounding box center [504, 81] width 15 height 12
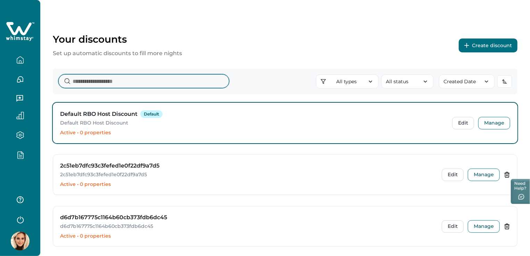
click at [115, 80] on input at bounding box center [143, 81] width 171 height 14
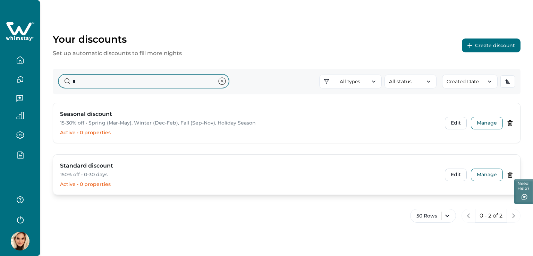
type input "*"
click at [87, 169] on h3 "Standard discount" at bounding box center [86, 166] width 53 height 8
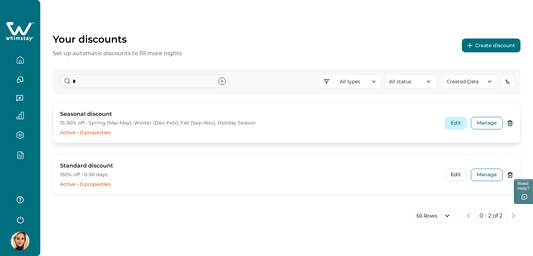
click at [457, 127] on button "Edit" at bounding box center [456, 123] width 22 height 12
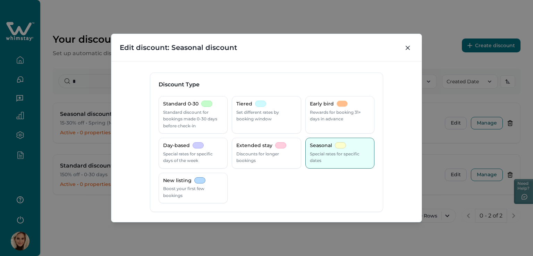
scroll to position [139, 0]
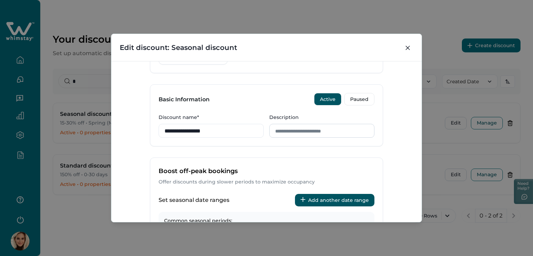
click at [293, 126] on input "Description" at bounding box center [321, 131] width 105 height 14
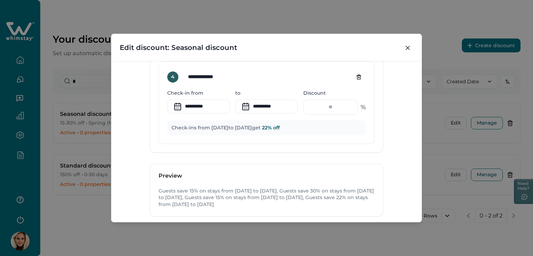
scroll to position [656, 0]
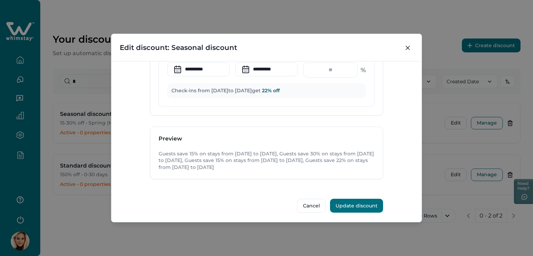
type input "**********"
click at [353, 205] on button "Update discount" at bounding box center [356, 206] width 53 height 14
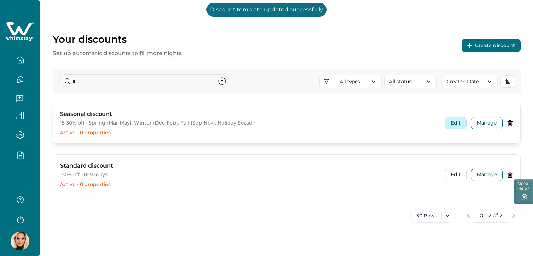
click at [461, 124] on button "Edit" at bounding box center [456, 123] width 22 height 12
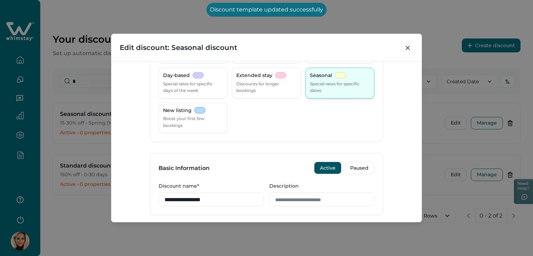
scroll to position [104, 0]
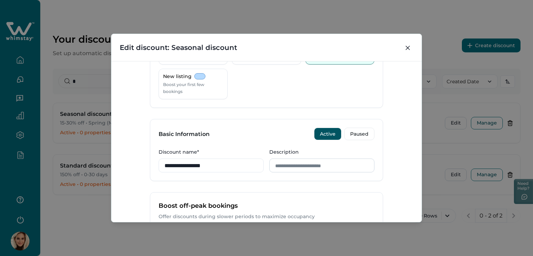
click at [363, 168] on input "Description" at bounding box center [321, 166] width 105 height 14
click at [406, 49] on button "Close" at bounding box center [407, 47] width 11 height 11
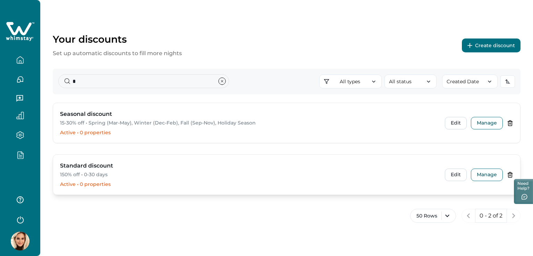
click at [469, 176] on div "Edit Manage" at bounding box center [479, 175] width 68 height 12
click at [460, 176] on button "Edit" at bounding box center [456, 175] width 22 height 12
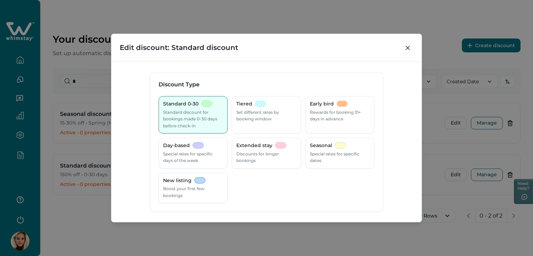
scroll to position [139, 0]
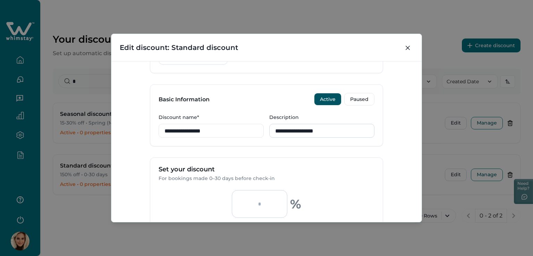
click at [337, 133] on input "**********" at bounding box center [321, 131] width 105 height 14
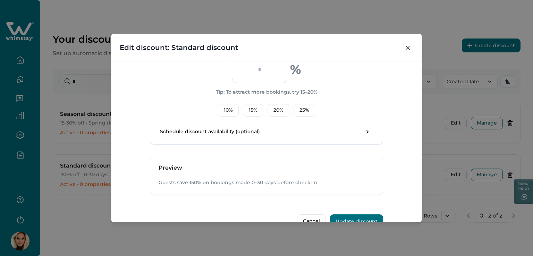
scroll to position [278, 0]
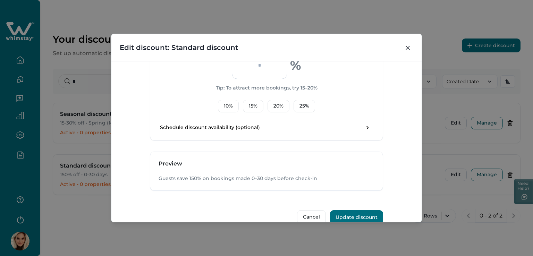
type input "**********"
click at [362, 214] on button "Update discount" at bounding box center [356, 217] width 53 height 14
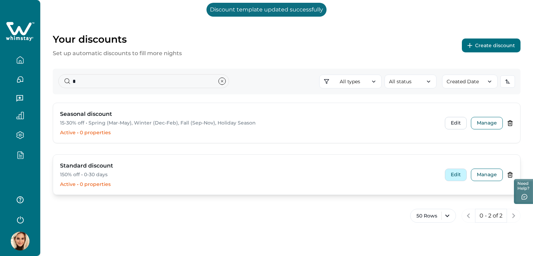
click at [457, 174] on button "Edit" at bounding box center [456, 175] width 22 height 12
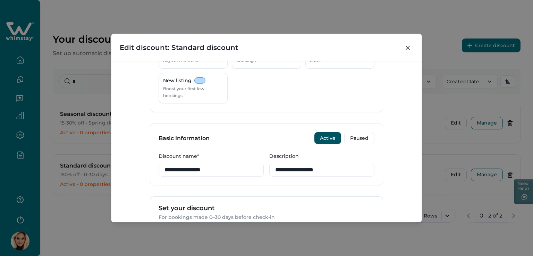
scroll to position [104, 0]
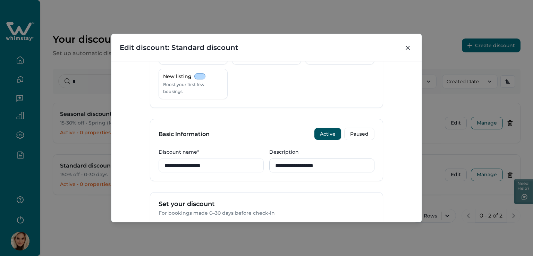
click at [330, 166] on input "**********" at bounding box center [321, 166] width 105 height 14
drag, startPoint x: 336, startPoint y: 166, endPoint x: 353, endPoint y: 166, distance: 17.0
click at [337, 166] on input "**********" at bounding box center [321, 166] width 105 height 14
click at [367, 166] on input "**********" at bounding box center [321, 166] width 105 height 14
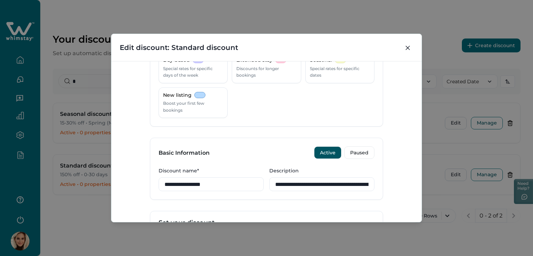
scroll to position [139, 0]
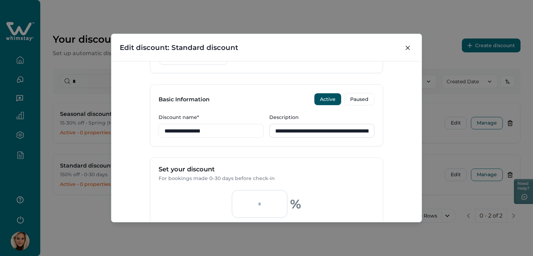
click at [319, 131] on input "**********" at bounding box center [321, 131] width 105 height 14
drag, startPoint x: 311, startPoint y: 130, endPoint x: 319, endPoint y: 130, distance: 8.0
click at [319, 130] on input "**********" at bounding box center [321, 131] width 105 height 14
click at [326, 131] on input "**********" at bounding box center [321, 131] width 105 height 14
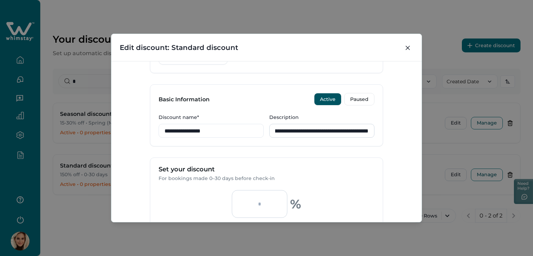
drag, startPoint x: 323, startPoint y: 131, endPoint x: 373, endPoint y: 127, distance: 49.8
click at [373, 127] on input "**********" at bounding box center [321, 131] width 105 height 14
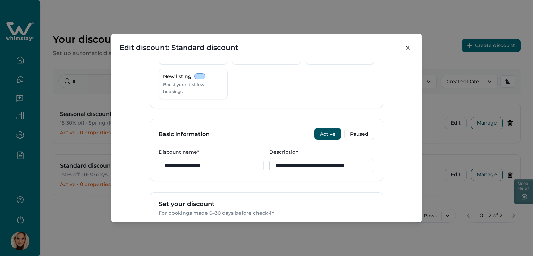
scroll to position [0, 0]
type input "**********"
click at [408, 45] on button "Close" at bounding box center [407, 47] width 11 height 11
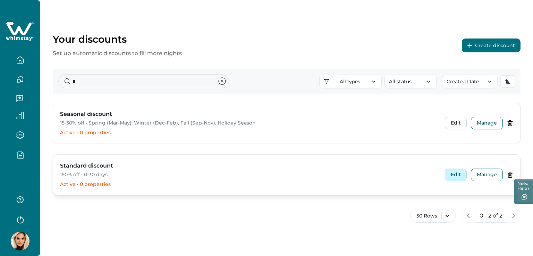
click at [461, 174] on button "Edit" at bounding box center [456, 175] width 22 height 12
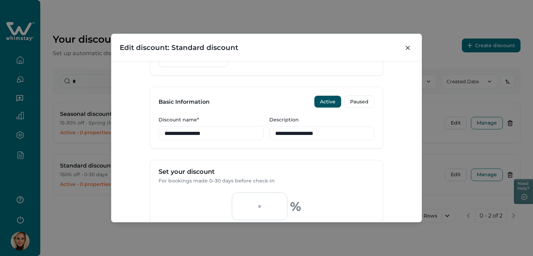
scroll to position [139, 0]
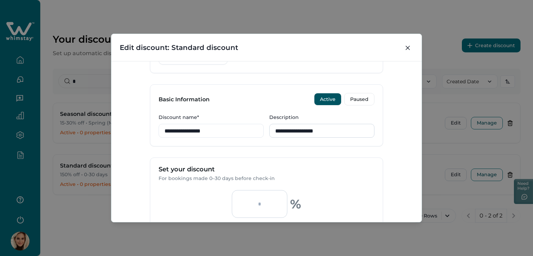
click at [330, 131] on input "**********" at bounding box center [321, 131] width 105 height 14
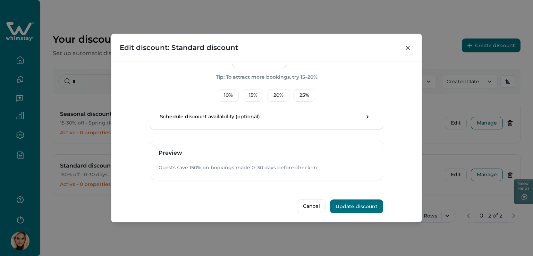
scroll to position [290, 0]
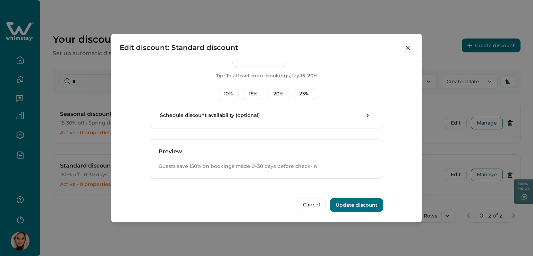
type input "**********"
click at [358, 205] on button "Update discount" at bounding box center [356, 205] width 53 height 14
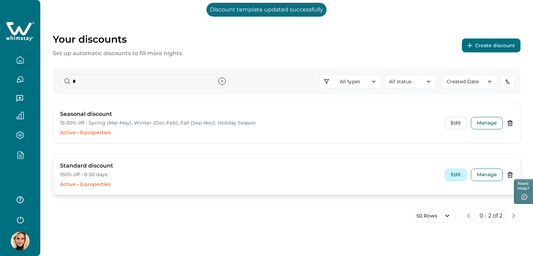
click at [453, 175] on button "Edit" at bounding box center [456, 175] width 22 height 12
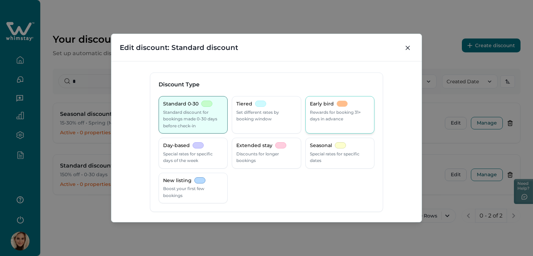
click at [352, 112] on p "Rewards for booking 31+ days in advance" at bounding box center [340, 116] width 60 height 14
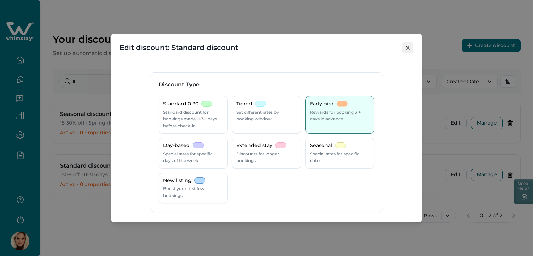
click at [408, 48] on icon "Close" at bounding box center [408, 48] width 4 height 4
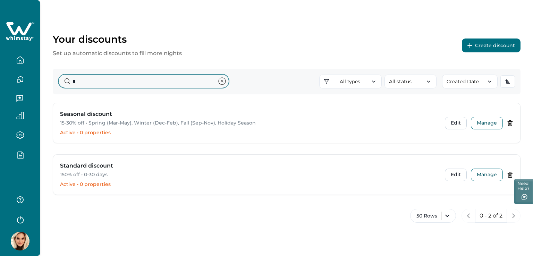
drag, startPoint x: 100, startPoint y: 88, endPoint x: 58, endPoint y: 82, distance: 42.4
click at [58, 82] on div "* All types All types Standard 0-30 Tiered Early bird Day-based Extended stay S…" at bounding box center [287, 82] width 468 height 26
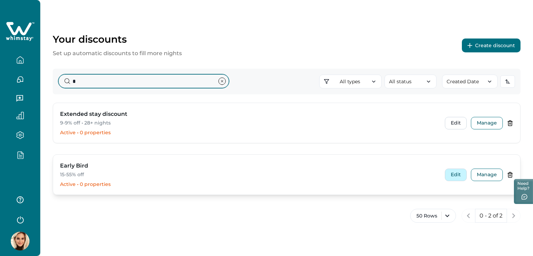
type input "*"
click at [456, 177] on button "Edit" at bounding box center [456, 175] width 22 height 12
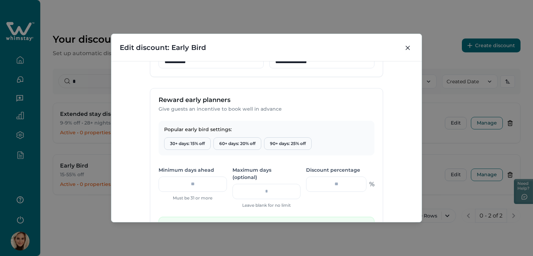
scroll to position [243, 0]
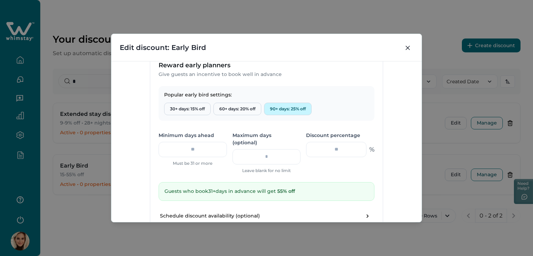
click at [287, 110] on button "90+ days: 25% off" at bounding box center [288, 109] width 48 height 12
type input "**"
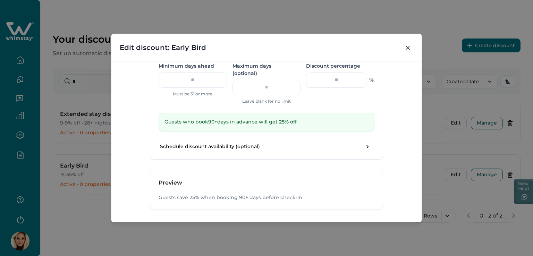
scroll to position [336, 0]
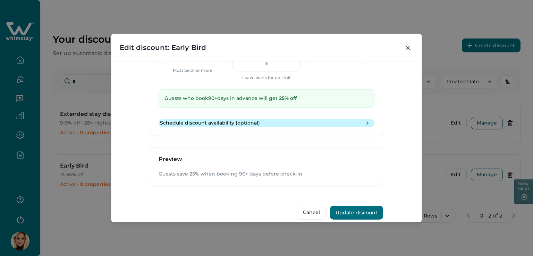
click at [362, 118] on button "toggle schedule" at bounding box center [367, 123] width 11 height 11
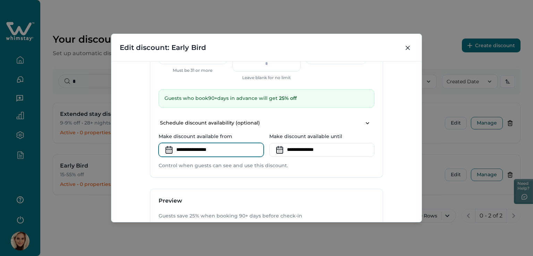
click at [182, 143] on input at bounding box center [211, 150] width 105 height 14
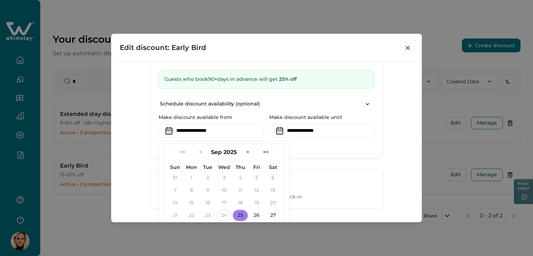
scroll to position [378, 0]
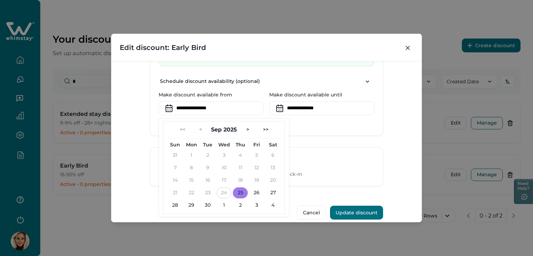
click at [243, 189] on button "25" at bounding box center [240, 192] width 15 height 11
type input "**********"
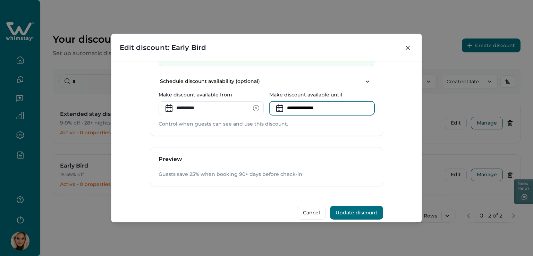
click at [321, 101] on input at bounding box center [321, 108] width 105 height 14
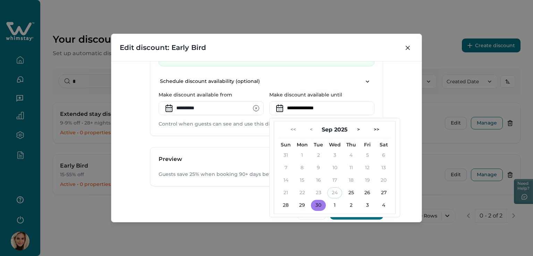
click at [319, 200] on button "30" at bounding box center [318, 205] width 15 height 11
type input "**********"
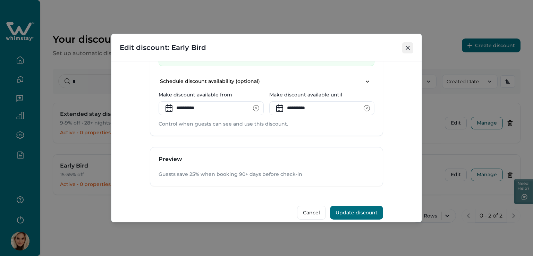
click at [412, 48] on button "Close" at bounding box center [407, 47] width 11 height 11
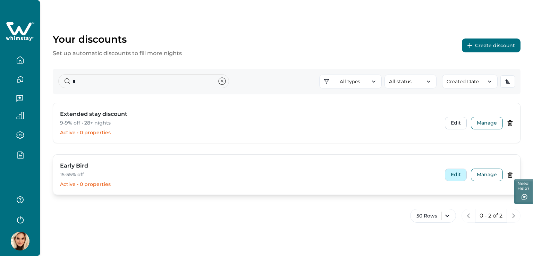
click at [461, 177] on button "Edit" at bounding box center [456, 175] width 22 height 12
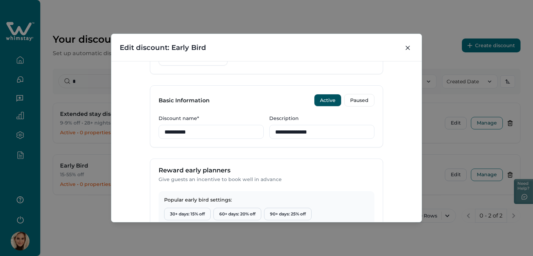
scroll to position [139, 0]
click at [344, 130] on input "**********" at bounding box center [321, 131] width 105 height 14
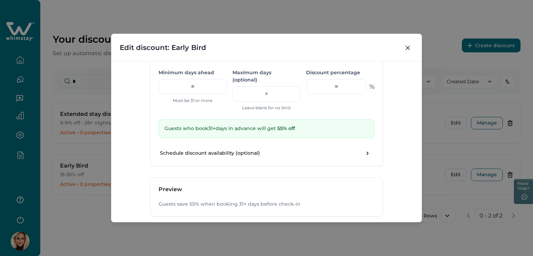
scroll to position [336, 0]
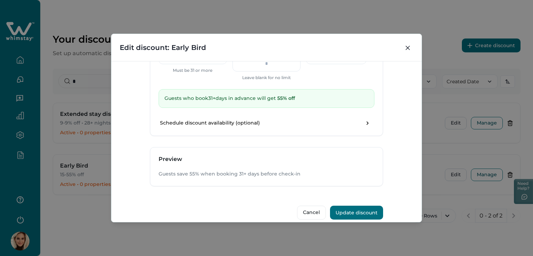
type input "**********"
click at [358, 206] on button "Update discount" at bounding box center [356, 213] width 53 height 14
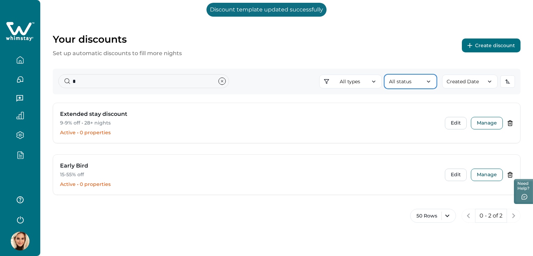
drag, startPoint x: 451, startPoint y: 94, endPoint x: 454, endPoint y: 102, distance: 7.8
click at [454, 99] on div "Your discounts Set up automatic discounts to fill more nights Create discount *…" at bounding box center [286, 120] width 493 height 241
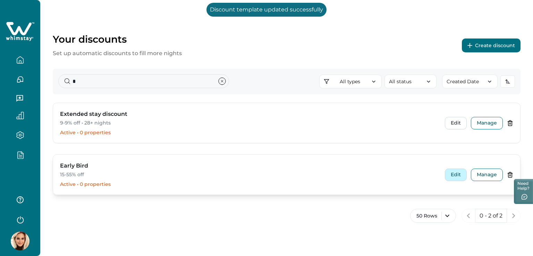
click at [455, 174] on button "Edit" at bounding box center [456, 175] width 22 height 12
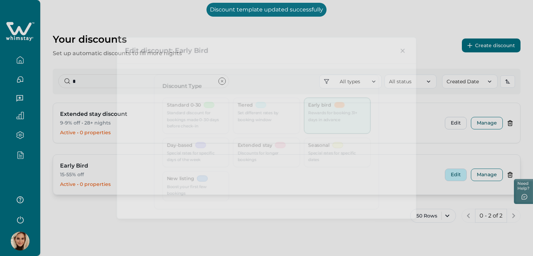
type input "**"
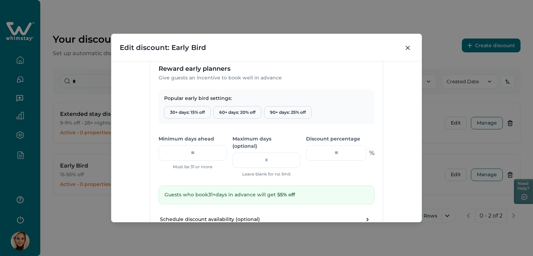
scroll to position [243, 0]
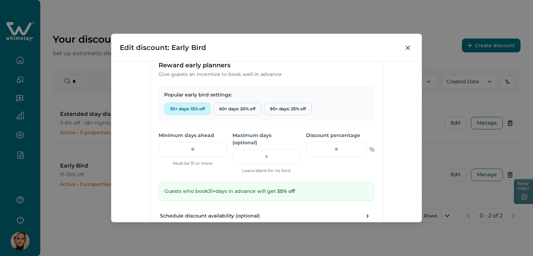
click at [175, 109] on button "30+ days: 15% off" at bounding box center [187, 109] width 47 height 12
type input "**"
click at [234, 110] on button "60+ days: 20% off" at bounding box center [238, 109] width 48 height 12
type input "**"
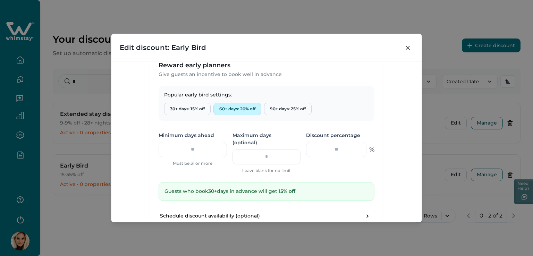
type input "**"
click at [280, 110] on button "90+ days: 25% off" at bounding box center [288, 109] width 48 height 12
type input "**"
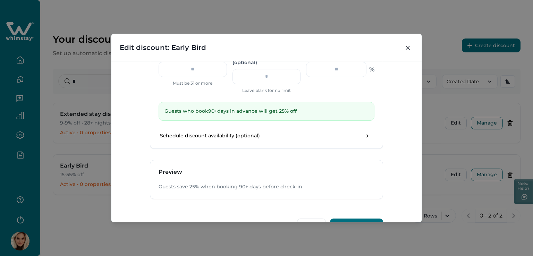
scroll to position [336, 0]
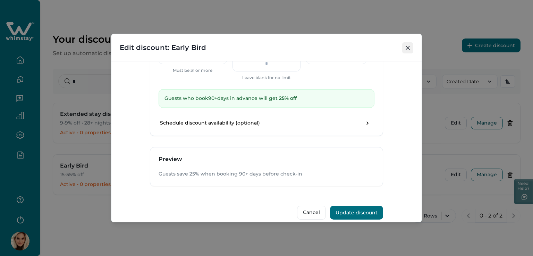
click at [412, 45] on button "Close" at bounding box center [407, 47] width 11 height 11
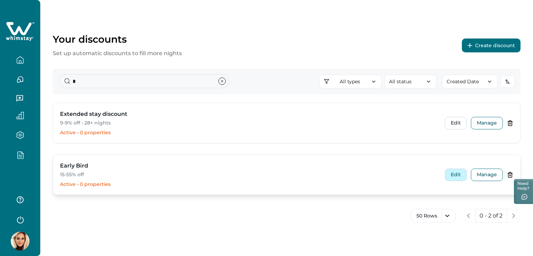
click at [453, 171] on button "Edit" at bounding box center [456, 175] width 22 height 12
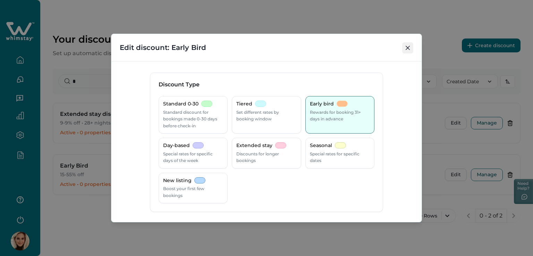
click at [406, 48] on icon "Close" at bounding box center [408, 48] width 4 height 4
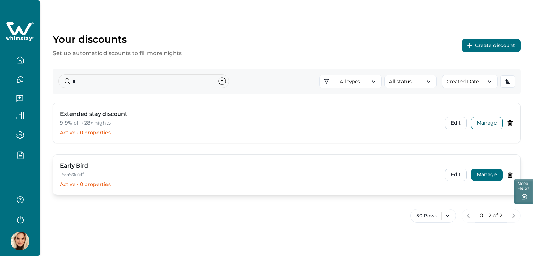
click at [492, 178] on button "Manage" at bounding box center [487, 175] width 32 height 12
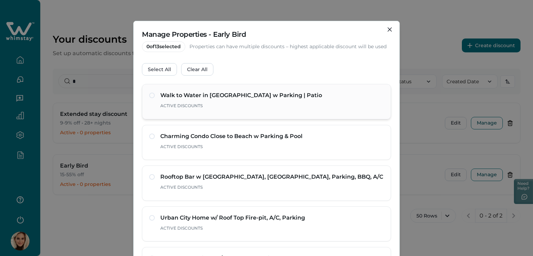
click at [150, 97] on span at bounding box center [152, 96] width 6 height 6
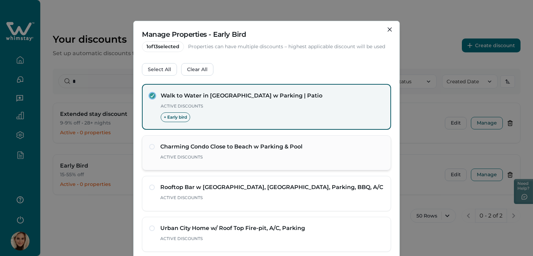
click at [150, 141] on div "Charming Condo Close to Beach w Parking & Pool Active Discounts" at bounding box center [266, 152] width 249 height 35
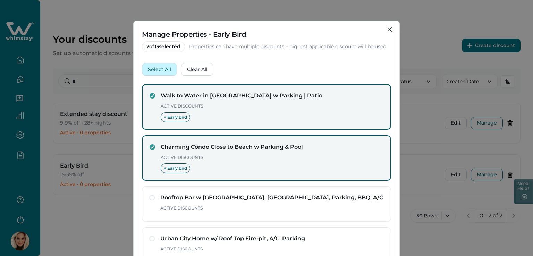
click at [154, 69] on button "Select All" at bounding box center [159, 69] width 35 height 12
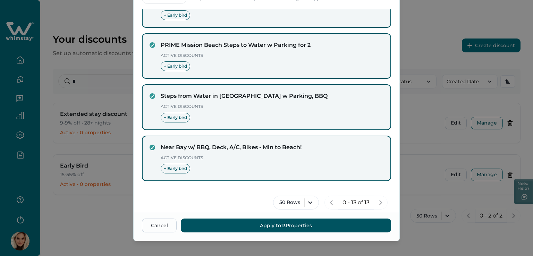
scroll to position [54, 0]
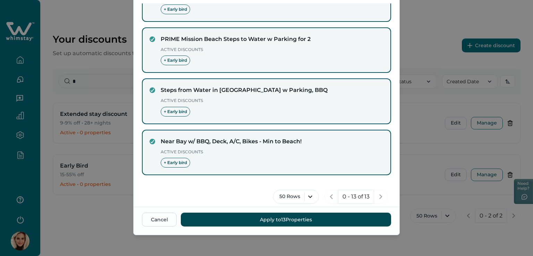
click at [289, 218] on button "Apply to 13 Properties" at bounding box center [286, 220] width 210 height 14
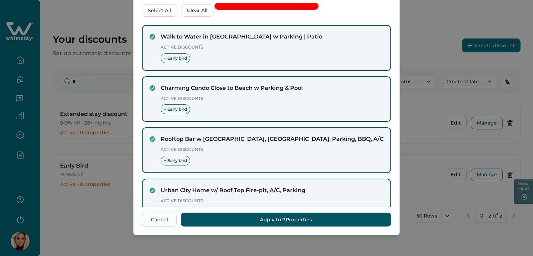
scroll to position [0, 0]
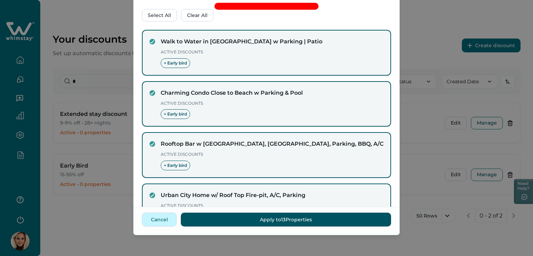
click at [159, 218] on button "Cancel" at bounding box center [159, 220] width 35 height 14
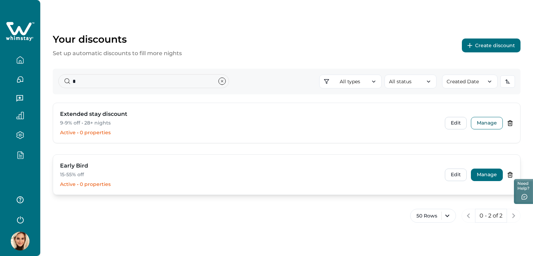
click at [489, 173] on button "Manage" at bounding box center [487, 175] width 32 height 12
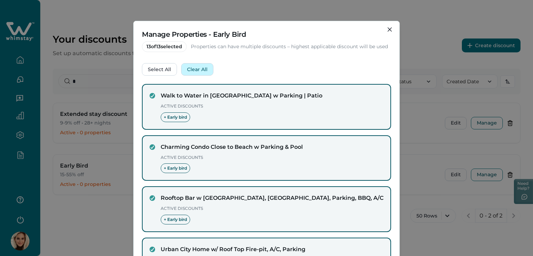
click at [200, 71] on button "Clear All" at bounding box center [197, 69] width 32 height 12
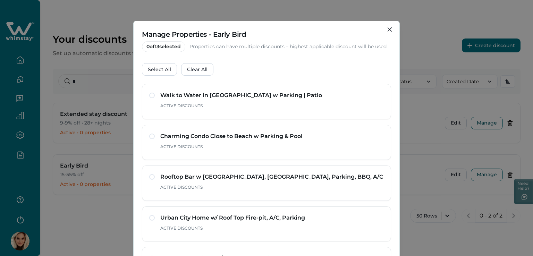
click at [437, 178] on div "Manage Properties - Early Bird 0 of 13 selected Properties can have multiple di…" at bounding box center [266, 128] width 533 height 256
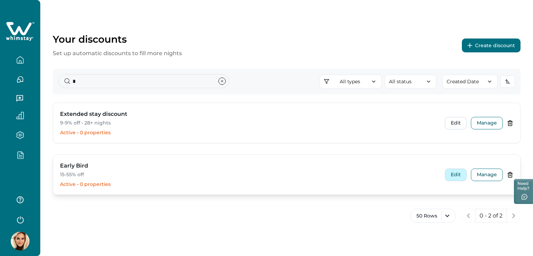
click at [456, 175] on button "Edit" at bounding box center [456, 175] width 22 height 12
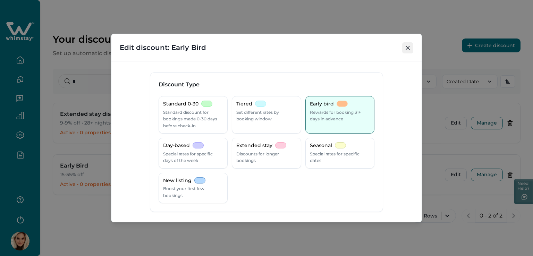
click at [409, 45] on button "Close" at bounding box center [407, 47] width 11 height 11
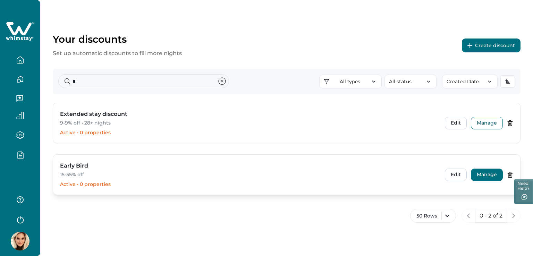
click at [483, 177] on button "Manage" at bounding box center [487, 175] width 32 height 12
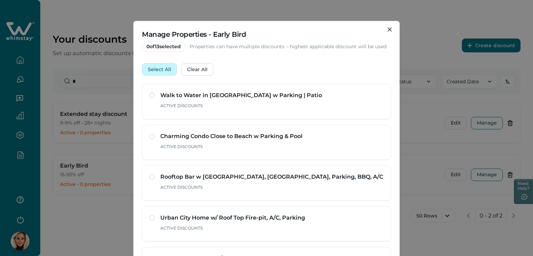
click at [152, 73] on button "Select All" at bounding box center [159, 69] width 35 height 12
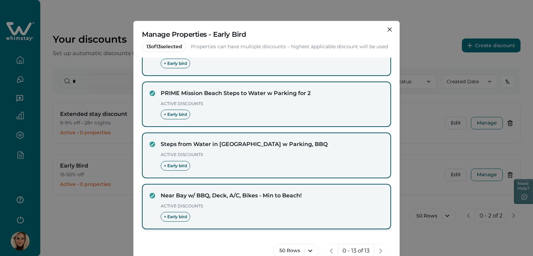
scroll to position [54, 0]
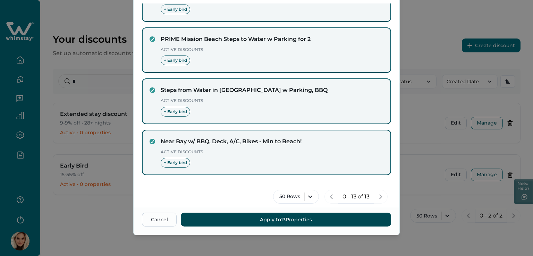
click at [281, 220] on button "Apply to 13 Properties" at bounding box center [286, 220] width 210 height 14
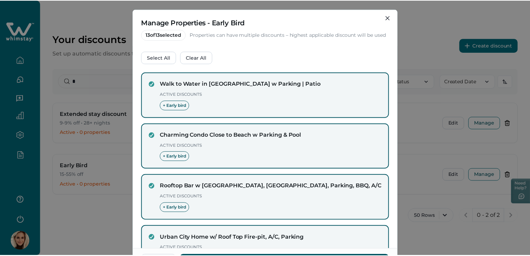
scroll to position [0, 0]
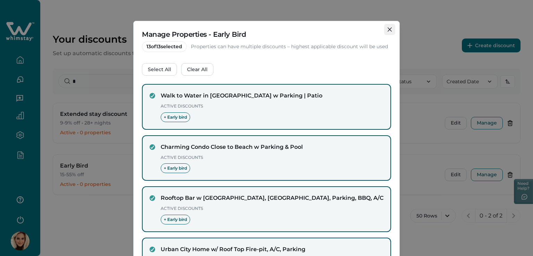
click at [386, 27] on button "Close" at bounding box center [389, 29] width 11 height 11
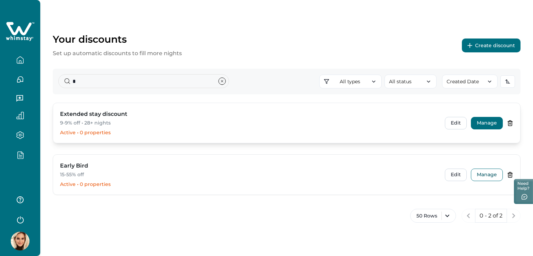
click at [482, 121] on button "Manage" at bounding box center [487, 123] width 32 height 12
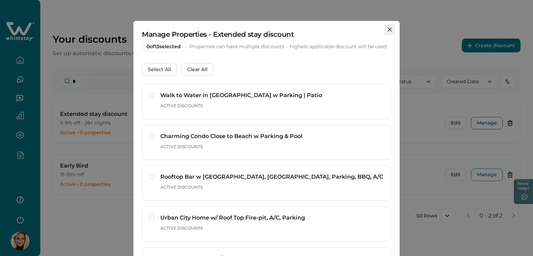
click at [389, 28] on icon "Close" at bounding box center [390, 29] width 4 height 4
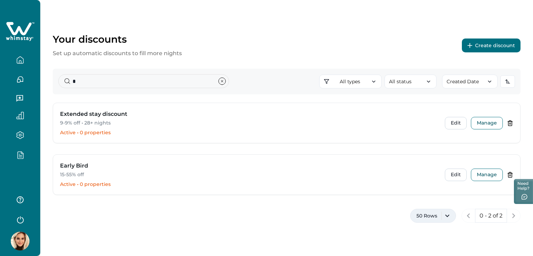
click at [445, 215] on button "50 Rows" at bounding box center [433, 216] width 46 height 14
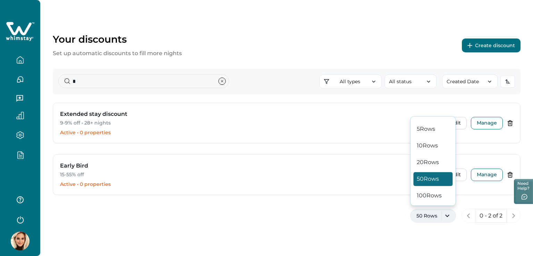
click at [445, 215] on button "50 Rows" at bounding box center [433, 216] width 46 height 14
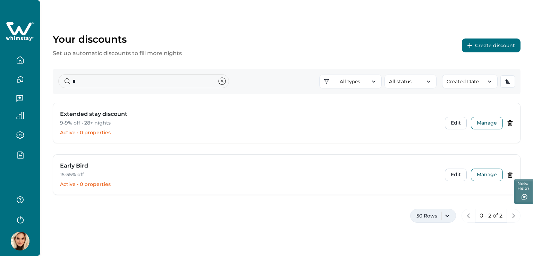
click at [445, 215] on button "50 Rows" at bounding box center [433, 216] width 46 height 14
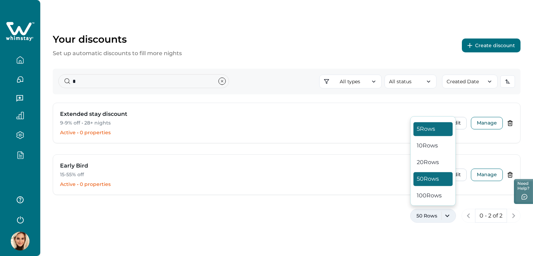
click at [417, 130] on button "5 Rows" at bounding box center [433, 129] width 39 height 14
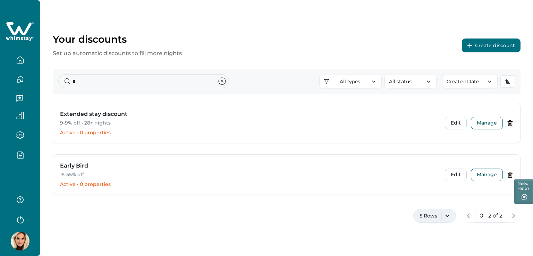
click at [443, 211] on button "5 Rows" at bounding box center [435, 216] width 43 height 14
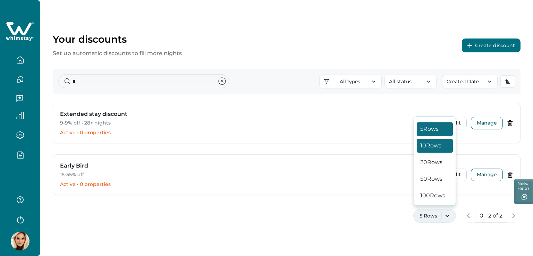
click at [426, 141] on button "10 Rows" at bounding box center [435, 146] width 36 height 14
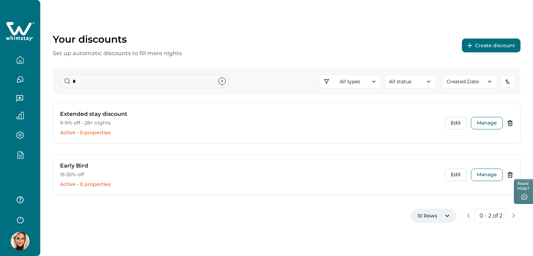
click at [451, 217] on button "10 Rows" at bounding box center [433, 216] width 45 height 14
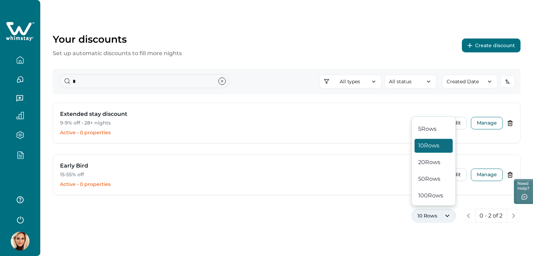
click at [369, 221] on div "10 Rows 0 - 2 of 2" at bounding box center [287, 220] width 468 height 22
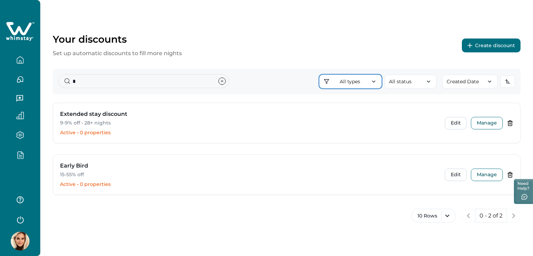
click at [367, 85] on button "All types" at bounding box center [350, 82] width 62 height 14
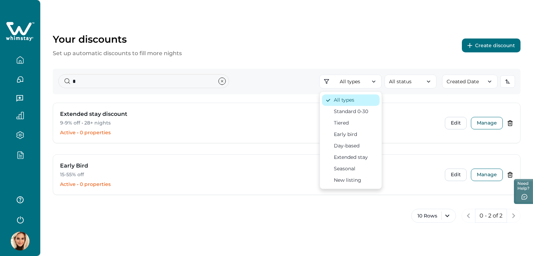
click at [340, 99] on div "All types" at bounding box center [344, 100] width 20 height 7
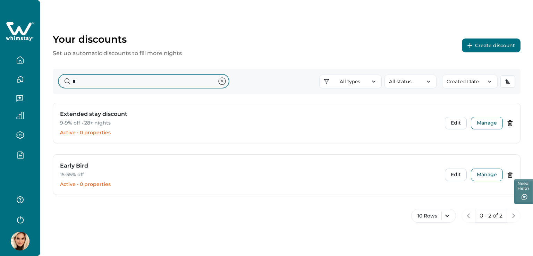
click at [92, 85] on input "*" at bounding box center [143, 81] width 171 height 14
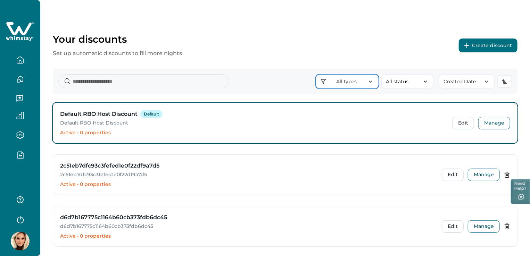
click at [365, 80] on button "All types" at bounding box center [347, 82] width 62 height 14
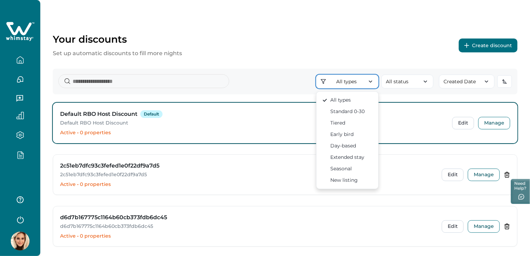
click at [367, 80] on button "All types" at bounding box center [347, 82] width 62 height 14
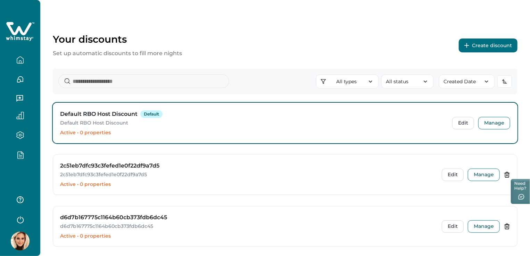
click at [357, 40] on div "Your discounts Set up automatic discounts to fill more nights Create discount" at bounding box center [285, 45] width 465 height 24
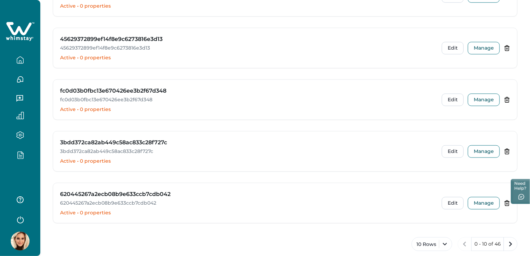
scroll to position [397, 0]
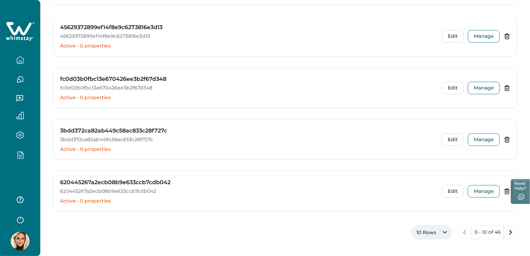
click at [435, 230] on button "10 Rows" at bounding box center [431, 233] width 41 height 14
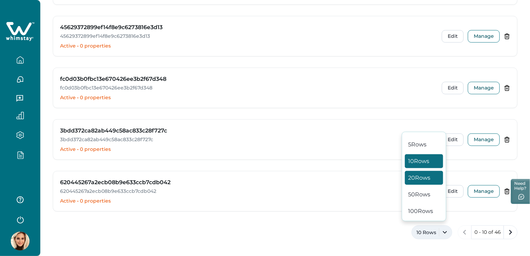
click at [415, 178] on button "20 Rows" at bounding box center [424, 178] width 38 height 14
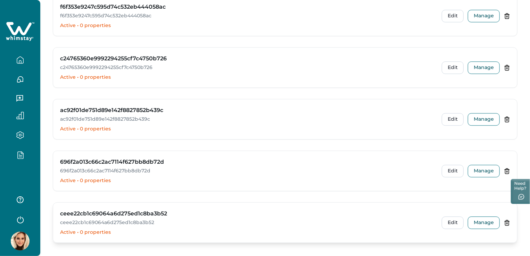
scroll to position [913, 0]
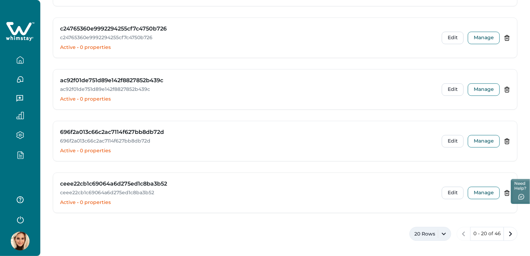
click at [435, 229] on button "20 Rows" at bounding box center [430, 234] width 42 height 14
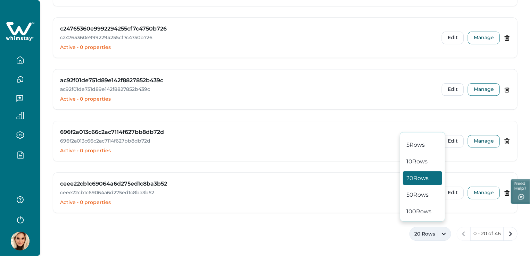
click at [435, 229] on button "20 Rows" at bounding box center [430, 234] width 42 height 14
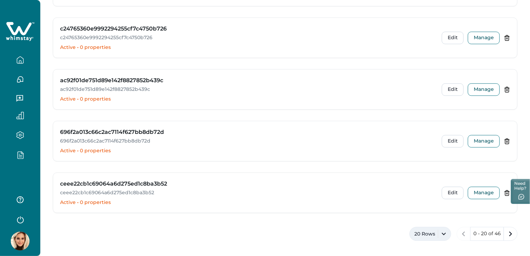
click at [435, 231] on button "20 Rows" at bounding box center [430, 234] width 42 height 14
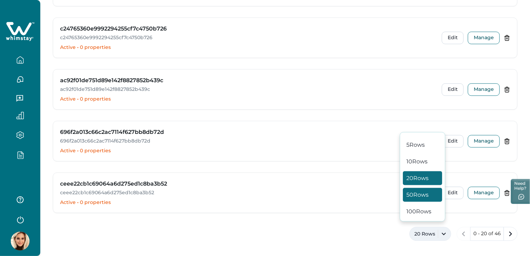
click at [411, 198] on button "50 Rows" at bounding box center [422, 195] width 39 height 14
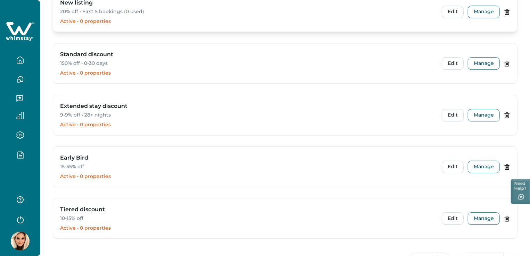
scroll to position [2255, 0]
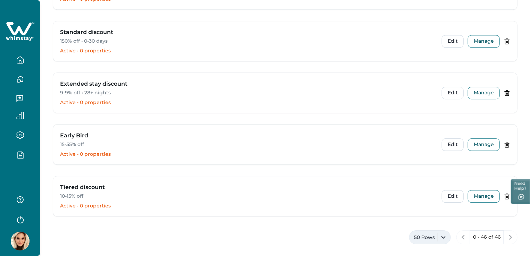
click at [435, 231] on button "50 Rows" at bounding box center [430, 238] width 42 height 14
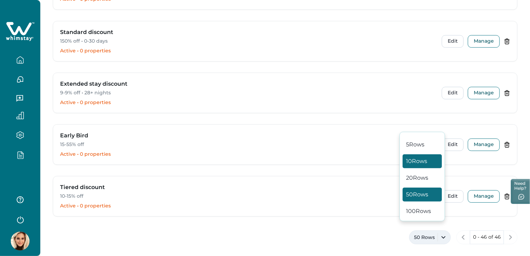
click at [419, 161] on button "10 Rows" at bounding box center [421, 162] width 39 height 14
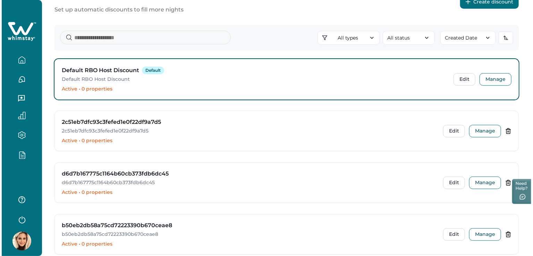
scroll to position [0, 0]
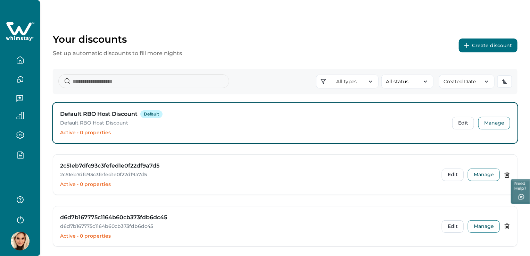
click at [98, 93] on div "All types All types Standard 0-30 Tiered Early bird Day-based Extended stay Sea…" at bounding box center [285, 82] width 465 height 26
click at [110, 82] on input at bounding box center [143, 81] width 171 height 14
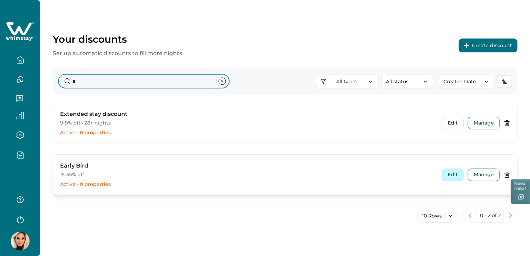
type input "*"
click at [454, 175] on button "Edit" at bounding box center [453, 175] width 22 height 12
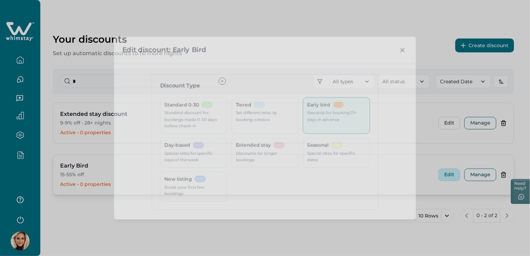
type input "**"
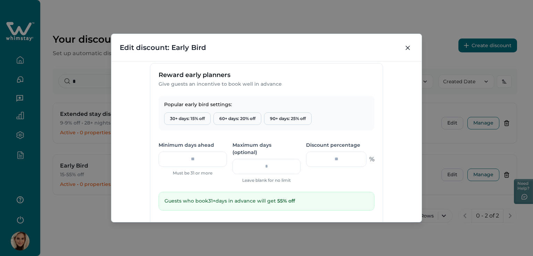
scroll to position [243, 0]
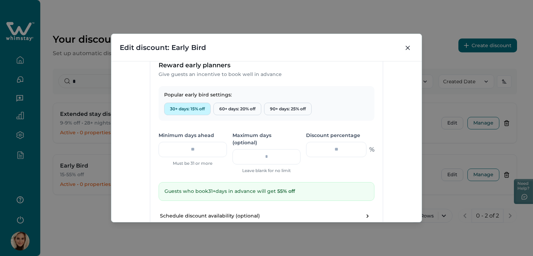
click at [179, 107] on button "30+ days: 15% off" at bounding box center [187, 109] width 47 height 12
type input "**"
click at [237, 104] on button "60+ days: 20% off" at bounding box center [238, 109] width 48 height 12
type input "**"
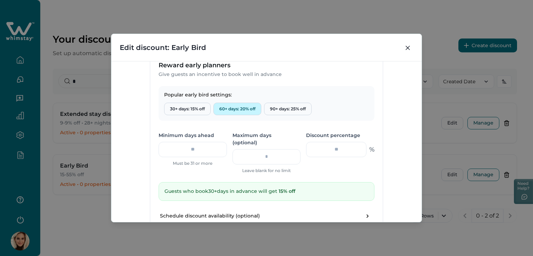
type input "**"
click at [291, 108] on button "90+ days: 25% off" at bounding box center [288, 109] width 48 height 12
type input "**"
click at [180, 149] on input "**" at bounding box center [193, 149] width 68 height 15
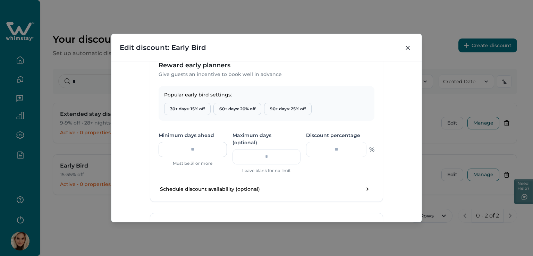
type input "**"
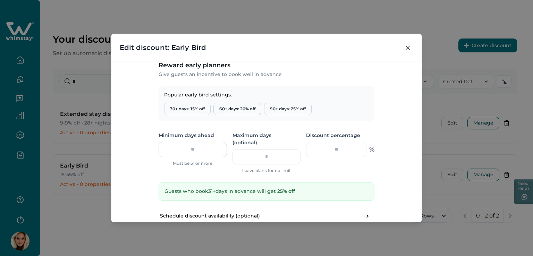
click at [187, 147] on input "**" at bounding box center [193, 149] width 68 height 15
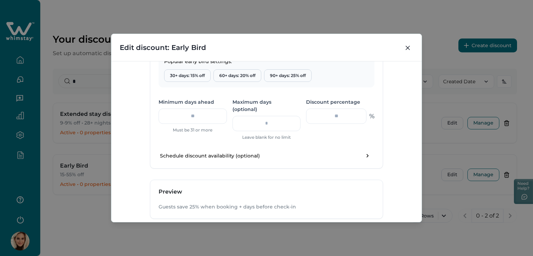
scroll to position [240, 0]
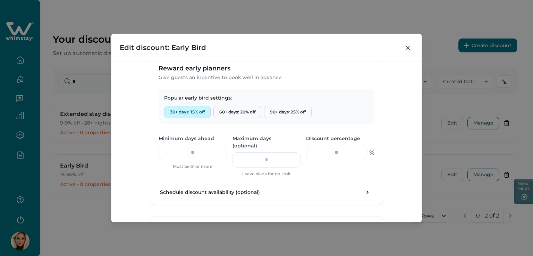
click at [180, 111] on button "30+ days: 15% off" at bounding box center [187, 112] width 47 height 12
type input "**"
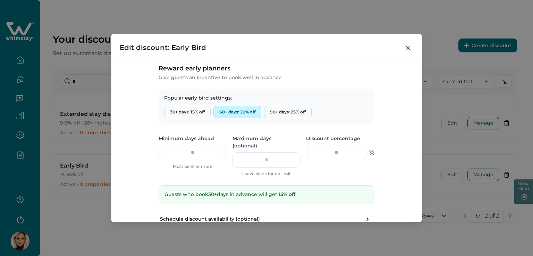
click at [238, 106] on button "60+ days: 20% off" at bounding box center [238, 112] width 48 height 12
type input "**"
click at [186, 113] on button "30+ days: 15% off" at bounding box center [187, 112] width 47 height 12
type input "**"
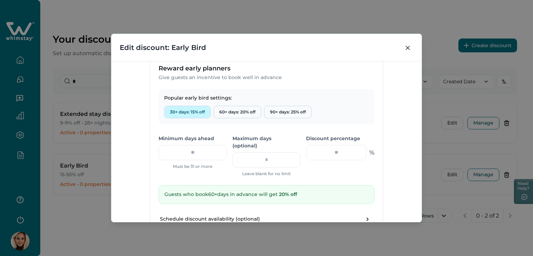
type input "**"
drag, startPoint x: 200, startPoint y: 149, endPoint x: 182, endPoint y: 152, distance: 19.0
click at [182, 152] on input "**" at bounding box center [193, 152] width 68 height 15
type input "*"
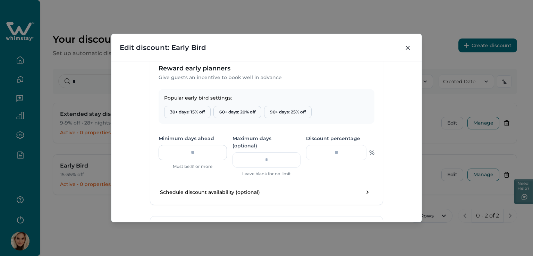
drag, startPoint x: 197, startPoint y: 152, endPoint x: 184, endPoint y: 150, distance: 12.6
click at [184, 150] on input "number" at bounding box center [193, 152] width 68 height 15
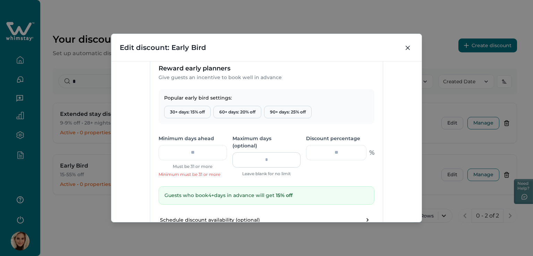
type input "*"
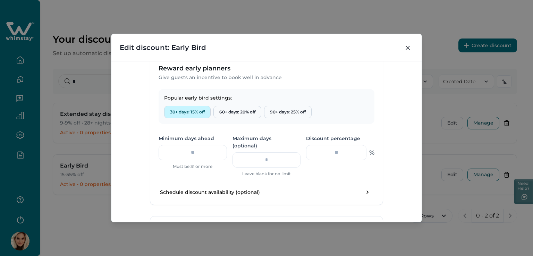
click at [189, 111] on button "30+ days: 15% off" at bounding box center [187, 112] width 47 height 12
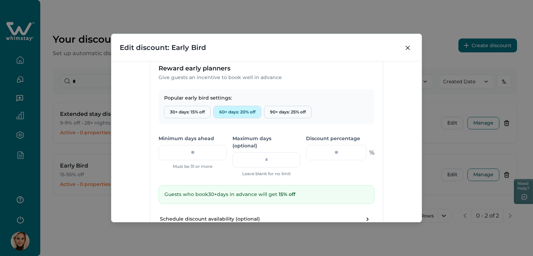
click at [228, 111] on button "60+ days: 20% off" at bounding box center [238, 112] width 48 height 12
type input "**"
click at [290, 110] on button "90+ days: 25% off" at bounding box center [288, 112] width 48 height 12
type input "**"
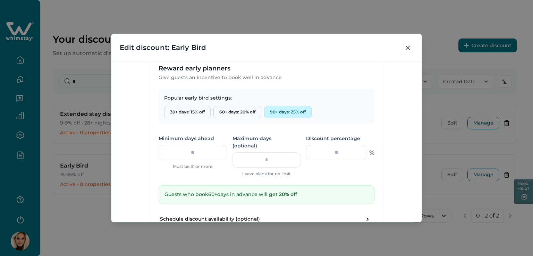
type input "**"
click at [185, 112] on button "30+ days: 15% off" at bounding box center [187, 112] width 47 height 12
type input "**"
click at [234, 113] on button "60+ days: 20% off" at bounding box center [238, 112] width 48 height 12
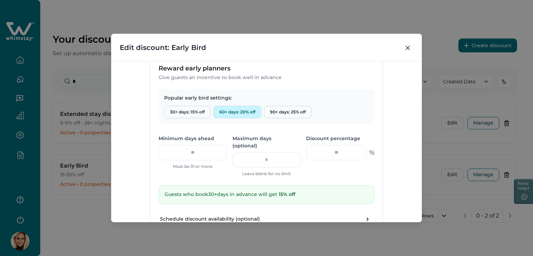
type input "**"
click at [262, 152] on input "number" at bounding box center [267, 159] width 68 height 15
type input "*"
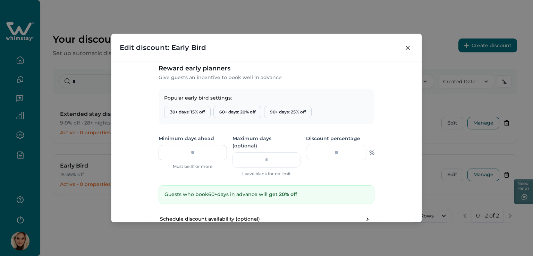
click at [212, 156] on input "**" at bounding box center [193, 152] width 68 height 15
type input "*"
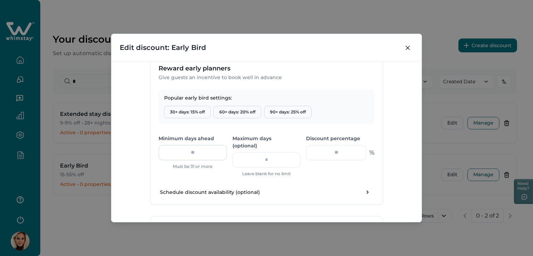
click at [212, 157] on input "number" at bounding box center [193, 152] width 68 height 15
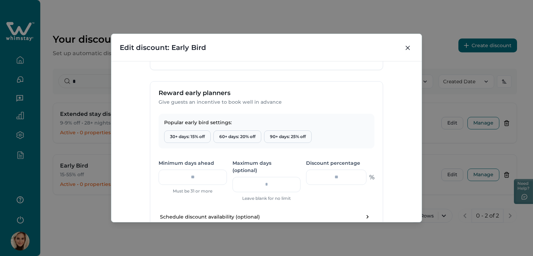
scroll to position [205, 0]
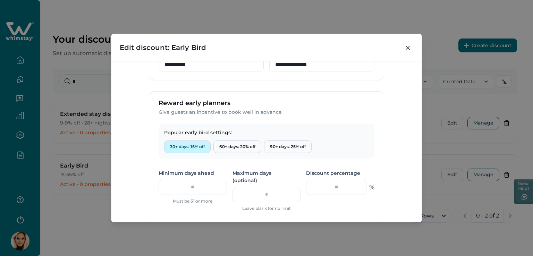
click at [198, 142] on button "30+ days: 15% off" at bounding box center [187, 147] width 47 height 12
type input "**"
drag, startPoint x: 190, startPoint y: 188, endPoint x: 175, endPoint y: 191, distance: 14.4
click at [175, 191] on input "**" at bounding box center [193, 187] width 68 height 15
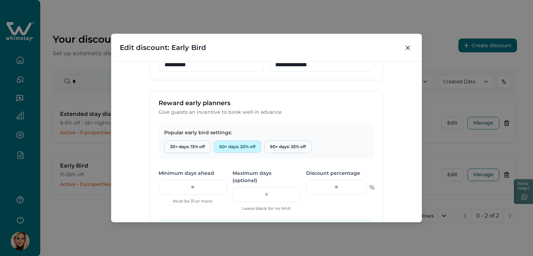
click at [241, 142] on button "60+ days: 20% off" at bounding box center [238, 147] width 48 height 12
type input "**"
click at [285, 144] on button "90+ days: 25% off" at bounding box center [288, 147] width 48 height 12
type input "**"
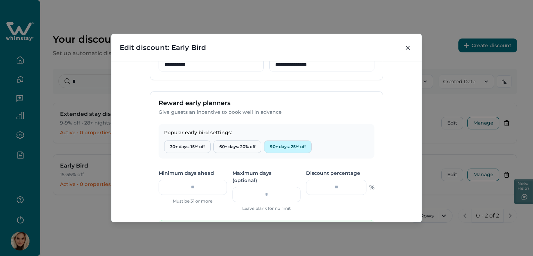
type input "**"
click at [245, 147] on button "60+ days: 20% off" at bounding box center [238, 147] width 48 height 12
type input "**"
click at [182, 146] on button "30+ days: 15% off" at bounding box center [187, 147] width 47 height 12
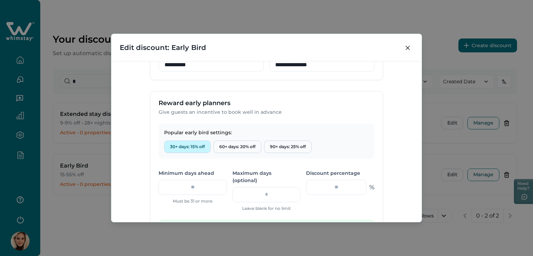
type input "**"
click at [239, 144] on button "60+ days: 20% off" at bounding box center [238, 147] width 48 height 12
type input "**"
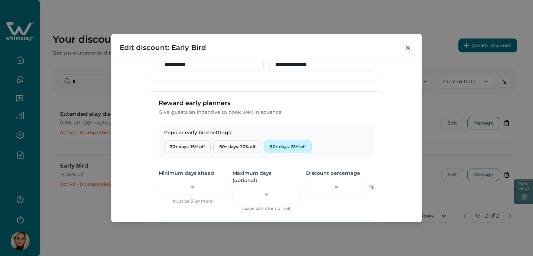
click at [287, 147] on button "90+ days: 25% off" at bounding box center [288, 147] width 48 height 12
type input "**"
click at [194, 147] on button "30+ days: 15% off" at bounding box center [187, 147] width 47 height 12
type input "**"
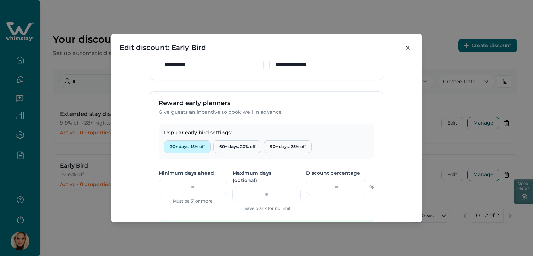
type input "**"
click at [238, 145] on button "60+ days: 20% off" at bounding box center [238, 147] width 48 height 12
type input "**"
click at [283, 145] on button "90+ days: 25% off" at bounding box center [288, 147] width 48 height 12
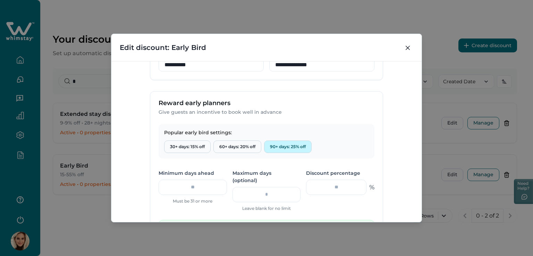
type input "**"
click at [183, 143] on button "30+ days: 15% off" at bounding box center [187, 147] width 47 height 12
type input "**"
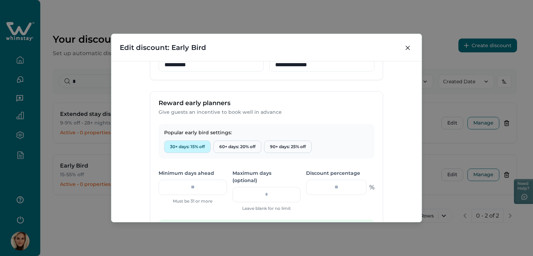
click at [181, 146] on button "30+ days: 15% off" at bounding box center [187, 147] width 47 height 12
drag, startPoint x: 196, startPoint y: 187, endPoint x: 178, endPoint y: 186, distance: 17.7
click at [178, 186] on input "**" at bounding box center [193, 187] width 68 height 15
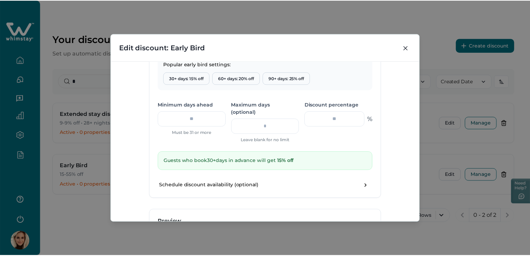
scroll to position [275, 0]
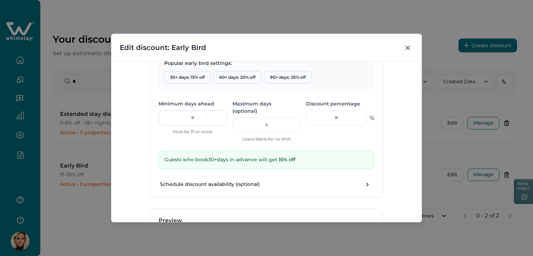
click at [191, 115] on input "**" at bounding box center [193, 117] width 68 height 15
click at [197, 114] on input "**" at bounding box center [193, 117] width 68 height 15
click at [249, 76] on button "60+ days: 20% off" at bounding box center [238, 77] width 48 height 12
type input "**"
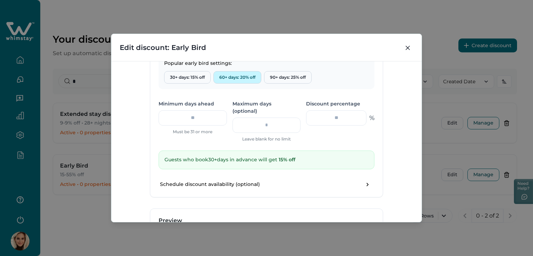
type input "**"
click at [274, 74] on button "90+ days: 25% off" at bounding box center [288, 77] width 48 height 12
type input "**"
drag, startPoint x: 185, startPoint y: 118, endPoint x: 197, endPoint y: 117, distance: 12.6
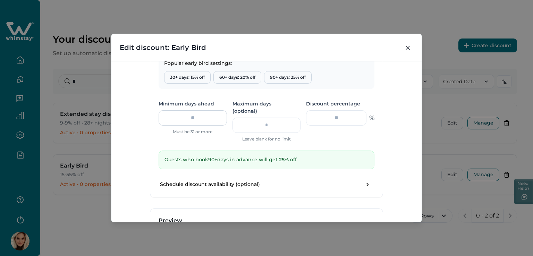
click at [197, 117] on input "**" at bounding box center [193, 117] width 68 height 15
type input "**"
drag, startPoint x: 197, startPoint y: 117, endPoint x: 186, endPoint y: 119, distance: 11.5
click at [186, 119] on input "**" at bounding box center [193, 117] width 68 height 15
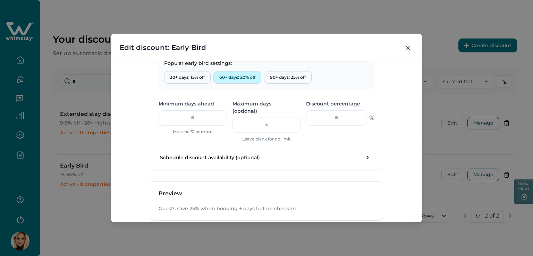
click at [240, 78] on button "60+ days: 20% off" at bounding box center [238, 77] width 48 height 12
type input "**"
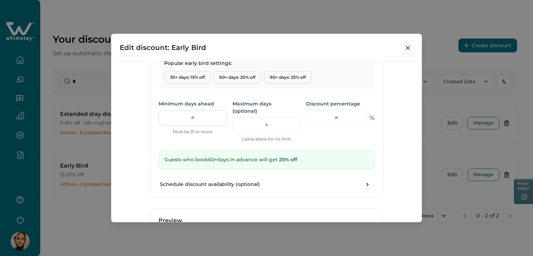
click at [198, 121] on input "**" at bounding box center [193, 117] width 68 height 15
click at [176, 57] on header "Edit discount: Early Bird" at bounding box center [266, 47] width 310 height 27
click at [179, 75] on button "30+ days: 15% off" at bounding box center [187, 77] width 47 height 12
type input "**"
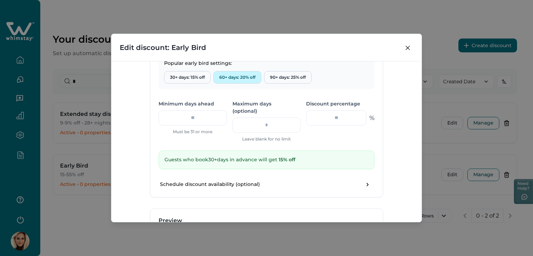
click at [249, 74] on button "60+ days: 20% off" at bounding box center [238, 77] width 48 height 12
type input "**"
click at [278, 77] on button "90+ days: 25% off" at bounding box center [288, 77] width 48 height 12
type input "**"
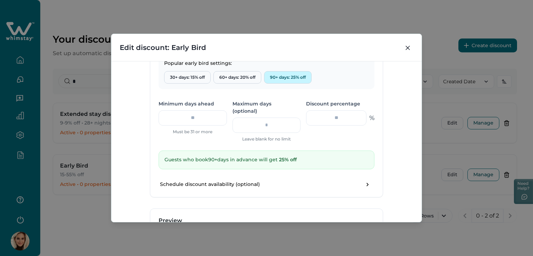
type input "**"
click at [188, 80] on button "30+ days: 15% off" at bounding box center [187, 77] width 47 height 12
type input "**"
click at [240, 77] on button "60+ days: 20% off" at bounding box center [238, 77] width 48 height 12
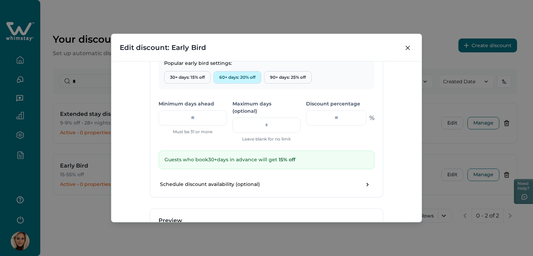
type input "**"
click at [279, 74] on button "90+ days: 25% off" at bounding box center [288, 77] width 48 height 12
type input "**"
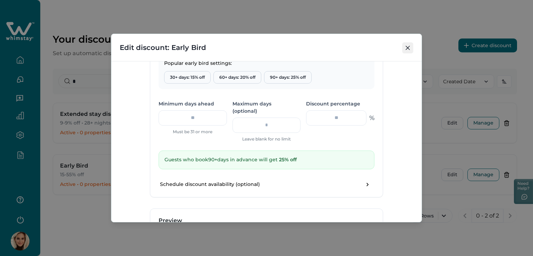
drag, startPoint x: 406, startPoint y: 49, endPoint x: 409, endPoint y: 48, distance: 3.9
click at [409, 48] on button "Close" at bounding box center [407, 47] width 11 height 11
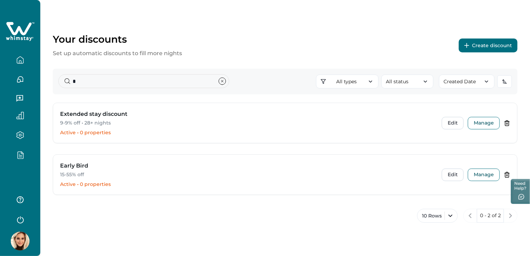
click at [63, 14] on div "Your discounts Set up automatic discounts to fill more nights Create discount *…" at bounding box center [285, 120] width 490 height 241
click at [50, 21] on div "Your discounts Set up automatic discounts to fill more nights Create discount *…" at bounding box center [285, 120] width 490 height 241
click at [19, 219] on icon "button" at bounding box center [20, 219] width 10 height 10
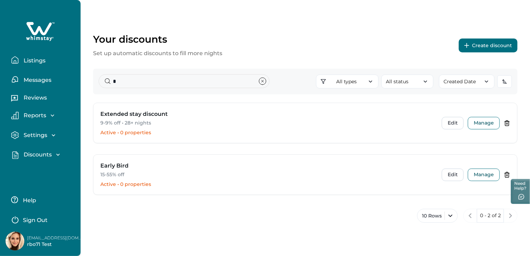
click at [19, 219] on icon "button" at bounding box center [15, 219] width 10 height 10
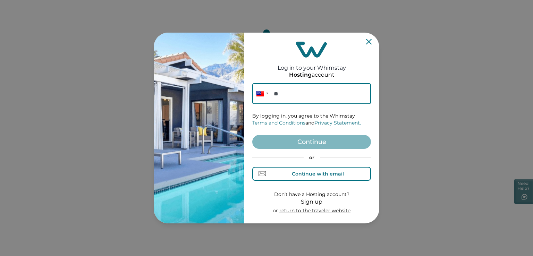
click at [302, 168] on button "Continue with email" at bounding box center [311, 174] width 119 height 14
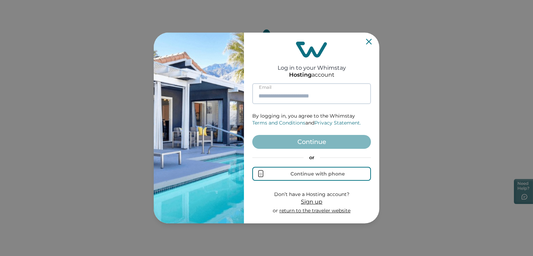
click at [318, 93] on input at bounding box center [311, 93] width 119 height 21
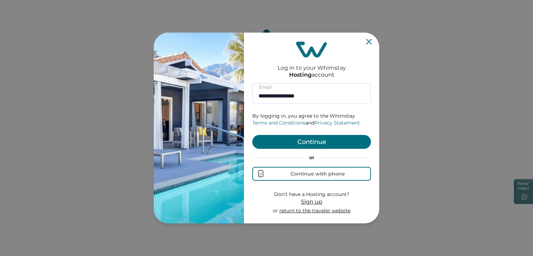
type input "**********"
click at [301, 140] on button "Continue" at bounding box center [311, 142] width 119 height 14
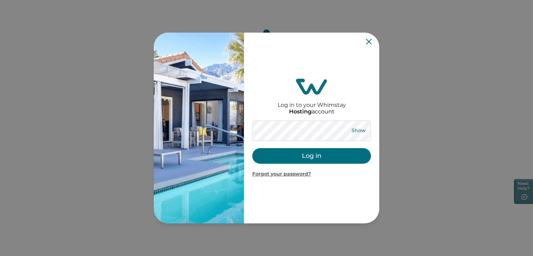
click at [354, 130] on button "Show" at bounding box center [358, 131] width 25 height 10
click at [355, 130] on button "Hide" at bounding box center [358, 131] width 23 height 10
click at [314, 154] on button "Log in" at bounding box center [311, 156] width 119 height 16
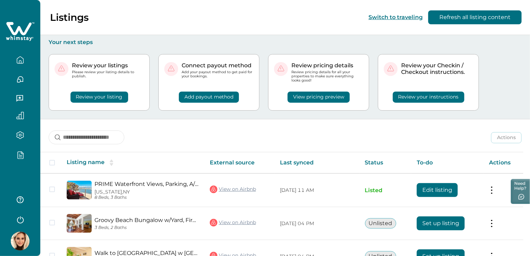
click at [27, 155] on button "button" at bounding box center [20, 155] width 29 height 8
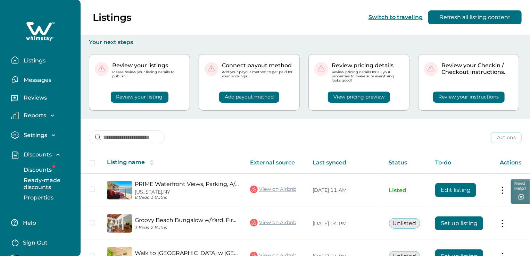
click at [27, 166] on button "Discounts" at bounding box center [48, 170] width 64 height 14
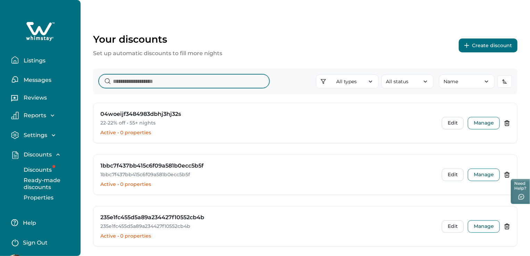
click at [161, 86] on input at bounding box center [184, 81] width 171 height 14
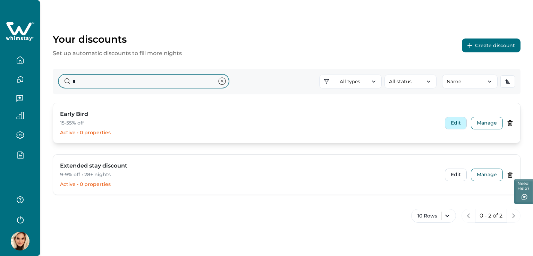
type input "*"
click at [460, 124] on button "Edit" at bounding box center [456, 123] width 22 height 12
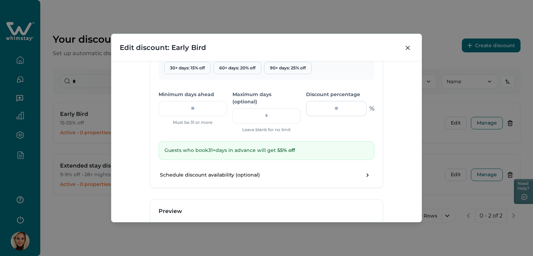
scroll to position [232, 0]
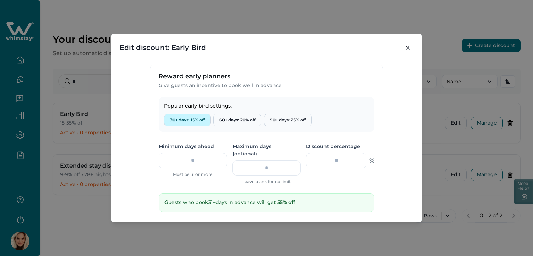
click at [191, 120] on button "30+ days: 15% off" at bounding box center [187, 120] width 47 height 12
type input "**"
click at [229, 116] on button "60+ days: 20% off" at bounding box center [238, 120] width 48 height 12
type input "**"
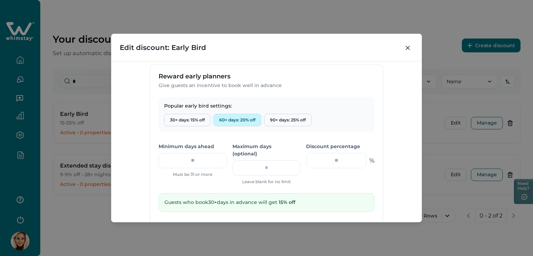
type input "**"
click at [299, 119] on button "90+ days: 25% off" at bounding box center [288, 120] width 48 height 12
type input "**"
click at [165, 111] on div "Popular early bird settings: 30+ days: 15% off 60+ days: 20% off 90+ days: 25% …" at bounding box center [267, 114] width 216 height 35
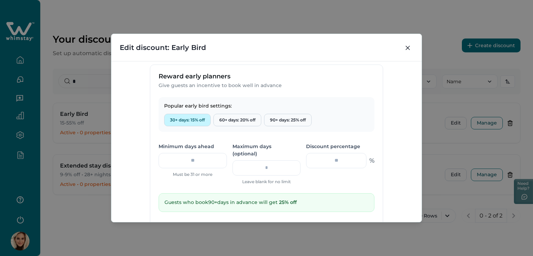
click at [172, 114] on button "30+ days: 15% off" at bounding box center [187, 120] width 47 height 12
type input "**"
click at [412, 47] on button "Close" at bounding box center [407, 47] width 11 height 11
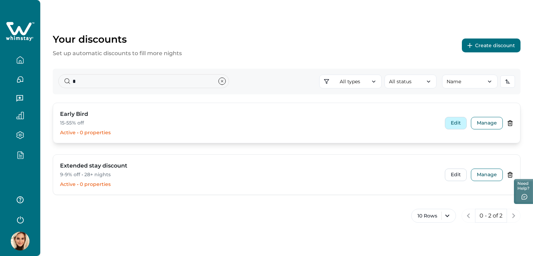
click at [456, 120] on button "Edit" at bounding box center [456, 123] width 22 height 12
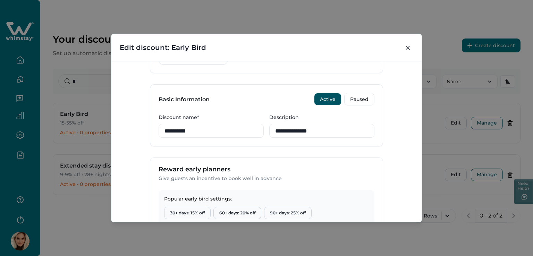
scroll to position [208, 0]
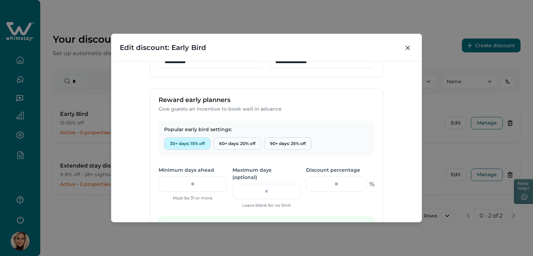
click at [176, 142] on button "30+ days: 15% off" at bounding box center [187, 143] width 47 height 12
type input "**"
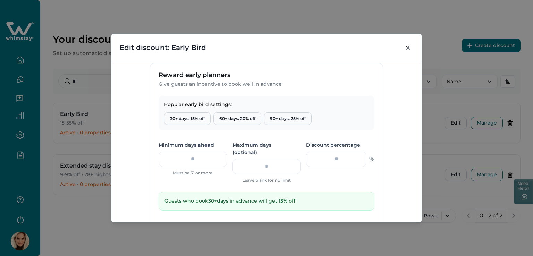
scroll to position [243, 0]
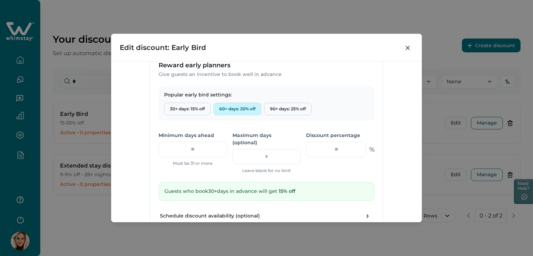
click at [242, 105] on button "60+ days: 20% off" at bounding box center [238, 109] width 48 height 12
type input "**"
click at [283, 108] on button "90+ days: 25% off" at bounding box center [288, 109] width 48 height 12
type input "**"
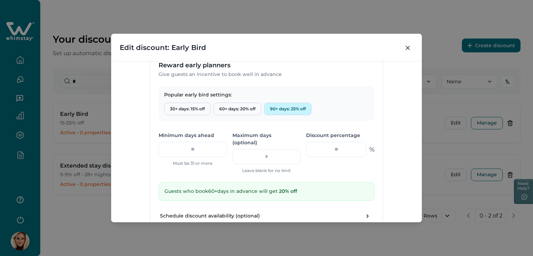
type input "**"
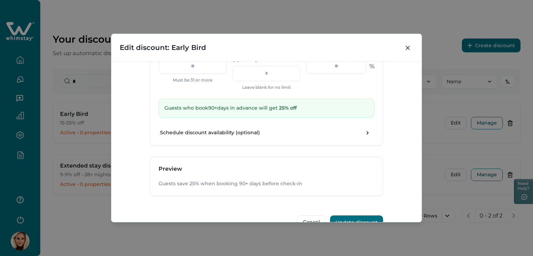
scroll to position [336, 0]
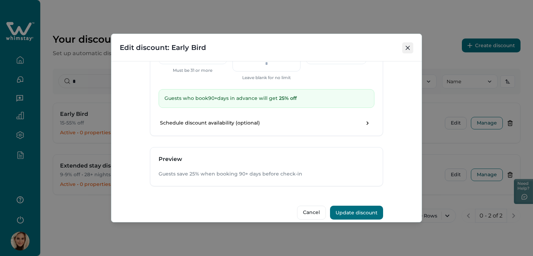
click at [408, 49] on icon "Close" at bounding box center [408, 48] width 4 height 4
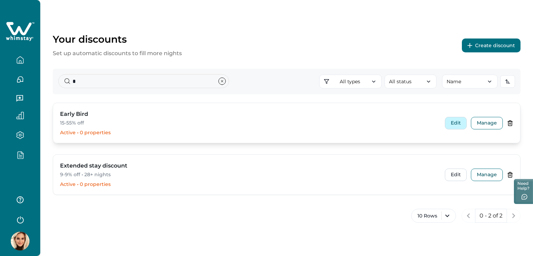
click at [456, 124] on button "Edit" at bounding box center [456, 123] width 22 height 12
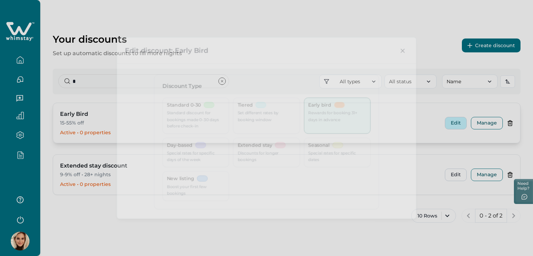
type input "**"
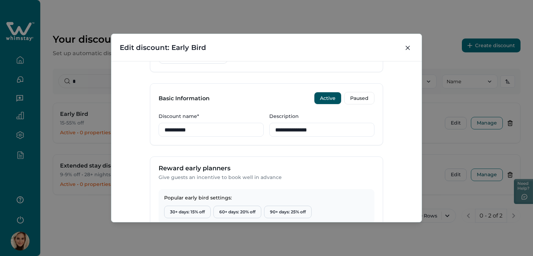
scroll to position [208, 0]
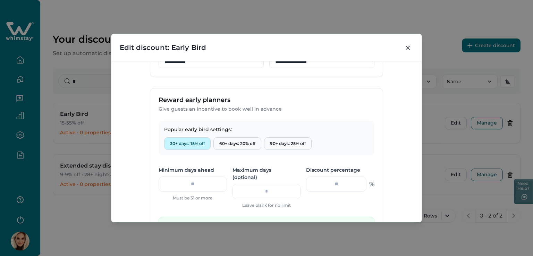
click at [189, 144] on button "30+ days: 15% off" at bounding box center [187, 143] width 47 height 12
type input "**"
click at [233, 142] on button "60+ days: 20% off" at bounding box center [238, 143] width 48 height 12
type input "**"
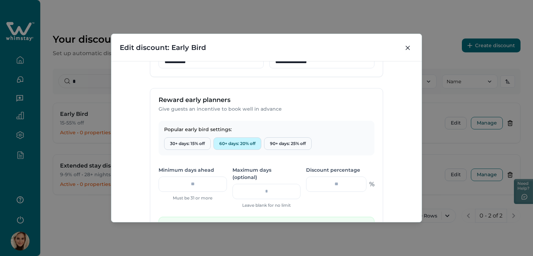
type input "**"
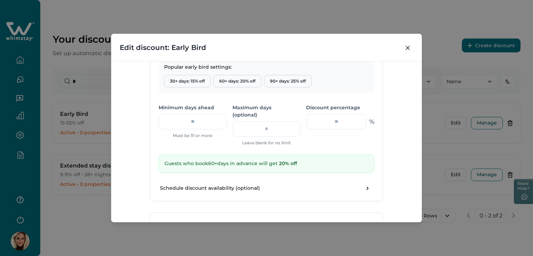
scroll to position [278, 0]
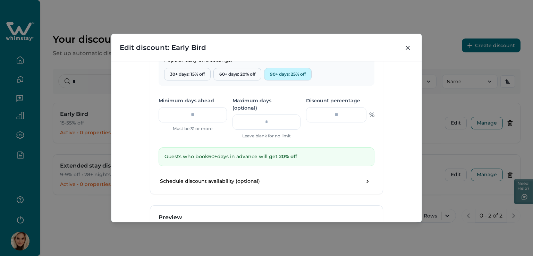
click at [280, 71] on button "90+ days: 25% off" at bounding box center [288, 74] width 48 height 12
type input "**"
click at [410, 50] on icon "Close" at bounding box center [408, 48] width 4 height 4
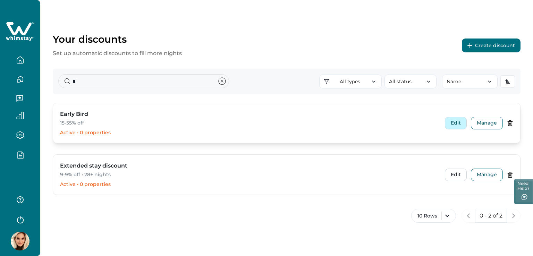
click at [454, 121] on button "Edit" at bounding box center [456, 123] width 22 height 12
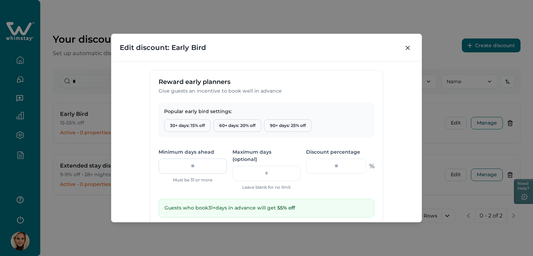
scroll to position [243, 0]
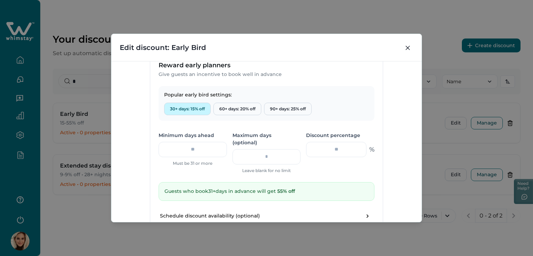
click at [184, 108] on button "30+ days: 15% off" at bounding box center [187, 109] width 47 height 12
type input "**"
click at [245, 106] on button "60+ days: 20% off" at bounding box center [238, 109] width 48 height 12
type input "**"
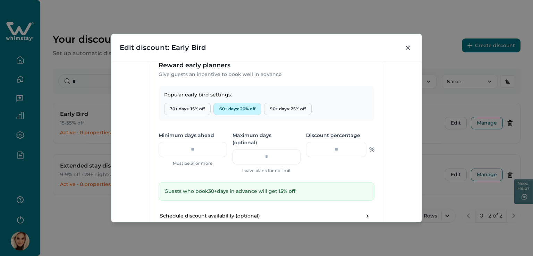
type input "**"
click at [287, 110] on button "90+ days: 25% off" at bounding box center [288, 109] width 48 height 12
type input "**"
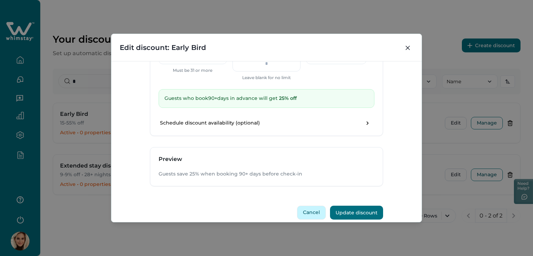
click at [317, 206] on button "Cancel" at bounding box center [311, 213] width 29 height 14
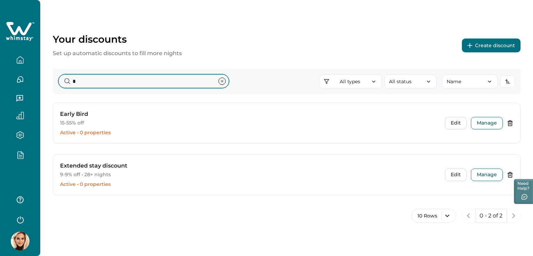
drag, startPoint x: 97, startPoint y: 82, endPoint x: 58, endPoint y: 79, distance: 39.4
click at [58, 79] on div "* All types All types Standard 0-30 Tiered Early bird Day-based Extended stay S…" at bounding box center [287, 82] width 468 height 26
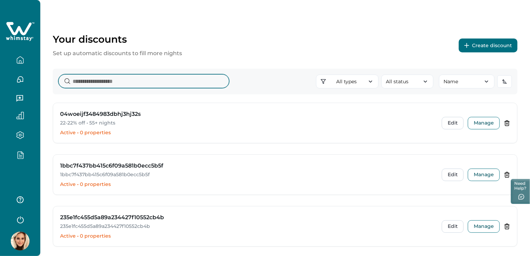
click at [104, 81] on input at bounding box center [143, 81] width 171 height 14
type input "*"
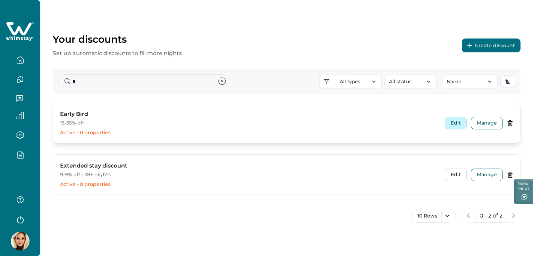
click at [454, 123] on button "Edit" at bounding box center [456, 123] width 22 height 12
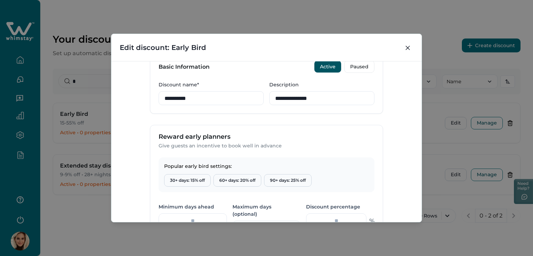
scroll to position [208, 0]
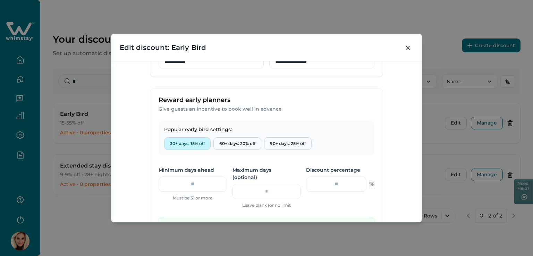
drag, startPoint x: 179, startPoint y: 143, endPoint x: 190, endPoint y: 148, distance: 12.4
click at [179, 143] on button "30+ days: 15% off" at bounding box center [187, 143] width 47 height 12
type input "**"
click at [234, 144] on button "60+ days: 20% off" at bounding box center [238, 143] width 48 height 12
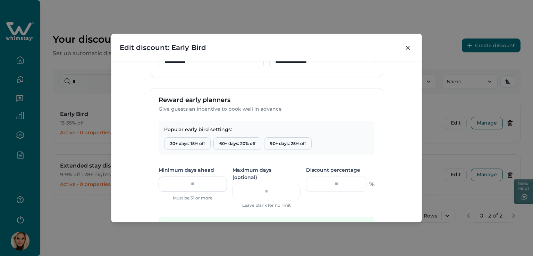
type input "**"
click at [283, 144] on button "90+ days: 25% off" at bounding box center [288, 143] width 48 height 12
type input "**"
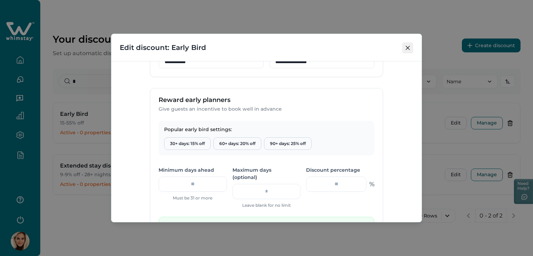
click at [410, 48] on button "Close" at bounding box center [407, 47] width 11 height 11
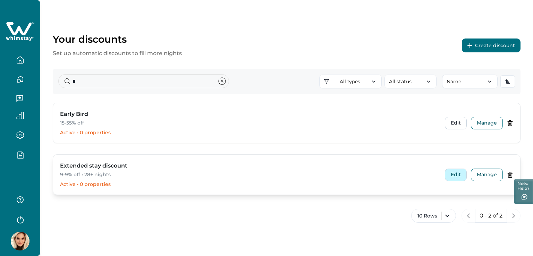
click at [459, 176] on button "Edit" at bounding box center [456, 175] width 22 height 12
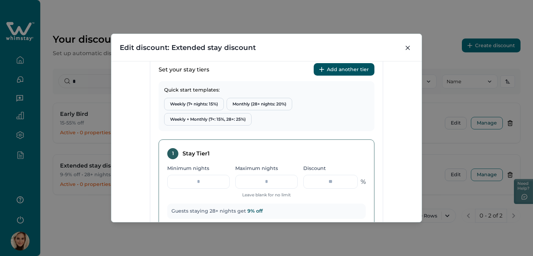
scroll to position [278, 0]
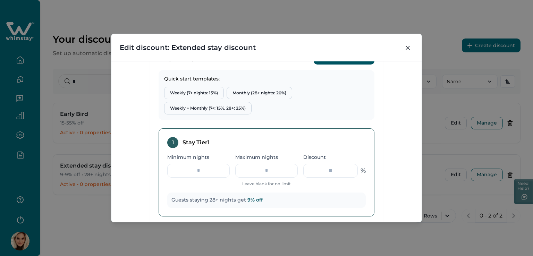
drag, startPoint x: 208, startPoint y: 173, endPoint x: 179, endPoint y: 177, distance: 28.8
click at [179, 177] on div "Minimum nights **" at bounding box center [198, 171] width 62 height 34
type input "*"
type input "**"
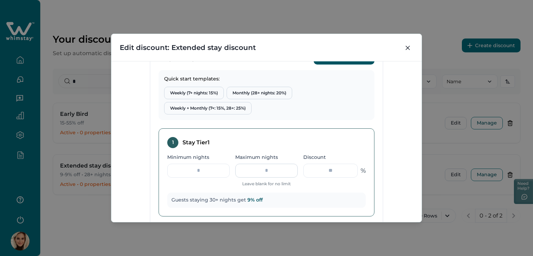
click at [274, 171] on input "Maximum nights" at bounding box center [266, 171] width 62 height 14
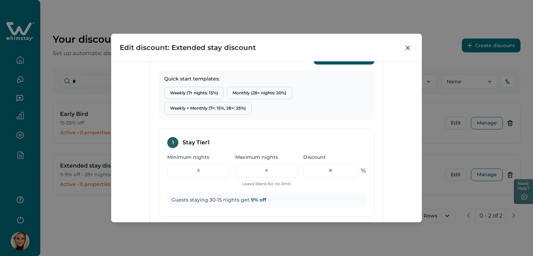
scroll to position [391, 0]
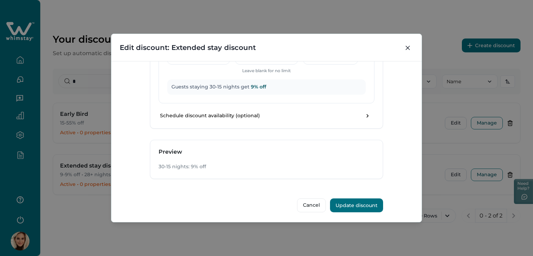
type input "**"
click at [362, 206] on button "Update discount" at bounding box center [356, 206] width 53 height 14
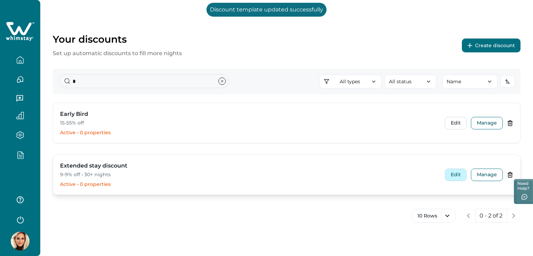
click at [458, 172] on button "Edit" at bounding box center [456, 175] width 22 height 12
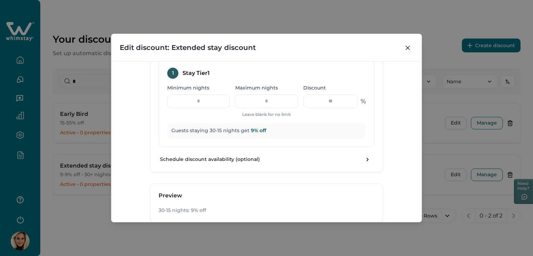
scroll to position [312, 0]
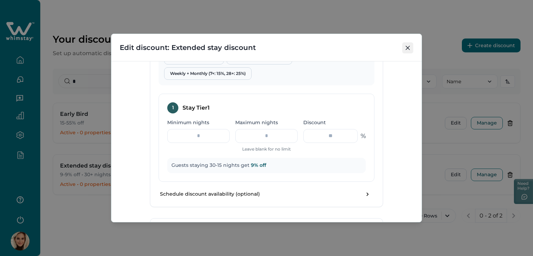
click at [403, 49] on button "Close" at bounding box center [407, 47] width 11 height 11
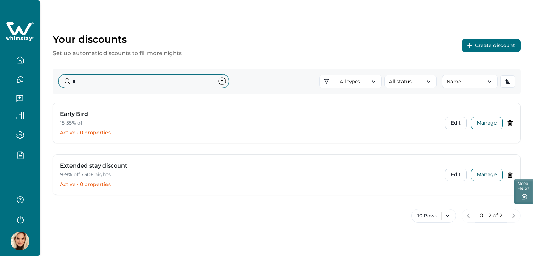
drag, startPoint x: 90, startPoint y: 85, endPoint x: 47, endPoint y: 84, distance: 43.1
click at [47, 84] on div "Your discounts Set up automatic discounts to fill more nights Create discount *…" at bounding box center [286, 120] width 493 height 241
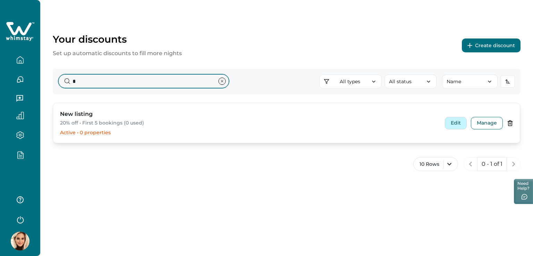
type input "*"
click at [455, 124] on button "Edit" at bounding box center [456, 123] width 22 height 12
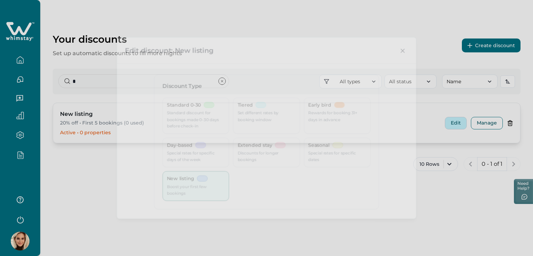
type input "**"
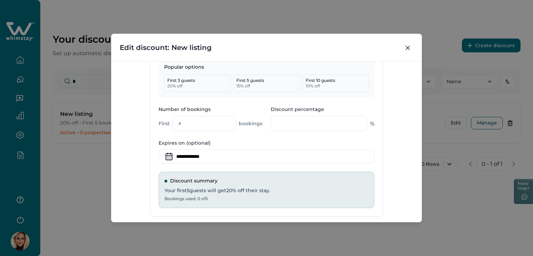
scroll to position [278, 0]
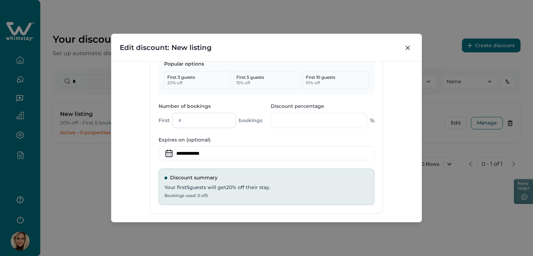
click at [185, 127] on input "*" at bounding box center [205, 120] width 64 height 15
drag, startPoint x: 181, startPoint y: 121, endPoint x: 170, endPoint y: 124, distance: 11.5
click at [170, 124] on div "First * bookings" at bounding box center [211, 120] width 104 height 15
type input "*"
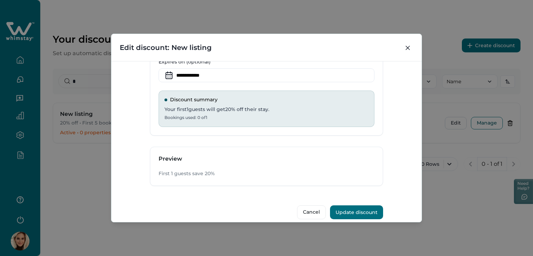
scroll to position [363, 0]
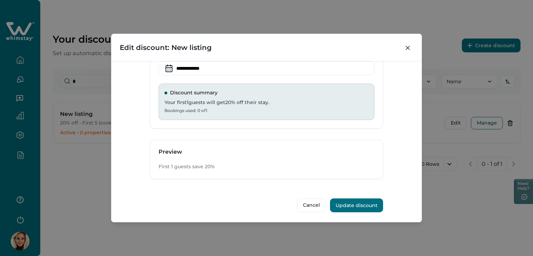
click at [357, 202] on button "Update discount" at bounding box center [356, 206] width 53 height 14
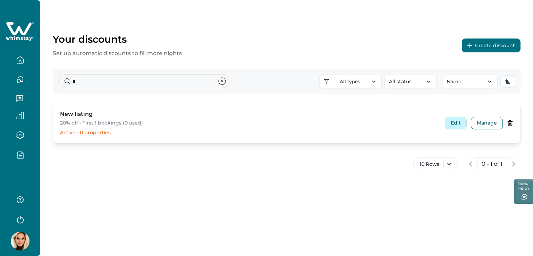
click at [456, 123] on button "Edit" at bounding box center [456, 123] width 22 height 12
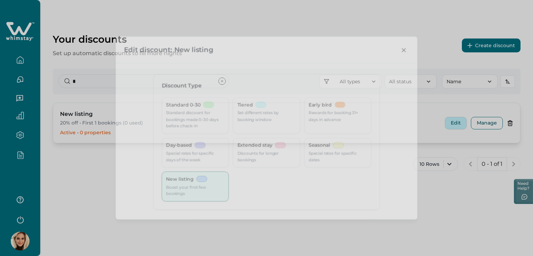
type input "*"
type input "**"
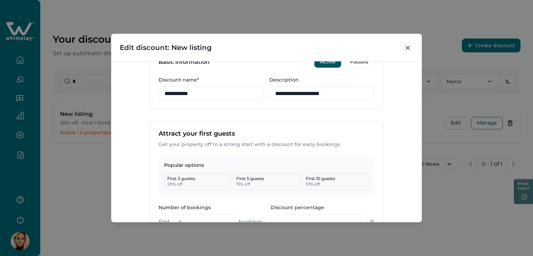
scroll to position [120, 0]
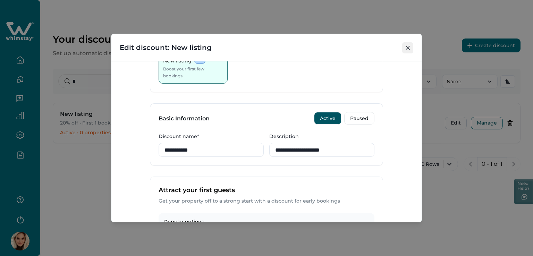
click at [408, 47] on icon "Close" at bounding box center [408, 48] width 4 height 4
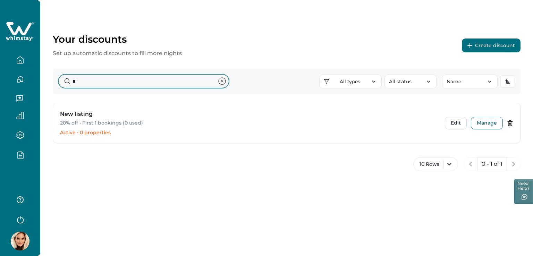
drag, startPoint x: 99, startPoint y: 82, endPoint x: 49, endPoint y: 82, distance: 50.0
click at [49, 82] on div "Your discounts Set up automatic discounts to fill more nights Create discount *…" at bounding box center [286, 94] width 493 height 189
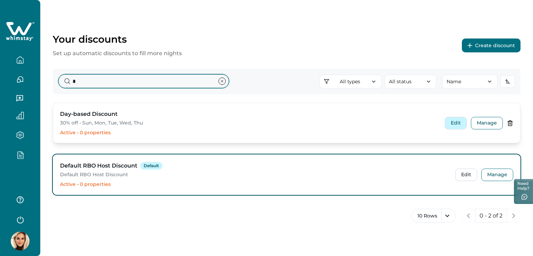
type input "*"
click at [451, 125] on button "Edit" at bounding box center [456, 123] width 22 height 12
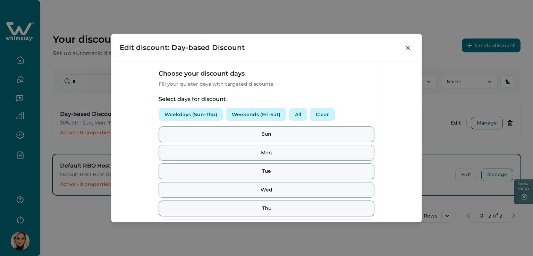
scroll to position [232, 0]
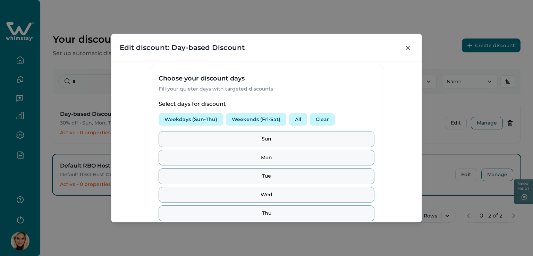
click at [180, 120] on button "Weekdays (Sun-Thu)" at bounding box center [191, 119] width 65 height 12
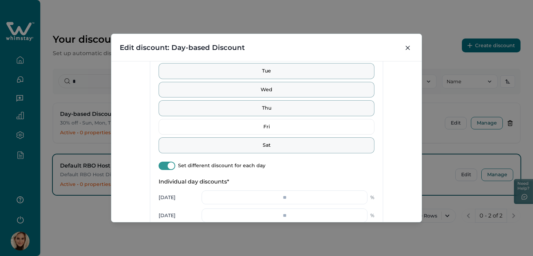
scroll to position [336, 0]
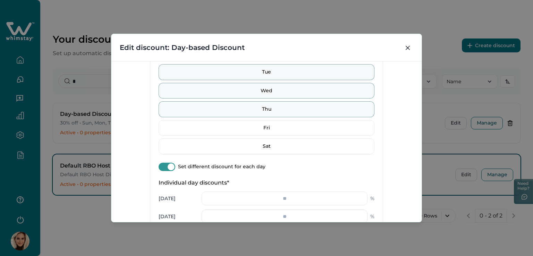
click at [170, 166] on span at bounding box center [171, 167] width 7 height 7
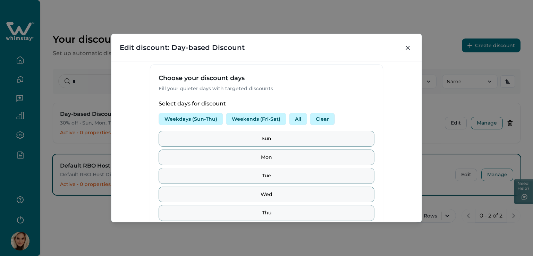
scroll to position [232, 0]
click at [261, 119] on button "Weekends (Fri-Sat)" at bounding box center [256, 119] width 60 height 12
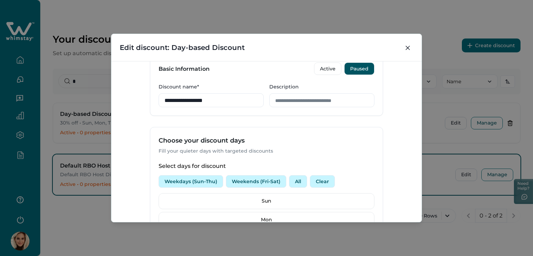
scroll to position [169, 0]
click at [318, 181] on button "Clear" at bounding box center [322, 182] width 25 height 12
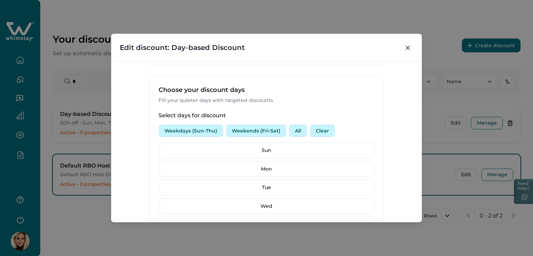
scroll to position [204, 0]
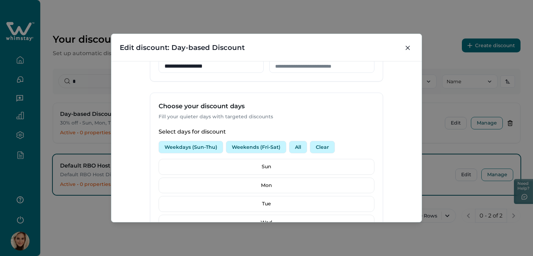
click at [296, 145] on button "All" at bounding box center [298, 147] width 18 height 12
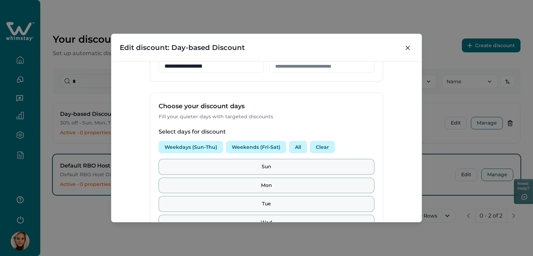
click at [316, 146] on button "Clear" at bounding box center [322, 147] width 25 height 12
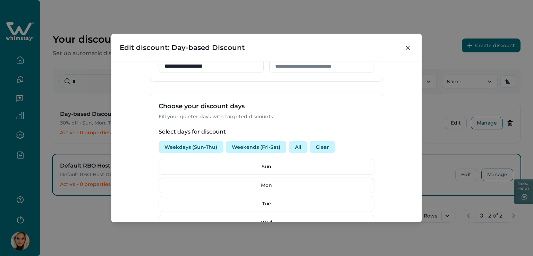
click at [299, 146] on button "All" at bounding box center [298, 147] width 18 height 12
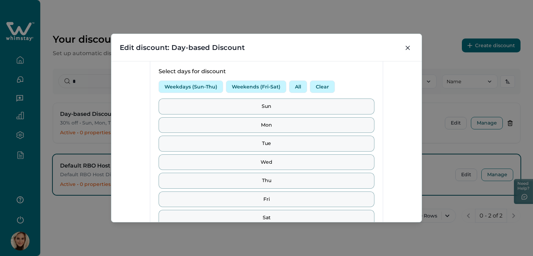
scroll to position [239, 0]
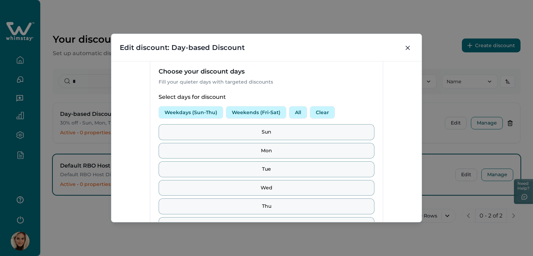
click at [237, 113] on button "Weekends (Fri-Sat)" at bounding box center [256, 112] width 60 height 12
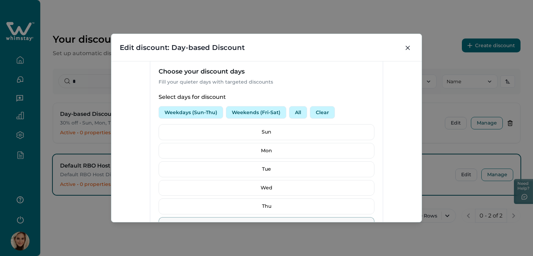
click at [181, 111] on button "Weekdays (Sun-Thu)" at bounding box center [191, 112] width 65 height 12
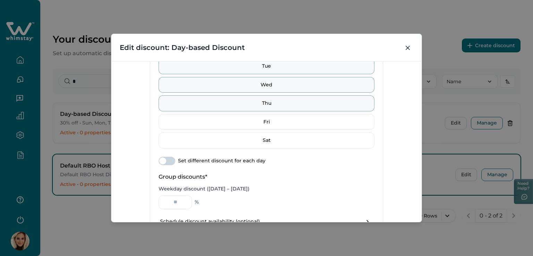
scroll to position [343, 0]
click at [160, 160] on span at bounding box center [162, 160] width 7 height 7
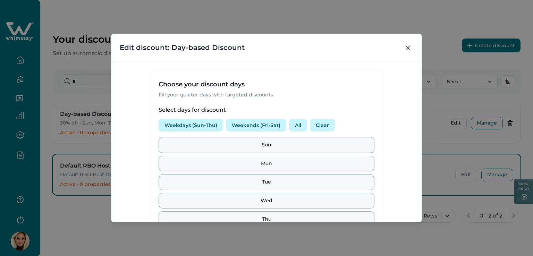
scroll to position [266, 0]
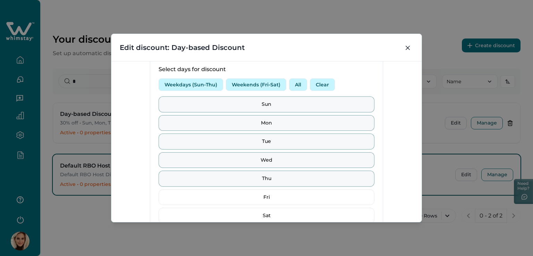
click at [185, 84] on button "Weekdays (Sun-Thu)" at bounding box center [191, 84] width 65 height 12
click at [249, 84] on button "Weekends (Fri-Sat)" at bounding box center [256, 84] width 60 height 12
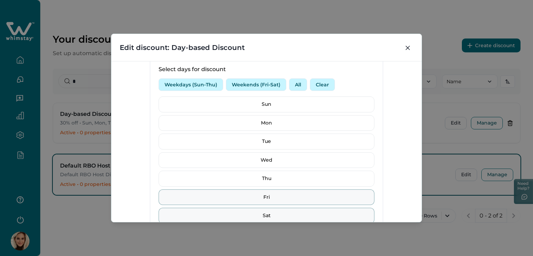
click at [319, 83] on button "Clear" at bounding box center [322, 84] width 25 height 12
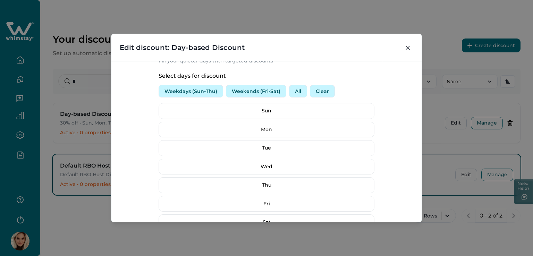
scroll to position [232, 0]
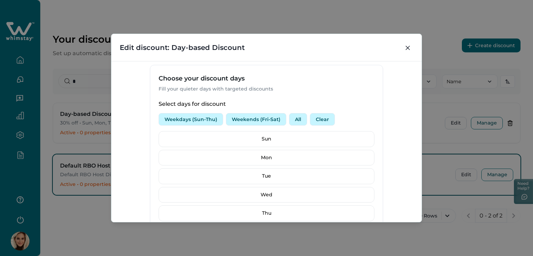
click at [195, 118] on button "Weekdays (Sun-Thu)" at bounding box center [191, 119] width 65 height 12
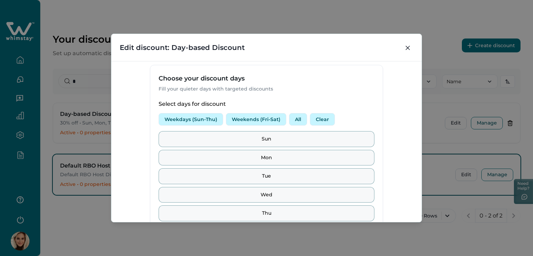
click at [317, 117] on button "Clear" at bounding box center [322, 119] width 25 height 12
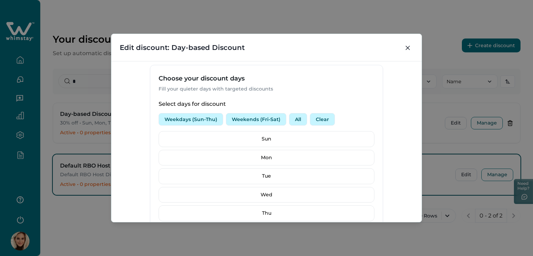
click at [253, 118] on button "Weekends (Fri-Sat)" at bounding box center [256, 119] width 60 height 12
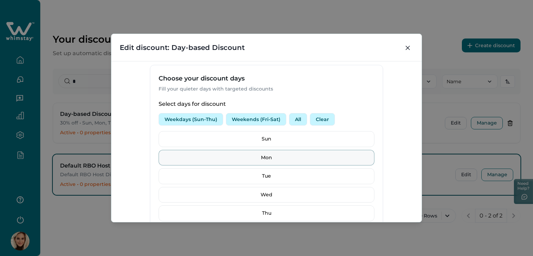
scroll to position [336, 0]
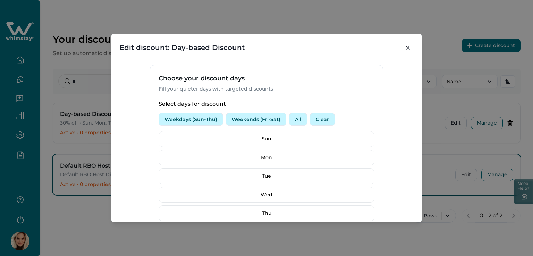
click at [293, 124] on button "All" at bounding box center [298, 119] width 18 height 12
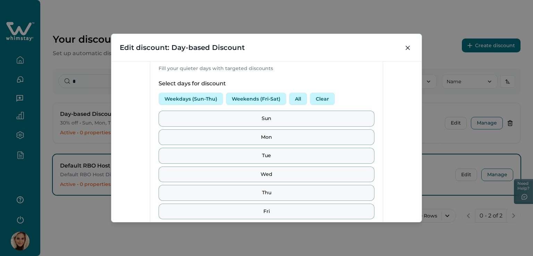
scroll to position [266, 0]
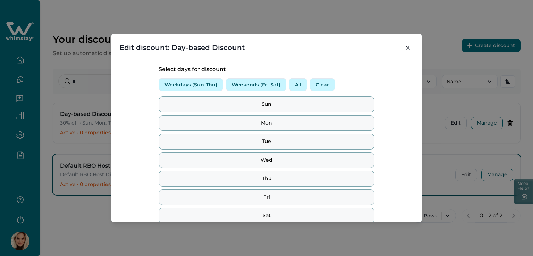
click at [320, 85] on button "Clear" at bounding box center [322, 84] width 25 height 12
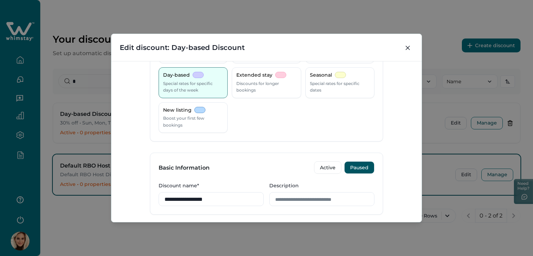
scroll to position [0, 0]
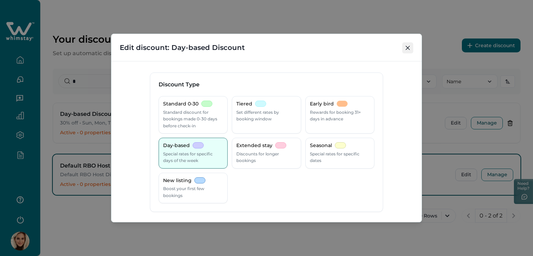
click at [408, 48] on icon "Close" at bounding box center [408, 48] width 4 height 4
